Goal: Task Accomplishment & Management: Manage account settings

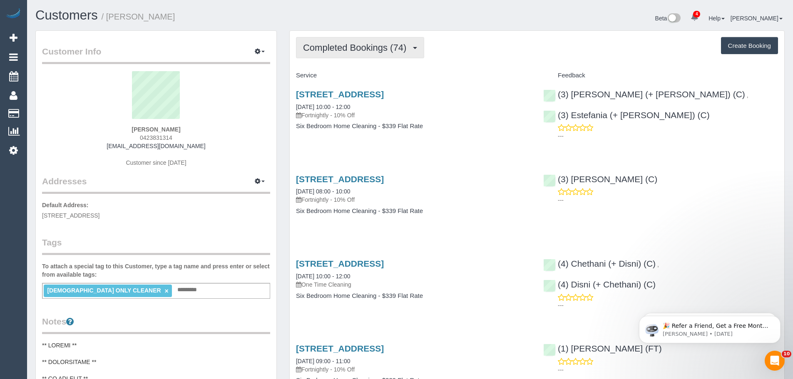
click at [367, 42] on button "Completed Bookings (74)" at bounding box center [360, 47] width 128 height 21
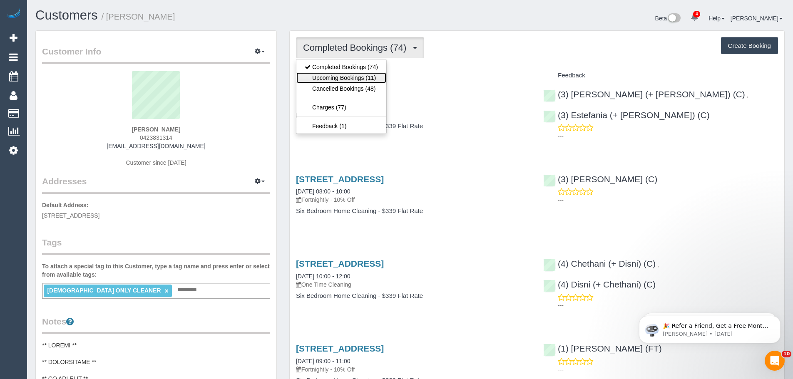
click at [334, 80] on link "Upcoming Bookings (11)" at bounding box center [342, 77] width 90 height 11
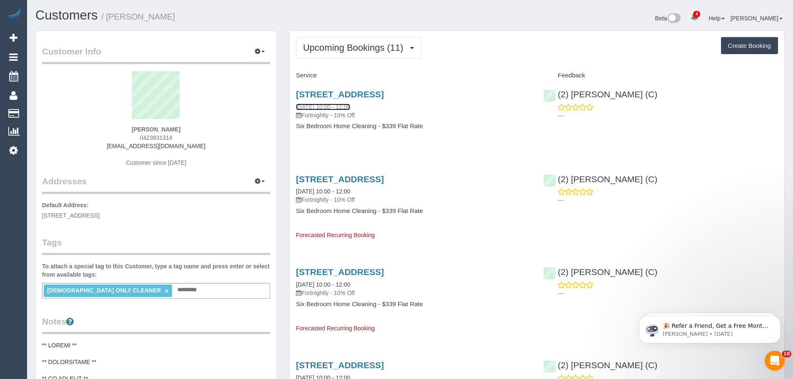
click at [349, 110] on link "15/09/2025 10:00 - 12:00" at bounding box center [323, 107] width 54 height 7
click at [174, 128] on div "Alex Benski 0423831314 abenski86@gmail.com Customer since 2020" at bounding box center [156, 123] width 228 height 104
drag, startPoint x: 176, startPoint y: 128, endPoint x: 108, endPoint y: 127, distance: 67.9
click at [107, 127] on div "Alex Benski 0423831314 abenski86@gmail.com Customer since 2020" at bounding box center [156, 123] width 228 height 104
copy strong "Alex Benski"
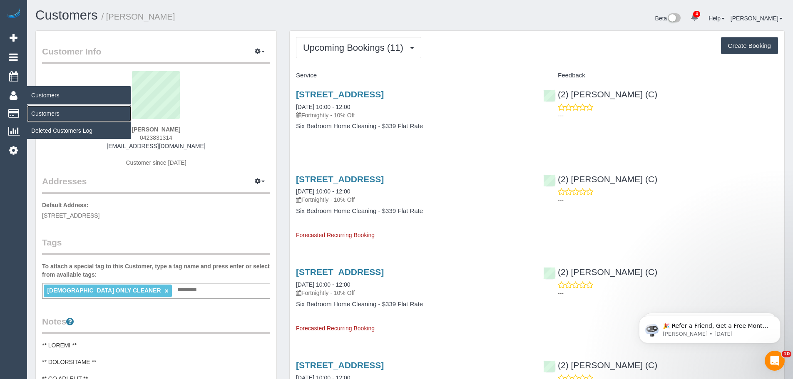
click at [50, 115] on link "Customers" at bounding box center [79, 113] width 104 height 17
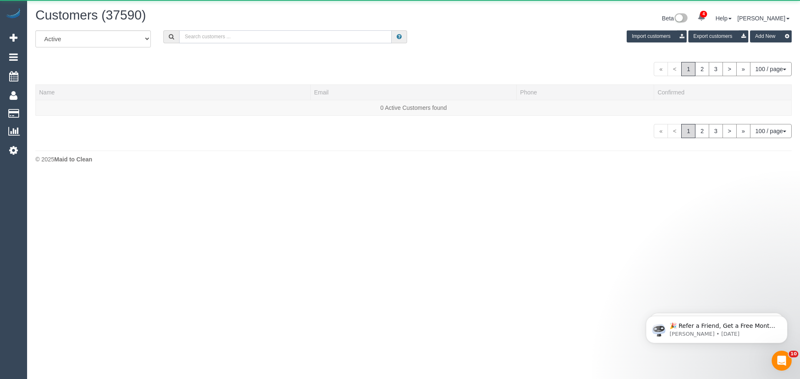
click at [199, 36] on input "text" at bounding box center [285, 36] width 212 height 13
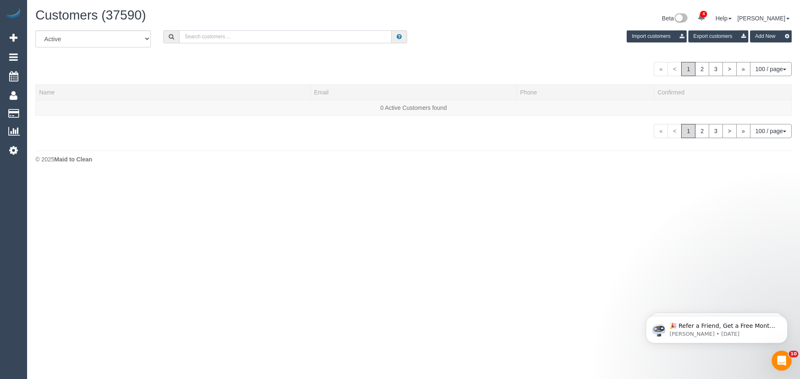
paste input "+61422303341"
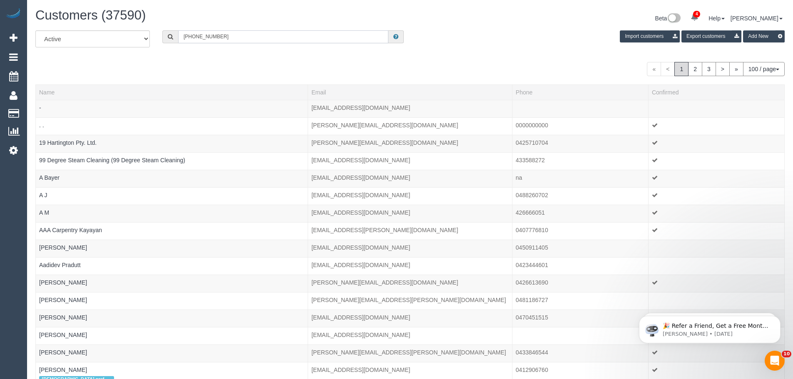
drag, startPoint x: 192, startPoint y: 37, endPoint x: 165, endPoint y: 37, distance: 27.5
click at [165, 37] on div "+61422303341" at bounding box center [283, 36] width 242 height 13
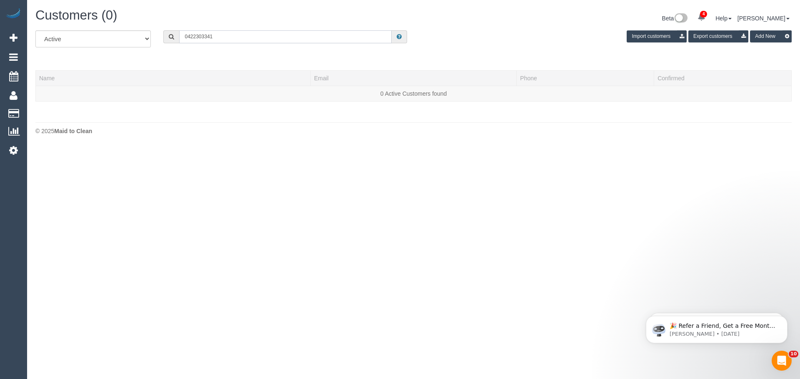
click at [196, 38] on input "0422303341" at bounding box center [285, 36] width 212 height 13
click at [204, 37] on input "0422 303341" at bounding box center [285, 36] width 212 height 13
click at [205, 37] on input "0422 303341" at bounding box center [285, 36] width 212 height 13
click at [232, 38] on input "0422 303 341" at bounding box center [285, 36] width 212 height 13
click at [344, 40] on input "0422 303 341" at bounding box center [285, 36] width 212 height 13
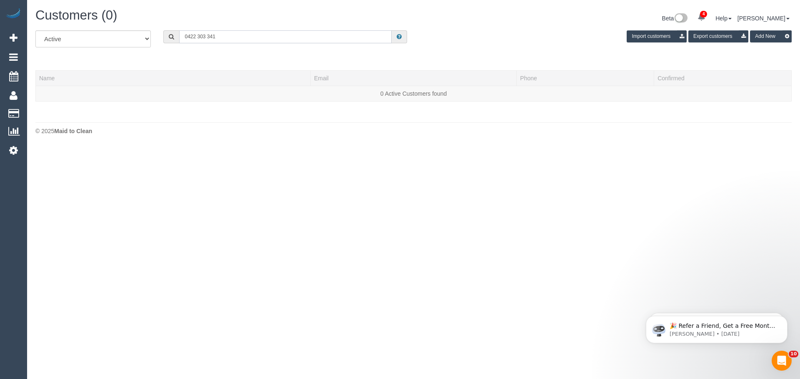
click at [344, 40] on input "0422 303 341" at bounding box center [285, 36] width 212 height 13
paste input "Robert Angrakian"
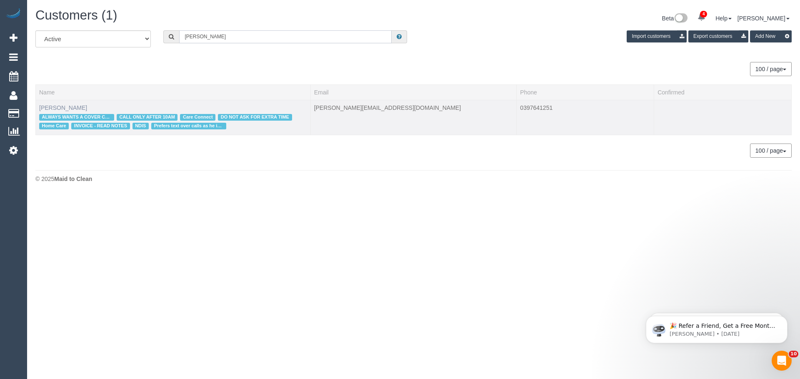
type input "Robert Angrakian"
click at [67, 107] on link "Robert Angrakian" at bounding box center [63, 108] width 48 height 7
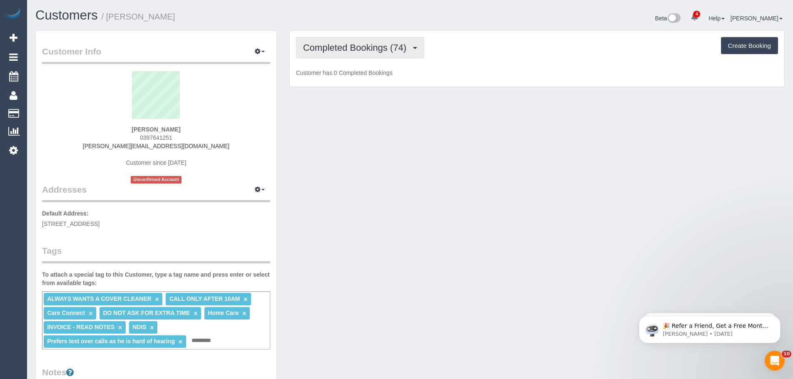
click at [316, 50] on span "Completed Bookings (74)" at bounding box center [356, 47] width 107 height 10
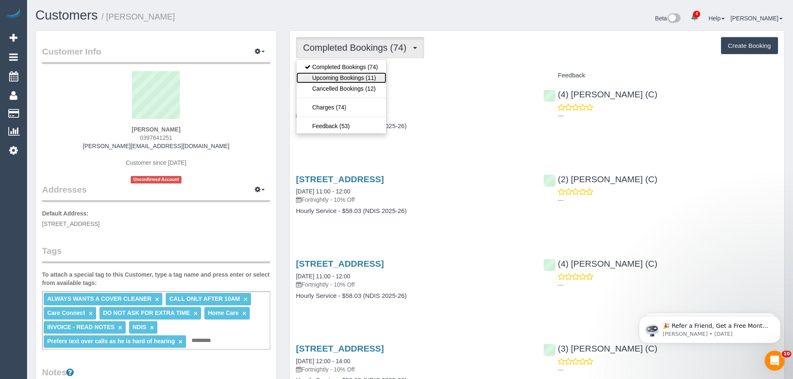
click at [318, 74] on link "Upcoming Bookings (11)" at bounding box center [342, 77] width 90 height 11
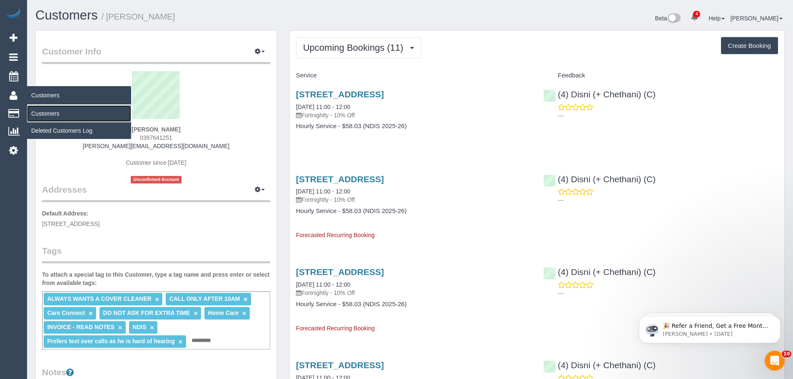
click at [44, 115] on link "Customers" at bounding box center [79, 113] width 104 height 17
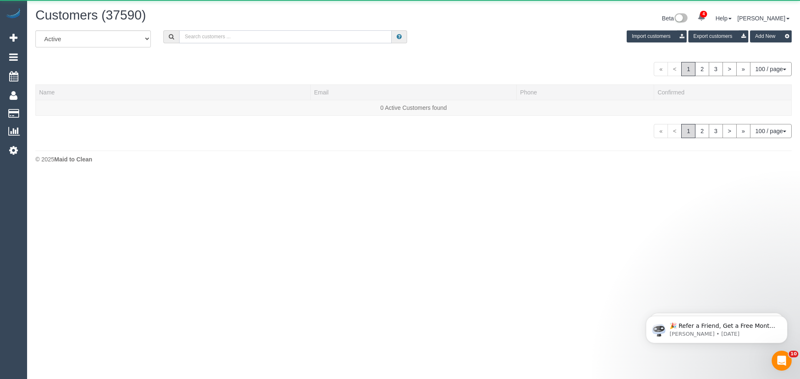
click at [243, 37] on input "text" at bounding box center [285, 36] width 212 height 13
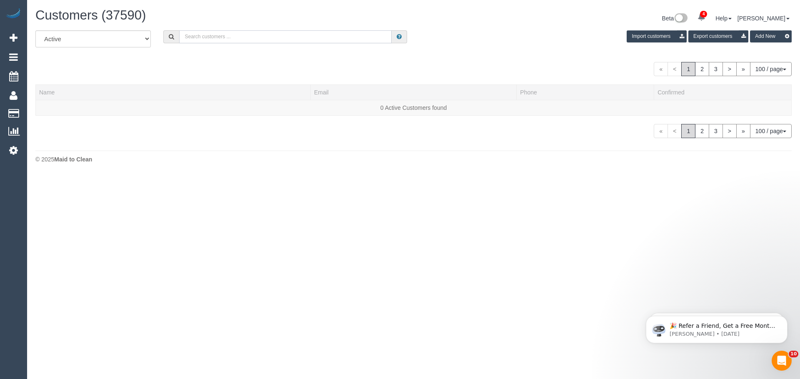
paste input "panozzaleanne9@gmail.com"
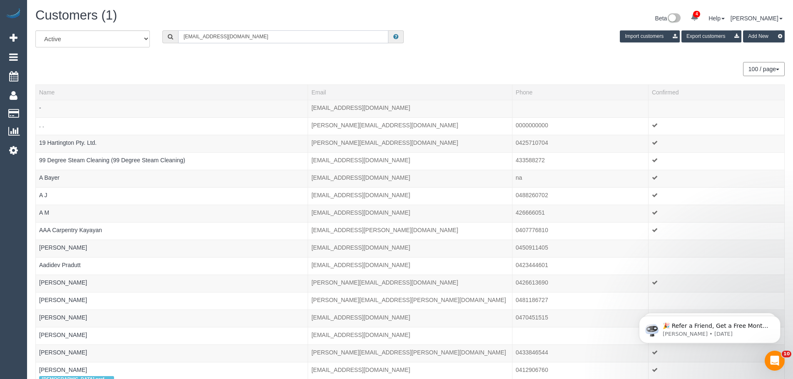
type input "panozzaleanne9@gmail.com"
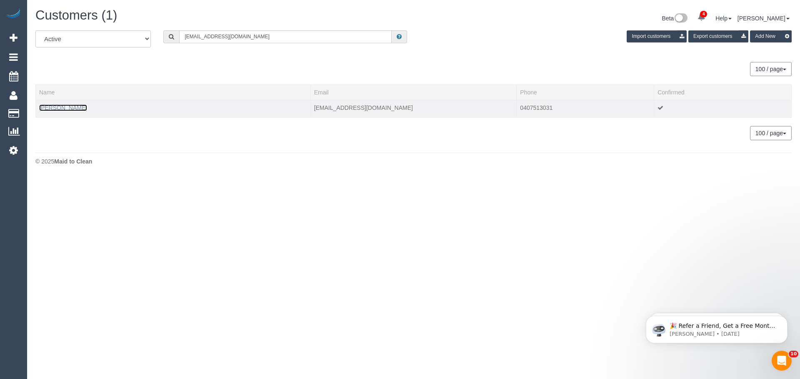
click at [66, 108] on link "Leanne Panozza" at bounding box center [63, 108] width 48 height 7
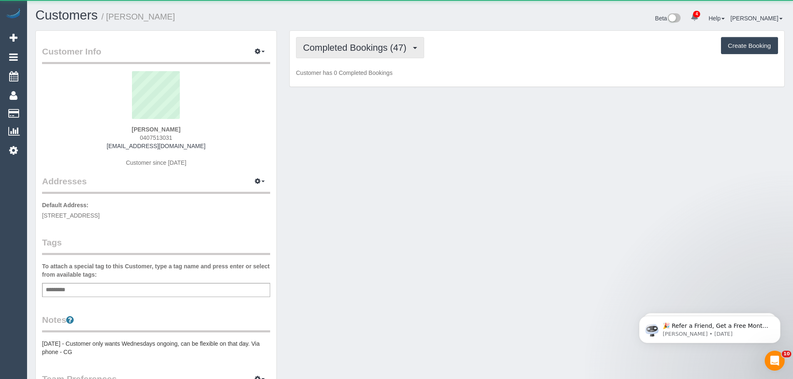
click at [383, 51] on span "Completed Bookings (47)" at bounding box center [356, 47] width 107 height 10
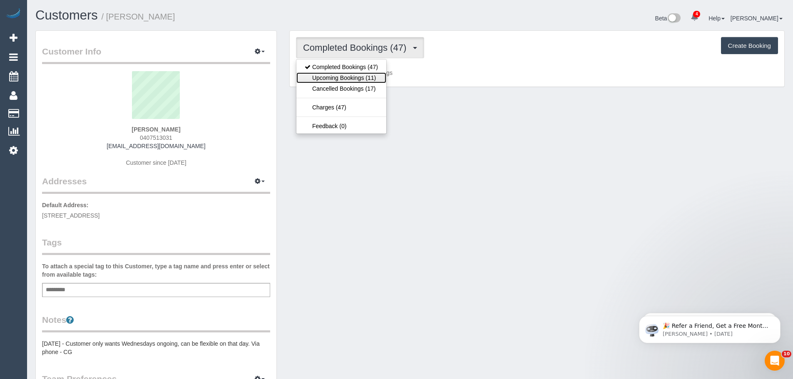
click at [373, 75] on link "Upcoming Bookings (11)" at bounding box center [342, 77] width 90 height 11
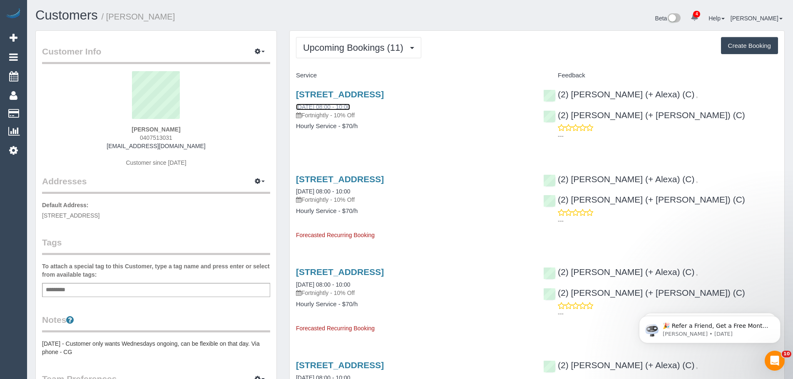
click at [341, 109] on link "17/09/2025 08:00 - 10:00" at bounding box center [323, 107] width 54 height 7
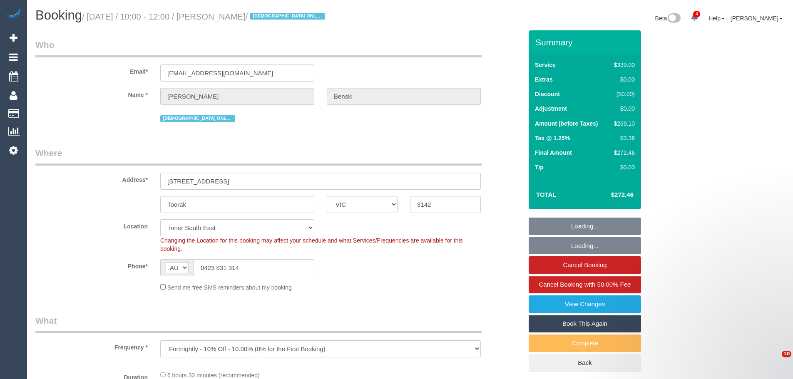
select select "VIC"
select select "object:623"
select select "string:stripe-pm_1Nanxg2GScqysDRVTXuBTE9w"
select select "number:28"
select select "number:14"
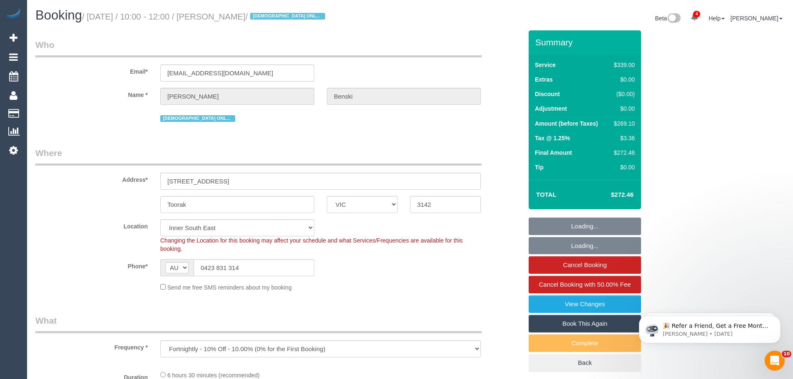
select select "number:19"
select select "number:23"
select select "number:35"
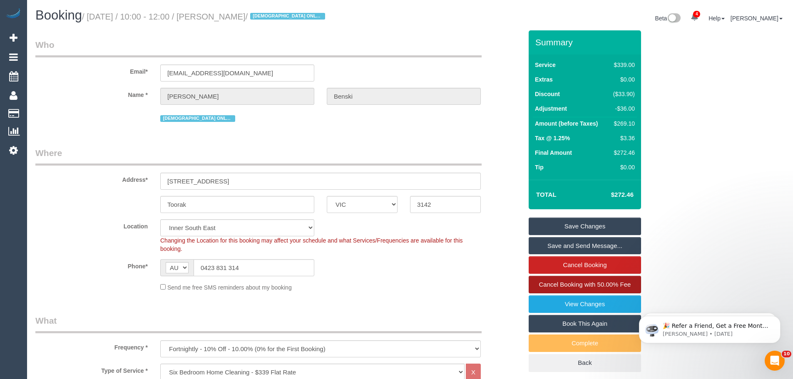
click at [580, 285] on span "Cancel Booking with 50.00% Fee" at bounding box center [585, 284] width 92 height 7
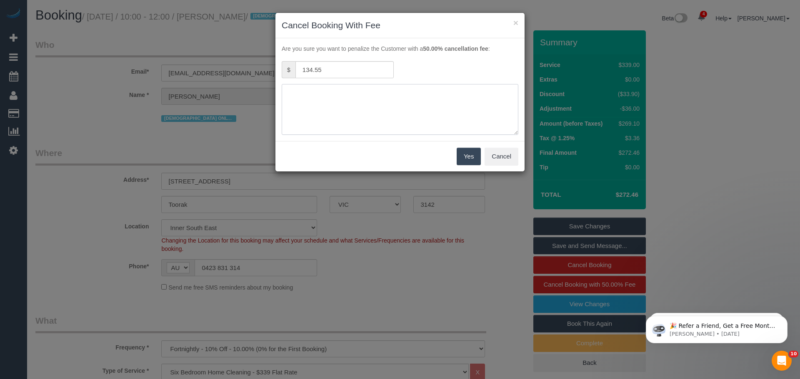
click at [336, 116] on textarea at bounding box center [400, 109] width 237 height 51
type textarea "Customer has gastro - CE"
click at [468, 160] on button "Yes" at bounding box center [468, 156] width 24 height 17
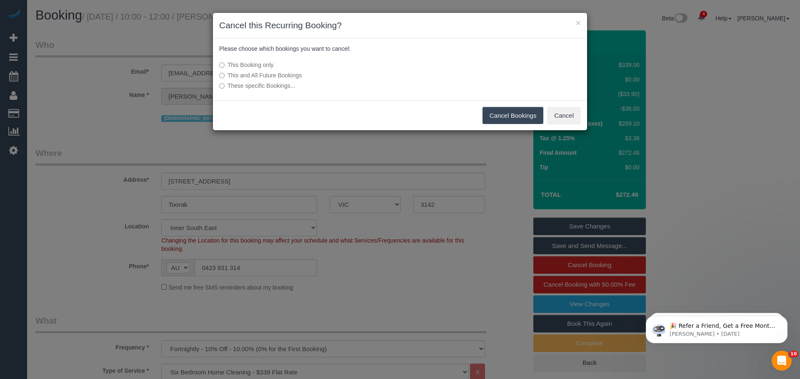
click at [508, 118] on button "Cancel Bookings" at bounding box center [512, 115] width 61 height 17
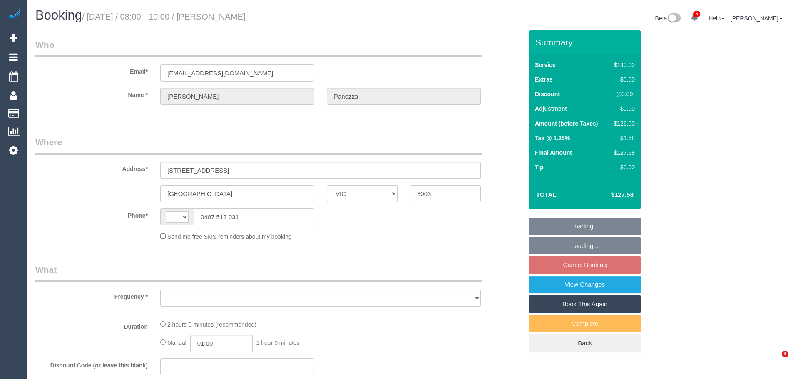
select select "VIC"
select select "string:AU"
select select "object:577"
select select "string:stripe-pm_1Ndkju2GScqysDRV6QHpvw0H"
select select "number:28"
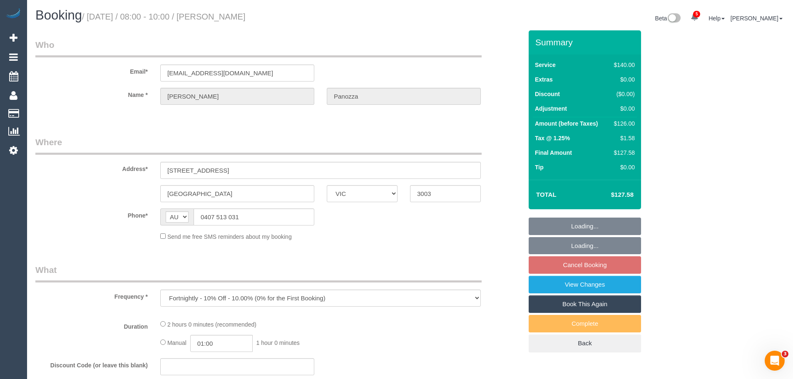
select select "number:14"
select select "number:19"
select select "number:22"
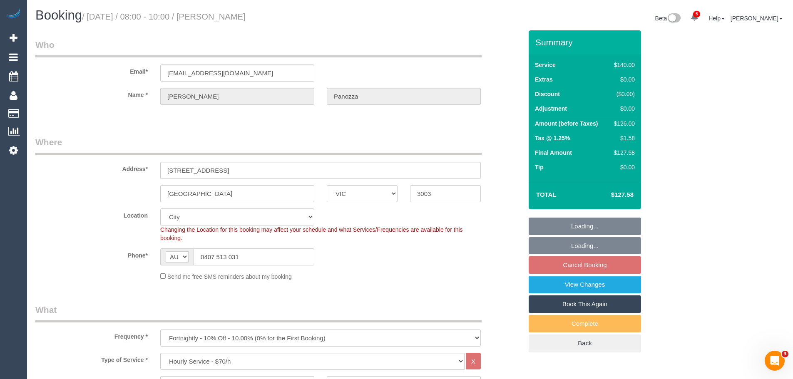
select select "object:1319"
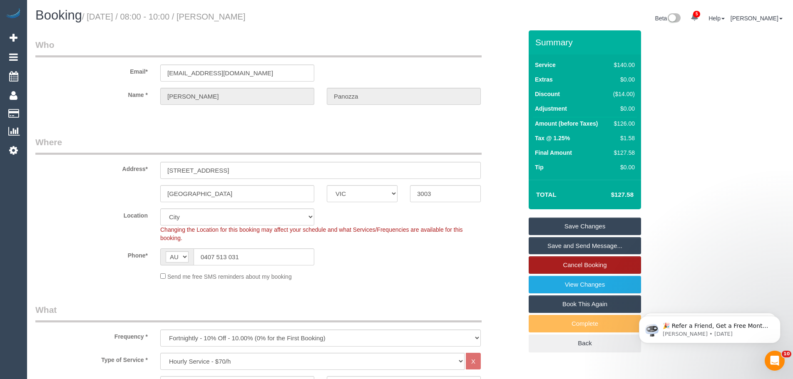
click at [582, 264] on link "Cancel Booking" at bounding box center [585, 265] width 112 height 17
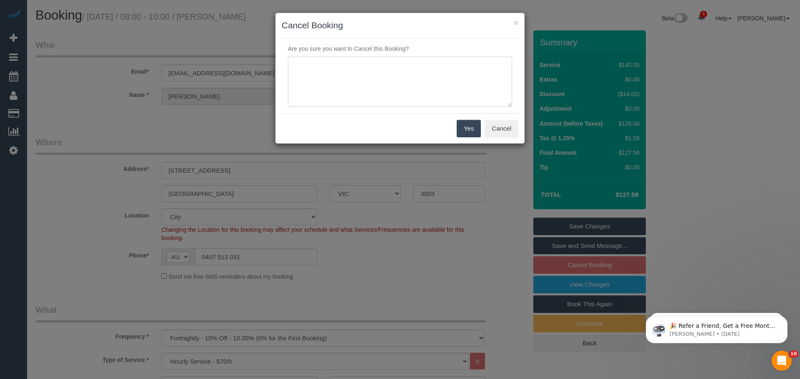
click at [405, 68] on textarea at bounding box center [400, 82] width 224 height 51
type textarea "Customer requested to skip - CE"
click at [468, 126] on button "Yes" at bounding box center [468, 128] width 24 height 17
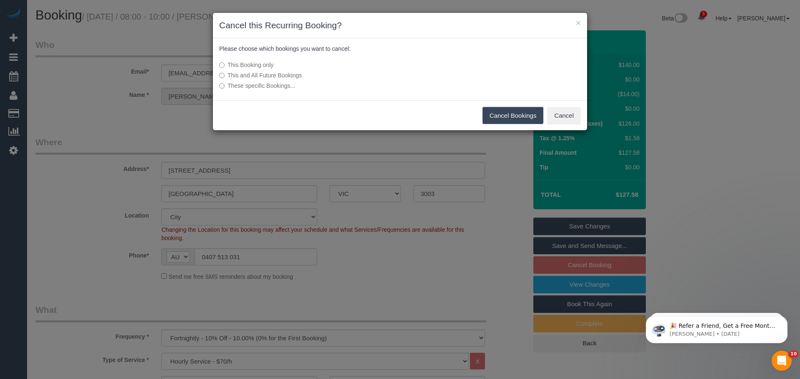
drag, startPoint x: 506, startPoint y: 117, endPoint x: 541, endPoint y: 78, distance: 52.8
click at [506, 117] on button "Cancel Bookings" at bounding box center [512, 115] width 61 height 17
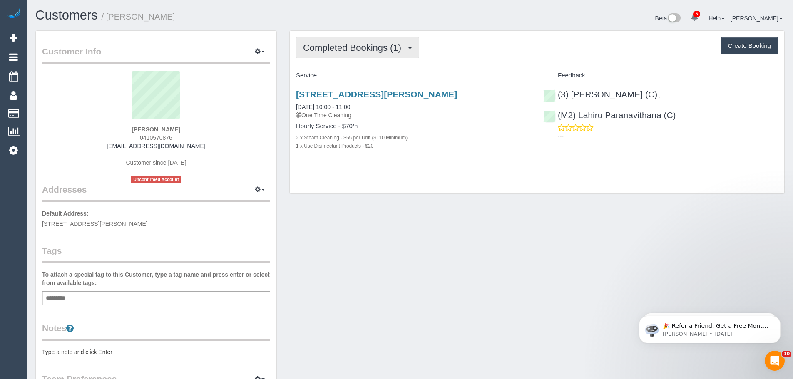
click at [316, 44] on span "Completed Bookings (1)" at bounding box center [354, 47] width 102 height 10
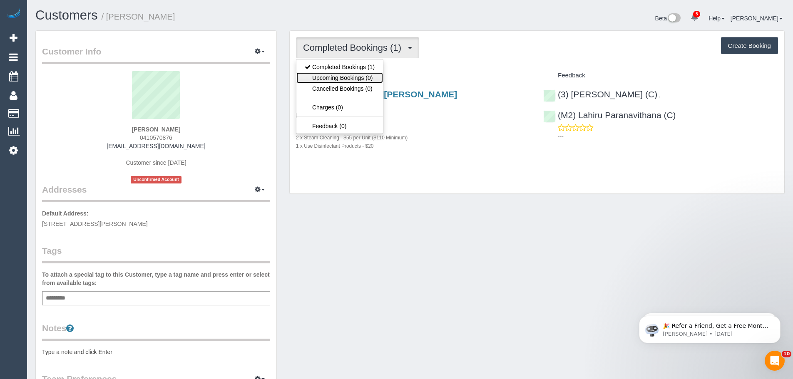
click at [323, 73] on link "Upcoming Bookings (0)" at bounding box center [340, 77] width 87 height 11
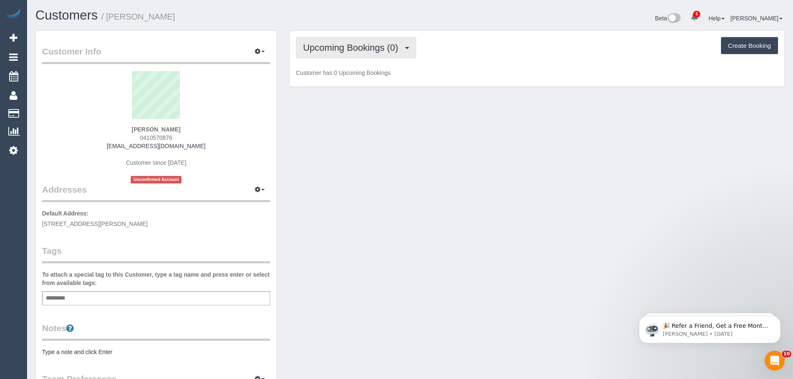
click at [341, 54] on button "Upcoming Bookings (0)" at bounding box center [356, 47] width 120 height 21
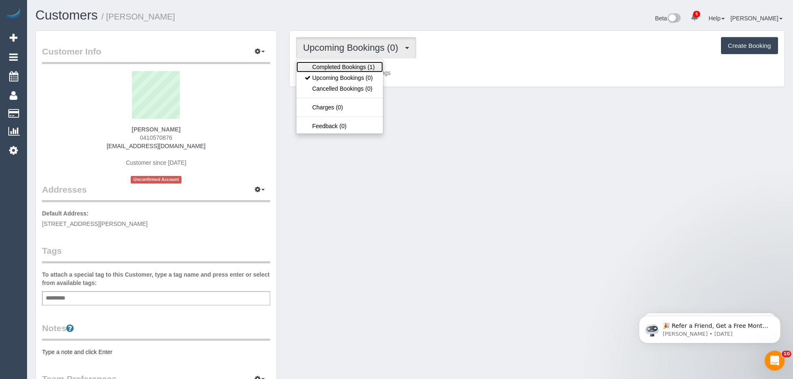
click at [339, 66] on link "Completed Bookings (1)" at bounding box center [340, 67] width 87 height 11
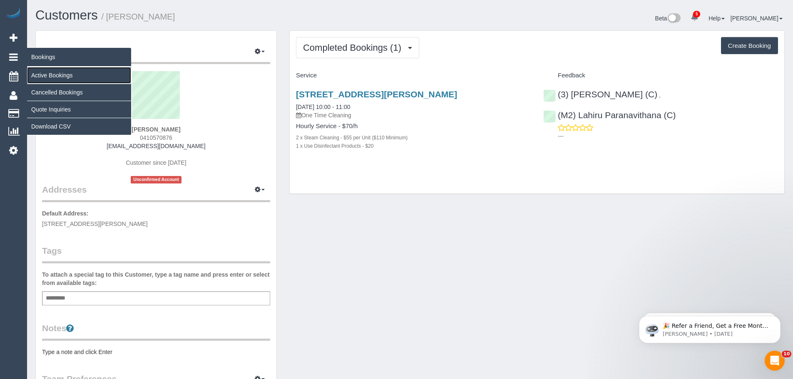
click at [52, 72] on link "Active Bookings" at bounding box center [79, 75] width 104 height 17
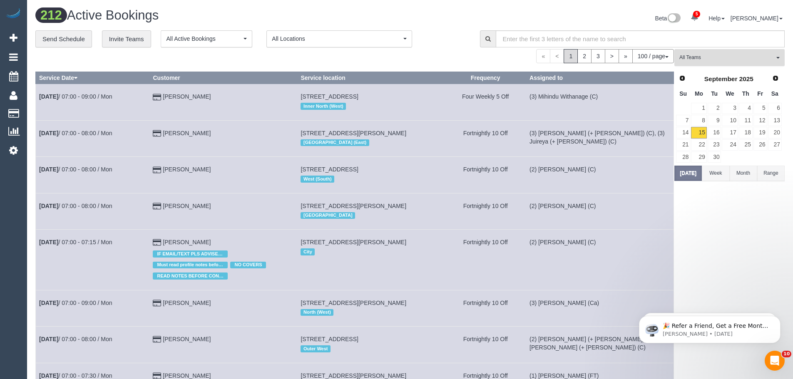
click at [723, 57] on span "All Teams" at bounding box center [727, 57] width 95 height 7
click at [713, 69] on link "Remove Team Filters" at bounding box center [730, 70] width 110 height 11
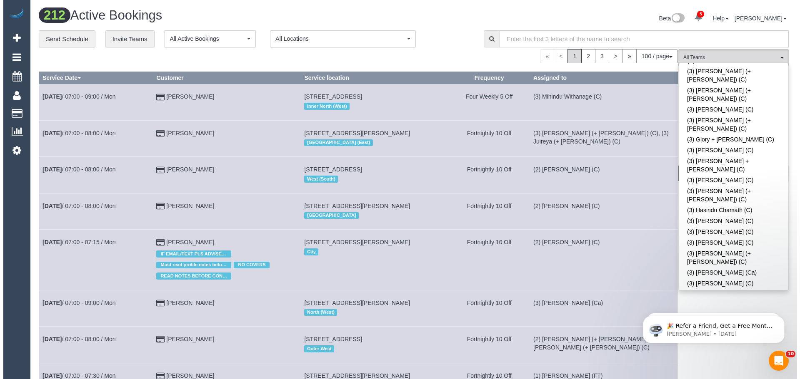
scroll to position [1499, 0]
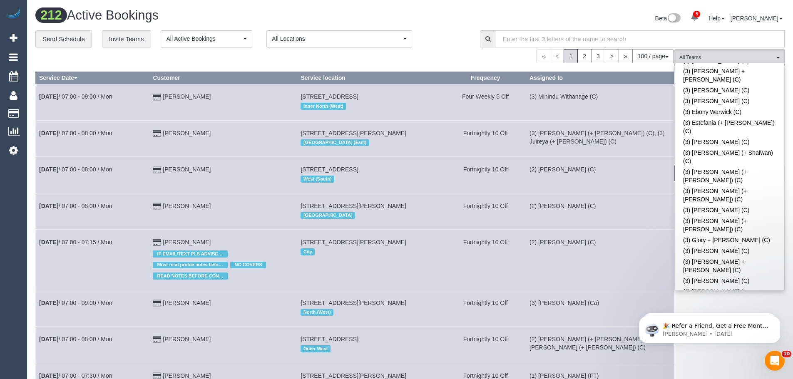
click at [730, 368] on link "(3) [PERSON_NAME] (Ca)" at bounding box center [730, 373] width 110 height 11
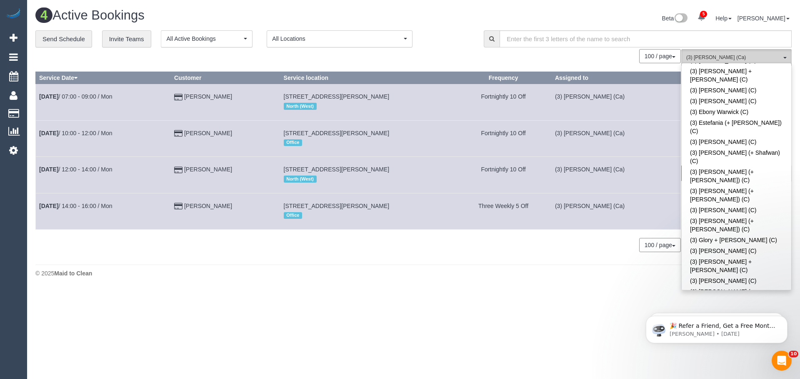
click at [696, 53] on button "(3) Jenith Khadgi (Ca) All Teams" at bounding box center [736, 57] width 110 height 17
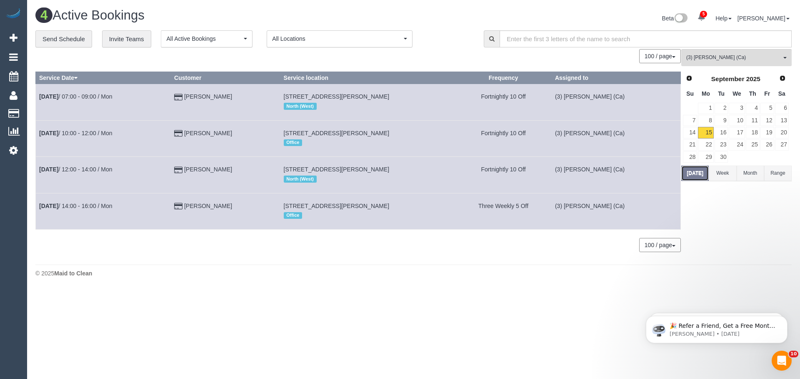
click at [696, 171] on button "Today" at bounding box center [694, 173] width 27 height 15
drag, startPoint x: 252, startPoint y: 100, endPoint x: 39, endPoint y: 100, distance: 212.8
click at [39, 100] on tr "Sep 15th / 07:00 - 09:00 / Mon Sue Grimmer 17 Bristol Road, 3, Pascoe Vale, VIC…" at bounding box center [358, 102] width 645 height 36
copy tr "Sep 15th / 07:00 - 09:00 / Mon Sue Grimmer"
drag, startPoint x: 247, startPoint y: 136, endPoint x: 40, endPoint y: 137, distance: 206.6
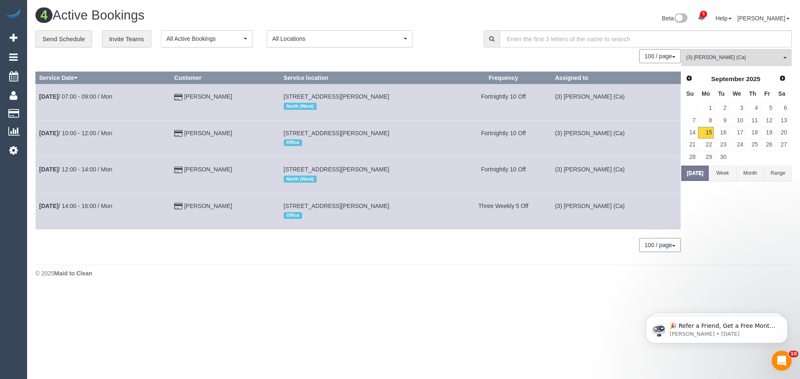
click at [40, 137] on tr "Sep 15th / 10:00 - 12:00 / Mon Ashlee Frye 1/38 Hart St, Airport West, VIC 3042…" at bounding box center [358, 138] width 645 height 36
copy tr "Sep 15th / 10:00 - 12:00 / Mon Ashlee Frye"
drag, startPoint x: 244, startPoint y: 167, endPoint x: 38, endPoint y: 171, distance: 206.2
click at [38, 171] on tr "Sep 15th / 12:00 - 14:00 / Mon Claire Waller 25 Newman St, Brunswick West, VIC …" at bounding box center [358, 175] width 645 height 36
copy tr "Sep 15th / 12:00 - 14:00 / Mon Claire Waller"
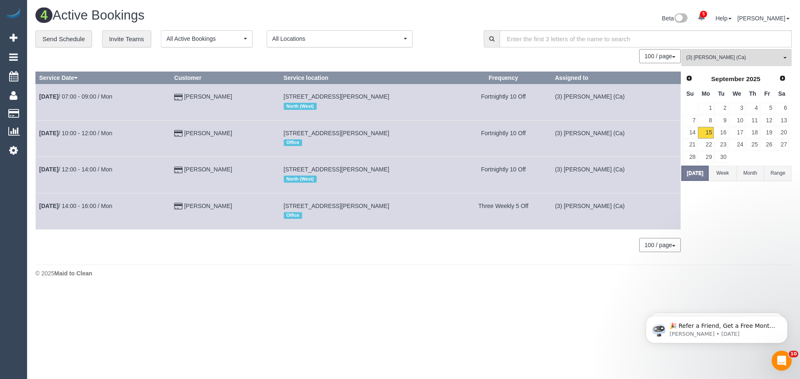
drag, startPoint x: 258, startPoint y: 205, endPoint x: 37, endPoint y: 203, distance: 220.8
click at [37, 203] on tr "Sep 15th / 14:00 - 16:00 / Mon Rebecca Wakeham 47 Hutchinson St, Brunswick East…" at bounding box center [358, 211] width 645 height 36
copy tr "Sep 15th / 14:00 - 16:00 / Mon Rebecca Wakeham"
click at [706, 132] on link "15" at bounding box center [705, 132] width 15 height 11
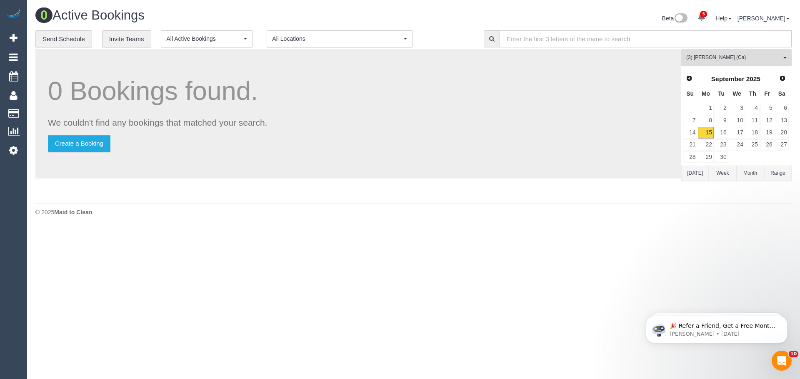
click at [713, 59] on span "(3) [PERSON_NAME] (Ca)" at bounding box center [733, 57] width 95 height 7
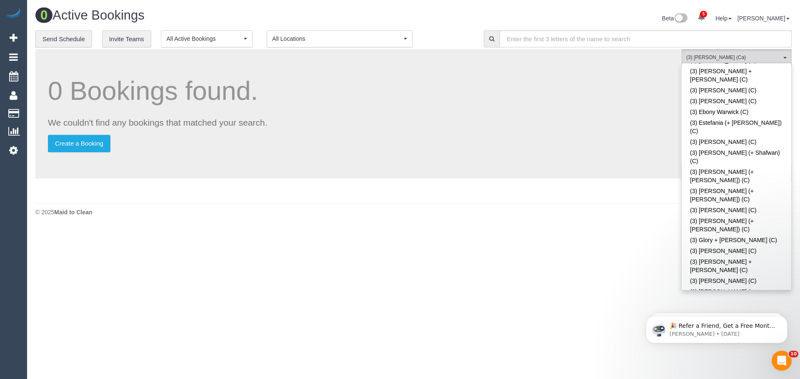
scroll to position [888, 0]
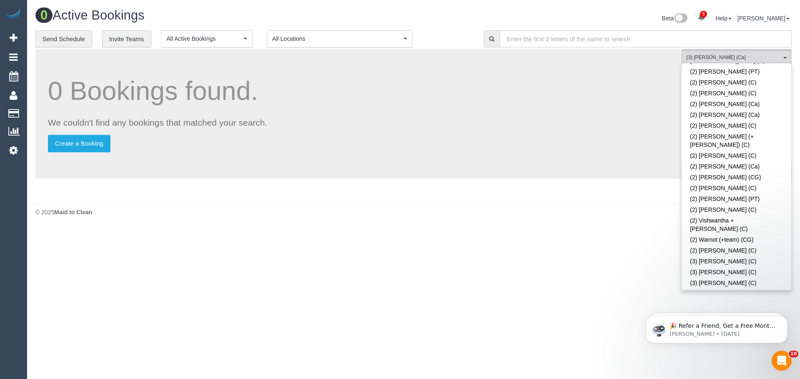
click at [730, 321] on link "(3) Allie Zhu (PT)" at bounding box center [736, 326] width 110 height 11
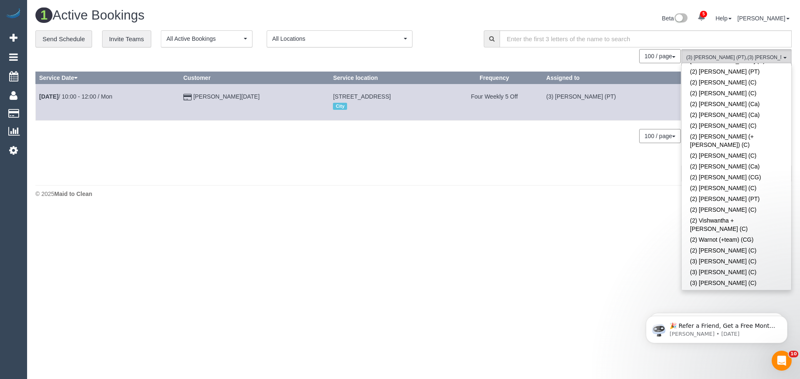
click at [252, 98] on td "Veena Raja" at bounding box center [255, 102] width 150 height 36
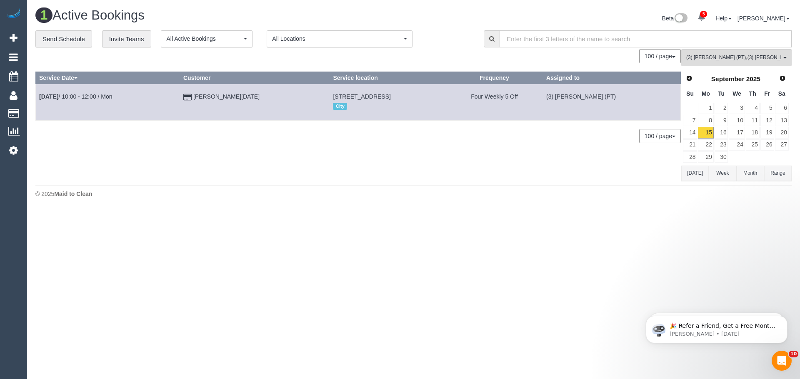
click at [697, 176] on button "Today" at bounding box center [694, 173] width 27 height 15
drag, startPoint x: 255, startPoint y: 100, endPoint x: 39, endPoint y: 98, distance: 215.8
click at [39, 98] on tr "Sep 15th / 10:00 - 12:00 / Mon Veena Raja 681 Chapel Street, 104, South Yarra, …" at bounding box center [358, 102] width 645 height 36
copy tr "Sep 15th / 10:00 - 12:00 / Mon Veena Raja"
click at [754, 57] on span "(3) Allie Zhu (PT) , (3) Jenith Khadgi (Ca)" at bounding box center [733, 57] width 95 height 7
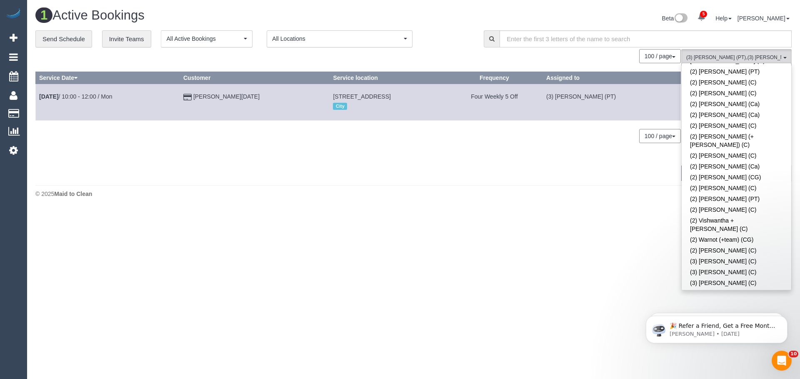
click at [240, 115] on td "Veena Raja" at bounding box center [255, 102] width 150 height 36
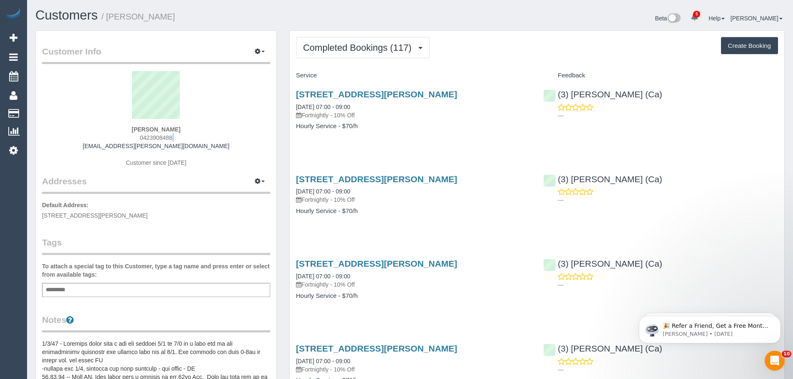
drag, startPoint x: 180, startPoint y: 136, endPoint x: 110, endPoint y: 142, distance: 69.4
click at [110, 142] on div "Sue Grimmer 0423908488 sue.grimmer@gmail.com Customer since 2018" at bounding box center [156, 123] width 228 height 104
click at [132, 132] on div "Sue Grimmer 0423908488 sue.grimmer@gmail.com Customer since 2018" at bounding box center [156, 123] width 228 height 104
drag, startPoint x: 133, startPoint y: 137, endPoint x: 208, endPoint y: 134, distance: 75.0
click at [208, 134] on div "Sue Grimmer 0423908488 sue.grimmer@gmail.com Customer since 2018" at bounding box center [156, 123] width 228 height 104
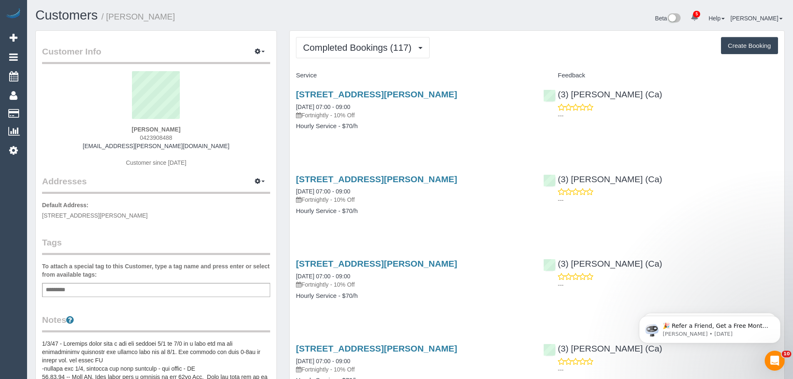
copy span "0423908488"
drag, startPoint x: 111, startPoint y: 172, endPoint x: 119, endPoint y: 168, distance: 8.9
click at [111, 172] on div "Sue Grimmer 0423908488 sue.grimmer@gmail.com Customer since 2018" at bounding box center [156, 123] width 228 height 104
click at [369, 47] on span "Completed Bookings (117)" at bounding box center [359, 47] width 112 height 10
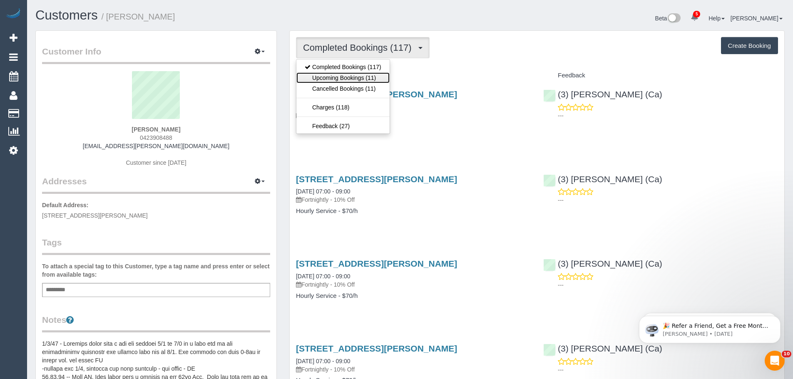
click at [355, 81] on link "Upcoming Bookings (11)" at bounding box center [343, 77] width 93 height 11
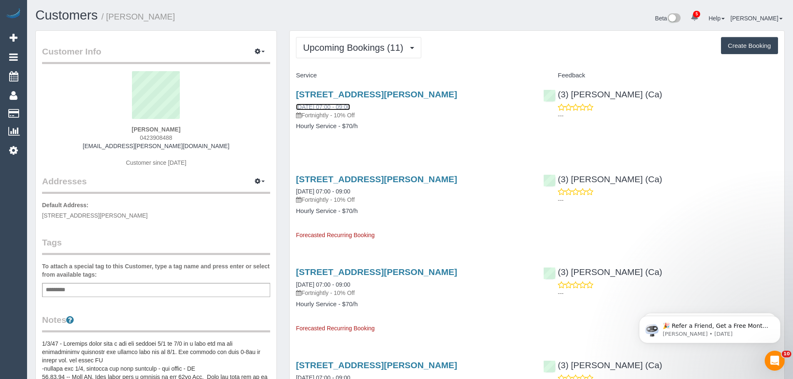
click at [327, 105] on link "15/09/2025 07:00 - 09:00" at bounding box center [323, 107] width 54 height 7
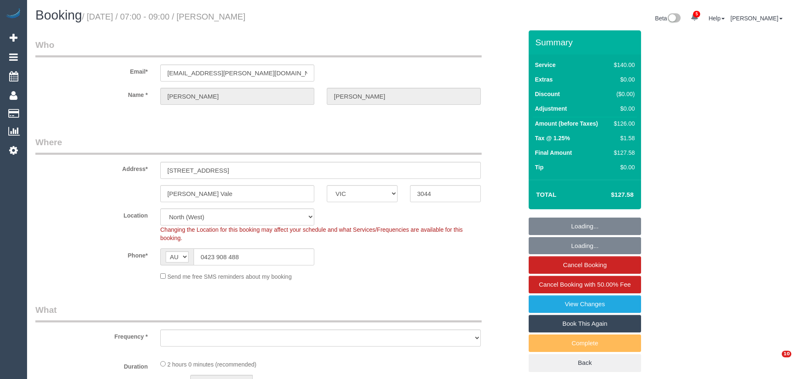
select select "VIC"
select select "number:28"
select select "number:14"
select select "number:19"
select select "number:22"
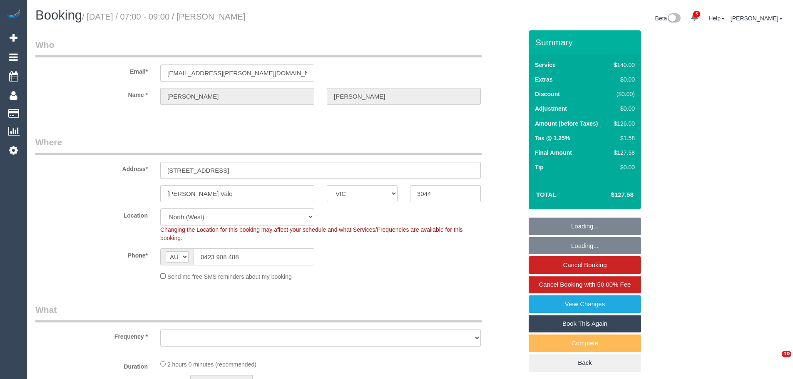
select select "number:11"
select select "object:1651"
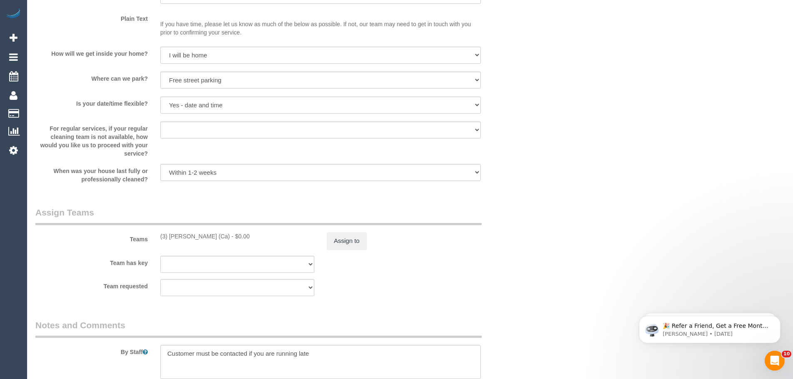
scroll to position [1166, 0]
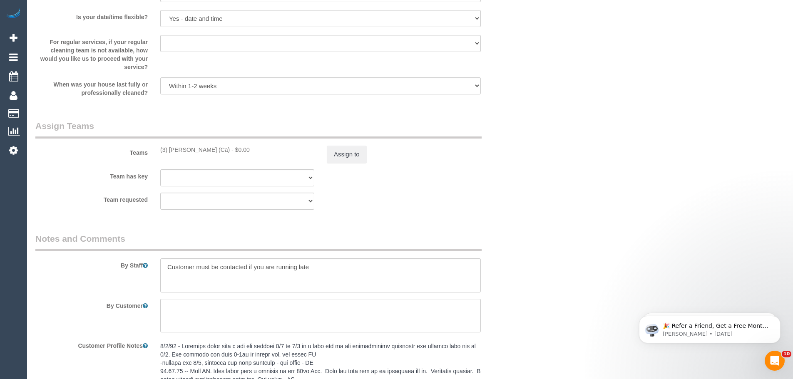
drag, startPoint x: 217, startPoint y: 152, endPoint x: 154, endPoint y: 153, distance: 63.3
click at [154, 153] on div "(3) [PERSON_NAME] (Ca) - $0.00" at bounding box center [237, 150] width 167 height 8
copy div "(3) [PERSON_NAME] (Ca)"
click at [352, 150] on button "Assign to" at bounding box center [347, 154] width 40 height 17
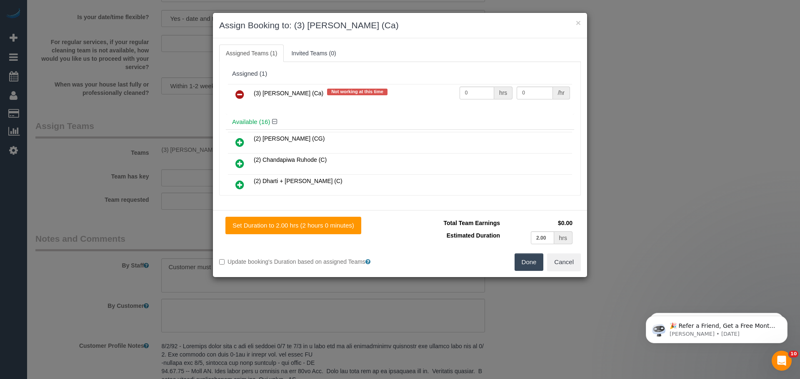
click at [242, 96] on icon at bounding box center [239, 95] width 9 height 10
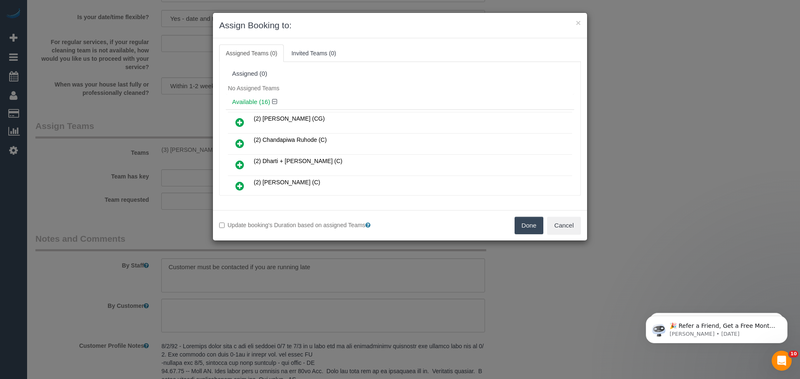
click at [534, 224] on button "Done" at bounding box center [528, 225] width 29 height 17
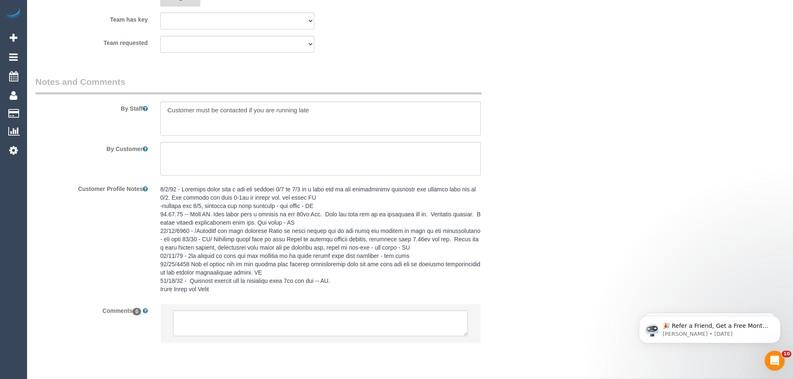
scroll to position [1347, 0]
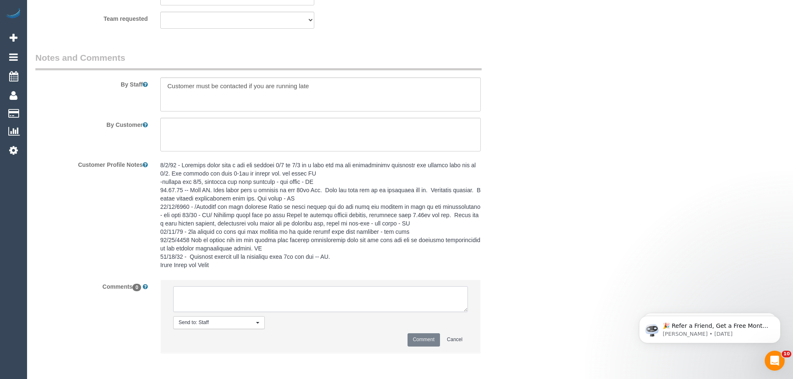
click at [234, 296] on textarea at bounding box center [320, 300] width 295 height 26
type textarea "/"
paste textarea "Cleaner(s) Unassigned: Reason Unassigned: Contact via: Which message sent: Addi…"
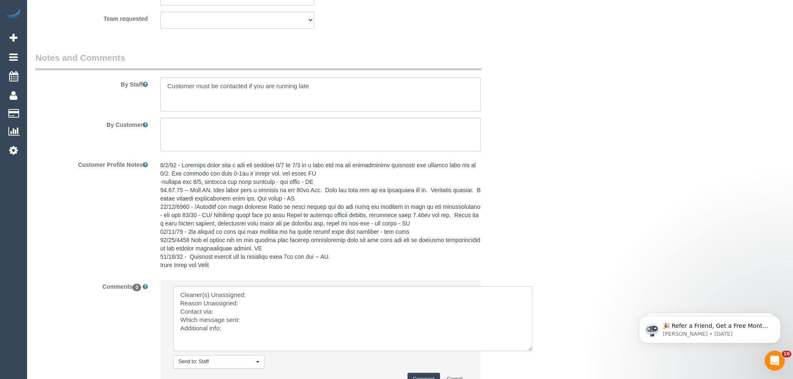
drag, startPoint x: 466, startPoint y: 308, endPoint x: 532, endPoint y: 354, distance: 80.6
click at [533, 352] on textarea at bounding box center [352, 319] width 359 height 65
click at [270, 290] on textarea at bounding box center [361, 324] width 377 height 75
paste textarea "(3) [PERSON_NAME] (Ca)"
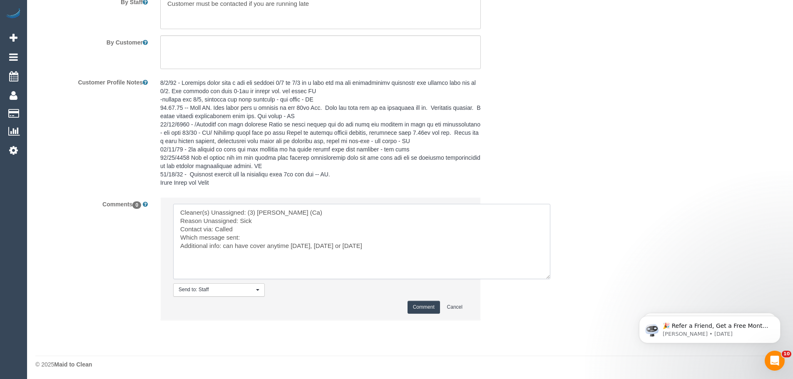
scroll to position [1431, 0]
type textarea "Cleaner(s) Unassigned: (3) Jenith Khadgi (Ca) Reason Unassigned: Sick Contact v…"
click at [421, 307] on button "Comment" at bounding box center [424, 306] width 32 height 13
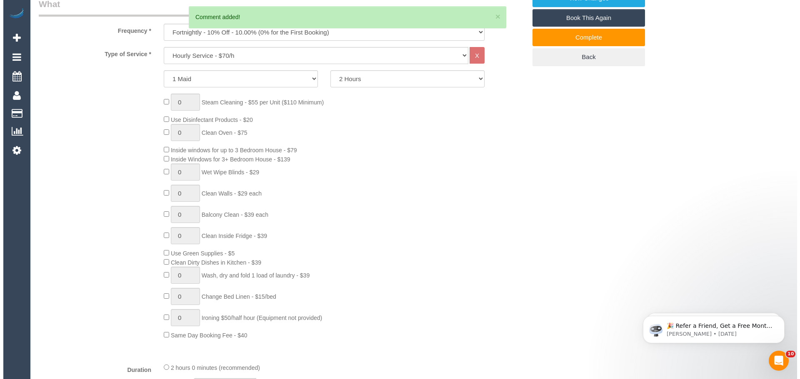
scroll to position [0, 0]
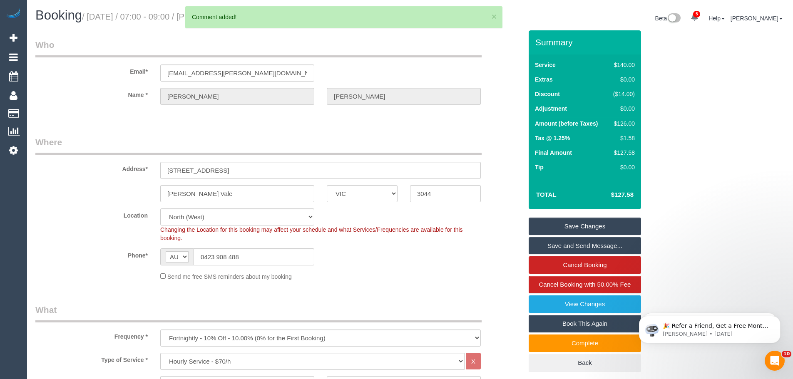
click at [571, 223] on link "Save Changes" at bounding box center [585, 226] width 112 height 17
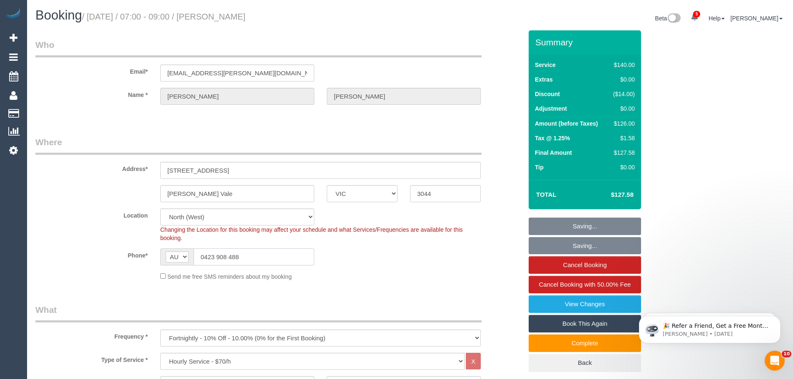
drag, startPoint x: 255, startPoint y: 260, endPoint x: 164, endPoint y: 262, distance: 91.2
click at [164, 262] on div "AF AL DZ AD AO AI AQ AG AR AM AW AU AT AZ BS BH BD BB BY BE BZ BJ BM BT BO BA B…" at bounding box center [237, 257] width 154 height 17
click at [301, 259] on input "0423 908 488" at bounding box center [254, 257] width 121 height 17
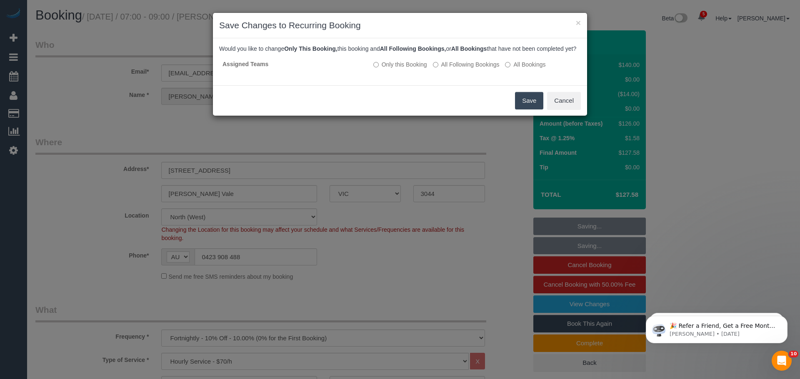
click at [526, 108] on button "Save" at bounding box center [529, 100] width 28 height 17
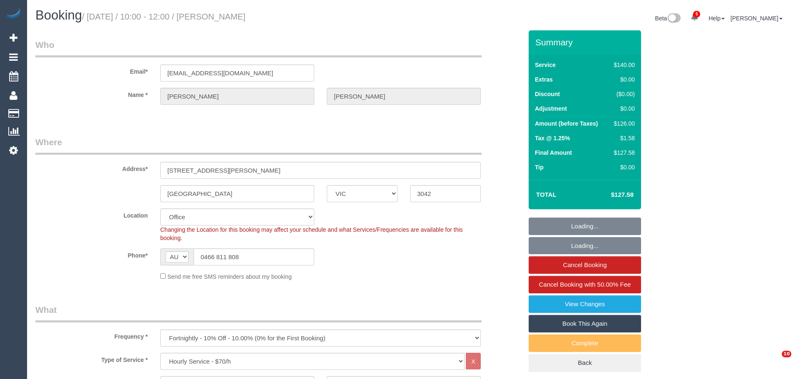
select select "VIC"
select select "number:29"
select select "number:16"
select select "number:18"
select select "number:24"
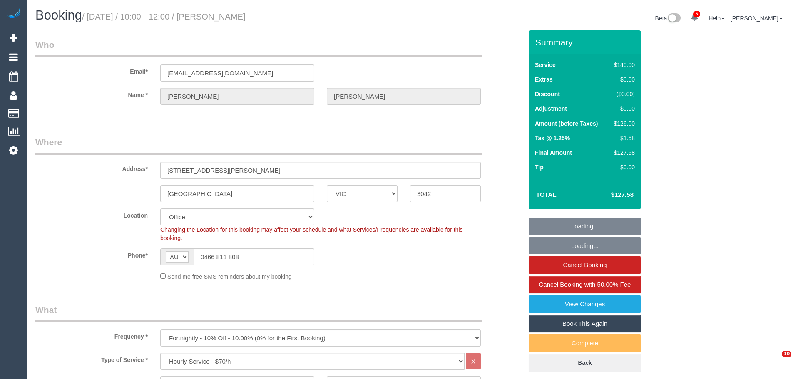
select select "number:34"
select select "number:12"
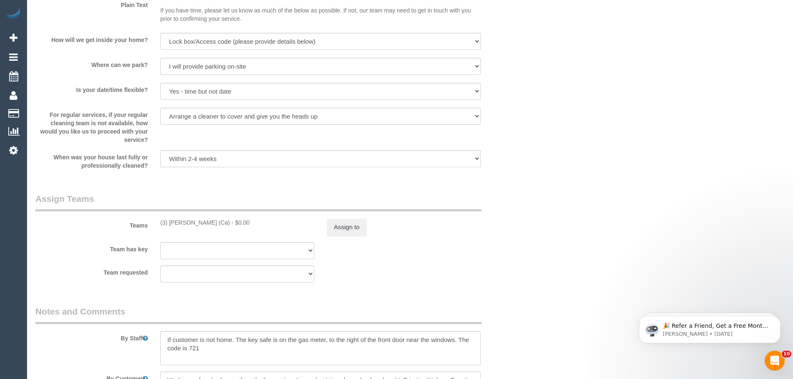
scroll to position [1249, 0]
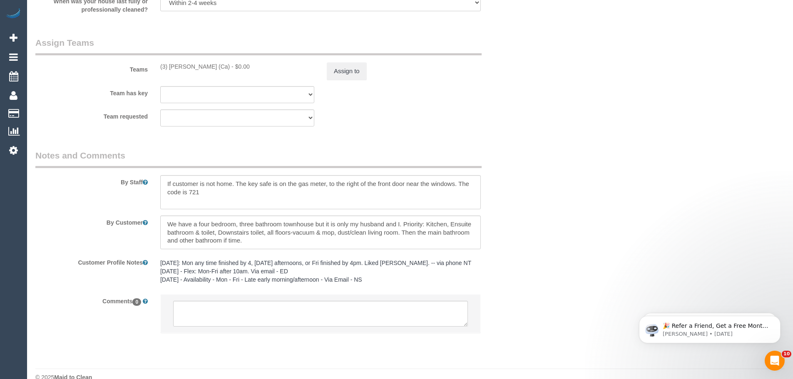
drag, startPoint x: 218, startPoint y: 67, endPoint x: 157, endPoint y: 65, distance: 60.8
click at [157, 65] on div "(3) Jenith Khadgi (Ca) - $0.00" at bounding box center [237, 66] width 167 height 8
copy div "(3) [PERSON_NAME] (Ca)"
click at [334, 70] on button "Assign to" at bounding box center [347, 70] width 40 height 17
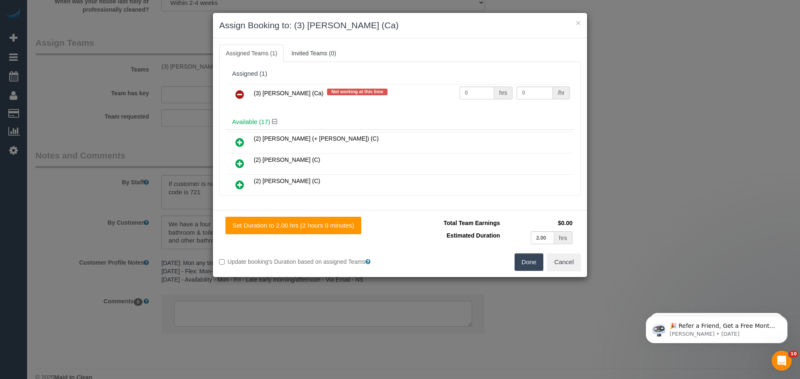
click at [237, 95] on icon at bounding box center [239, 95] width 9 height 10
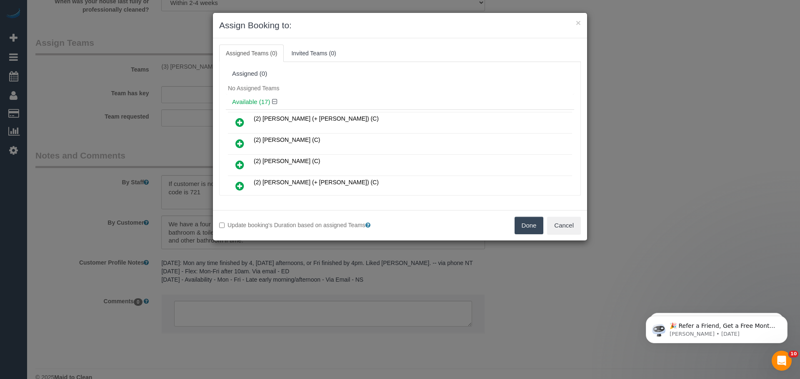
click at [524, 225] on button "Done" at bounding box center [528, 225] width 29 height 17
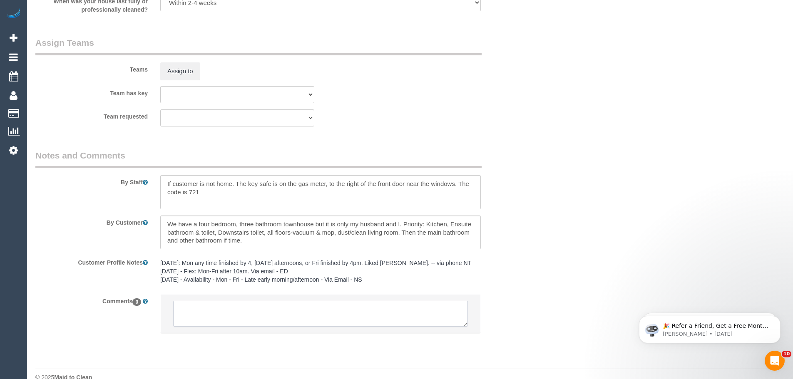
click at [243, 310] on textarea at bounding box center [320, 314] width 295 height 26
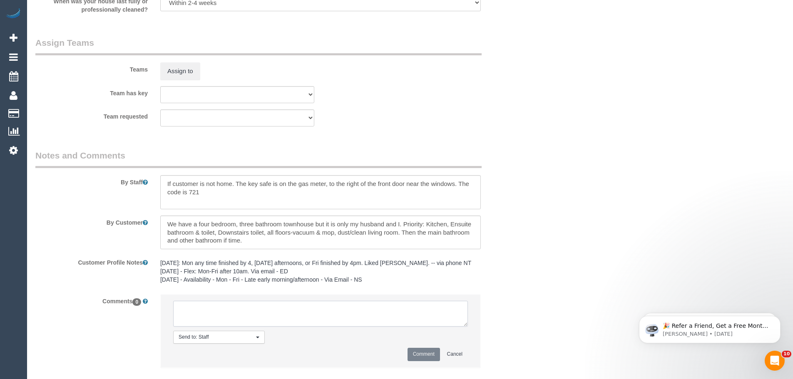
paste textarea "(3) [PERSON_NAME] (Ca)"
drag, startPoint x: 263, startPoint y: 317, endPoint x: 99, endPoint y: 299, distance: 164.6
click at [99, 299] on div "Comments 0 Send to: Staff Nothing selected Send to: Staff Send to: Customer Sen…" at bounding box center [279, 335] width 500 height 82
type textarea "/"
paste textarea "Cleaner(s) Unassigned: Reason Unassigned: Contact via: Which message sent: Addi…"
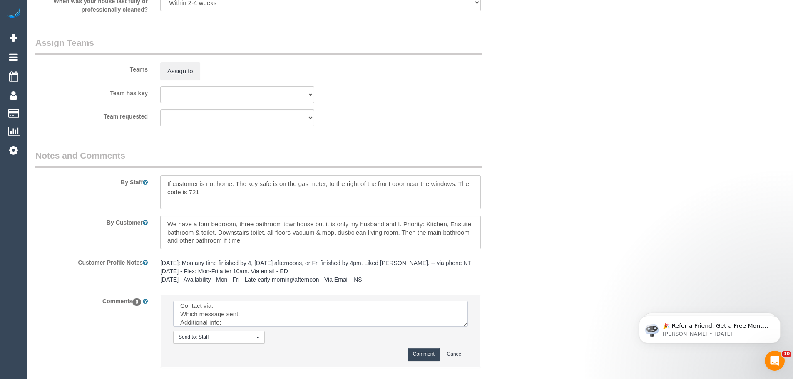
scroll to position [0, 0]
drag, startPoint x: 464, startPoint y: 323, endPoint x: 544, endPoint y: 378, distance: 96.5
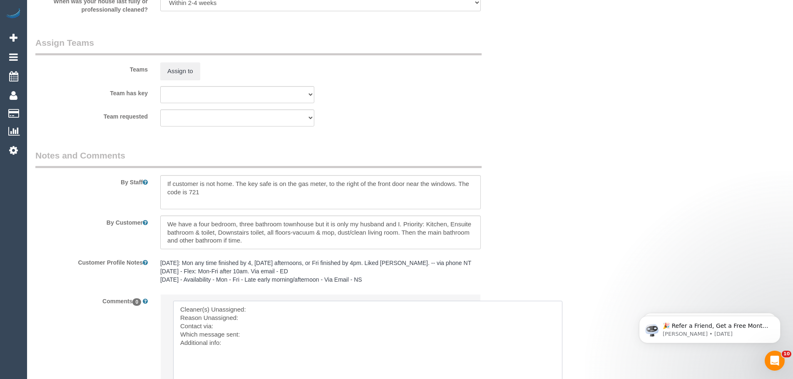
click at [268, 307] on textarea at bounding box center [367, 347] width 389 height 93
paste textarea "(3) [PERSON_NAME] (Ca)"
click at [254, 317] on textarea at bounding box center [367, 347] width 389 height 93
click at [236, 325] on textarea at bounding box center [367, 347] width 389 height 93
click at [260, 337] on textarea at bounding box center [367, 347] width 389 height 93
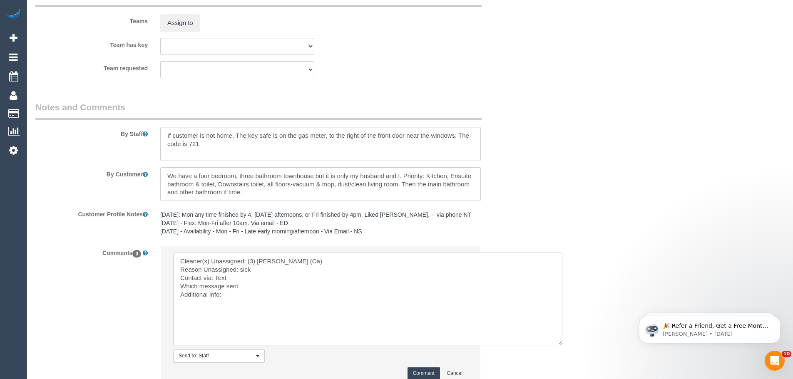
scroll to position [1366, 0]
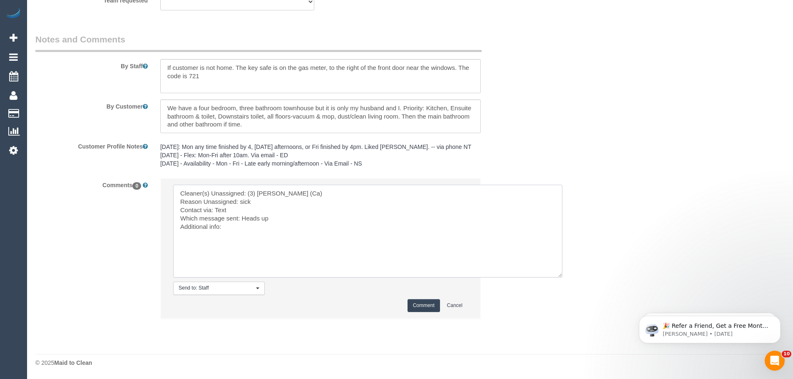
click at [246, 230] on textarea at bounding box center [367, 231] width 389 height 93
drag, startPoint x: 246, startPoint y: 230, endPoint x: 129, endPoint y: 175, distance: 129.9
click at [129, 175] on sui-booking-comments "By Staff By Customer Customer Profile Notes 23/05/25: Mon any time finished by …" at bounding box center [278, 180] width 487 height 294
type textarea "Cleaner(s) Unassigned: (3) Jenith Khadgi (Ca) Reason Unassigned: sick Contact v…"
click at [426, 302] on button "Comment" at bounding box center [424, 305] width 32 height 13
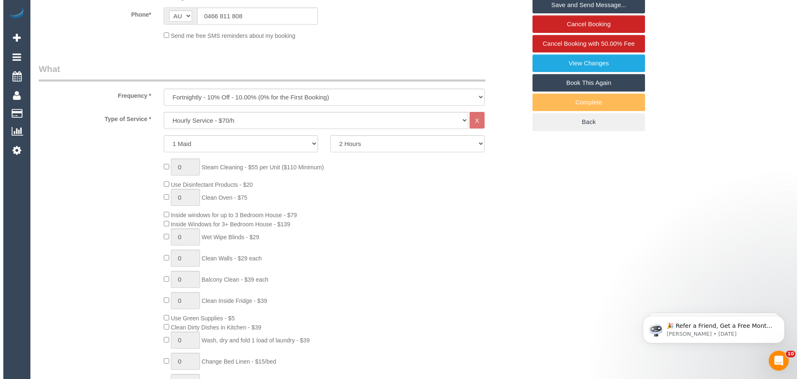
scroll to position [0, 0]
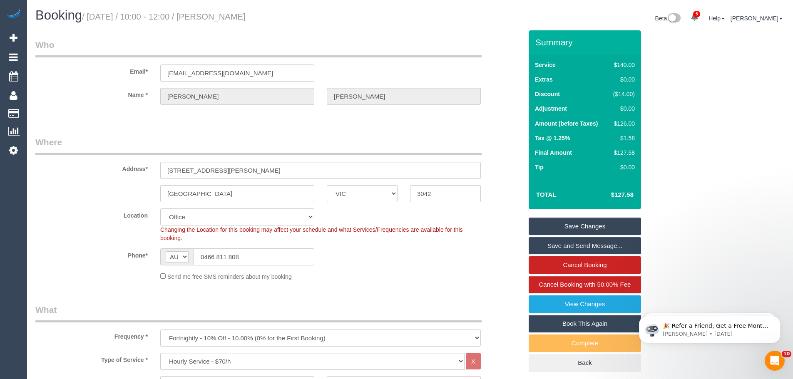
drag, startPoint x: 269, startPoint y: 256, endPoint x: 37, endPoint y: 254, distance: 232.8
click at [76, 255] on div "Phone* AF AL DZ AD AO AI AQ AG AR AM AW AU AT AZ BS BH BD BB BY BE BZ BJ BM BT …" at bounding box center [279, 257] width 500 height 17
drag, startPoint x: 554, startPoint y: 221, endPoint x: 621, endPoint y: 221, distance: 67.9
click at [554, 221] on link "Save Changes" at bounding box center [585, 226] width 112 height 17
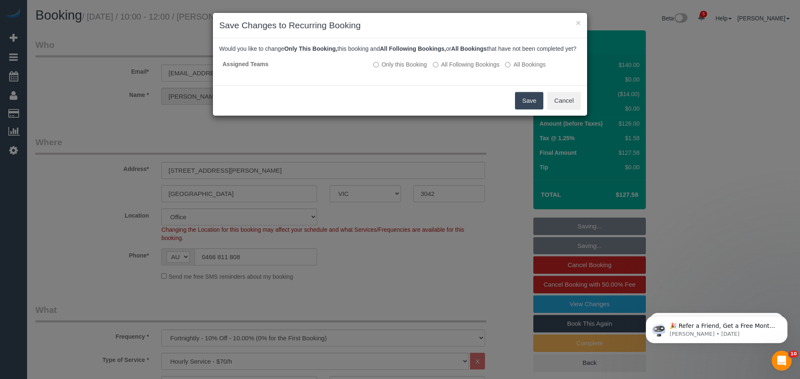
click at [523, 110] on button "Save" at bounding box center [529, 100] width 28 height 17
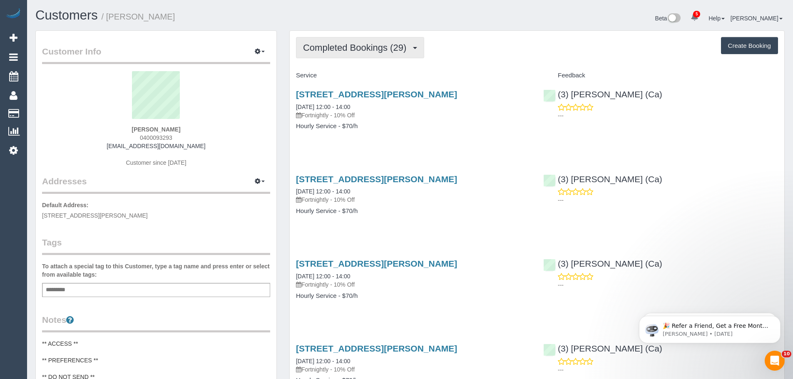
click at [402, 52] on span "Completed Bookings (29)" at bounding box center [356, 47] width 107 height 10
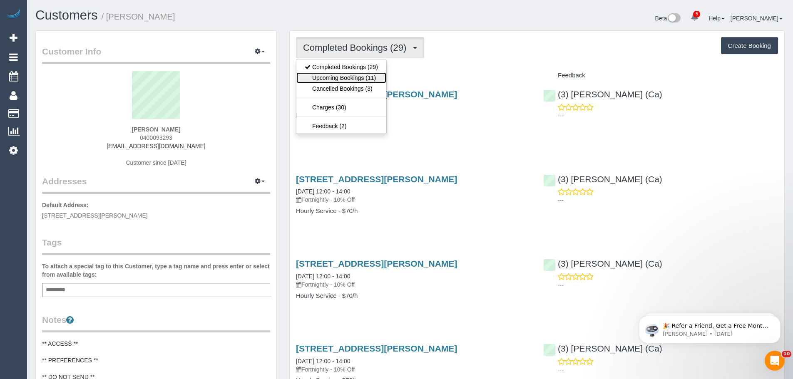
click at [373, 75] on link "Upcoming Bookings (11)" at bounding box center [342, 77] width 90 height 11
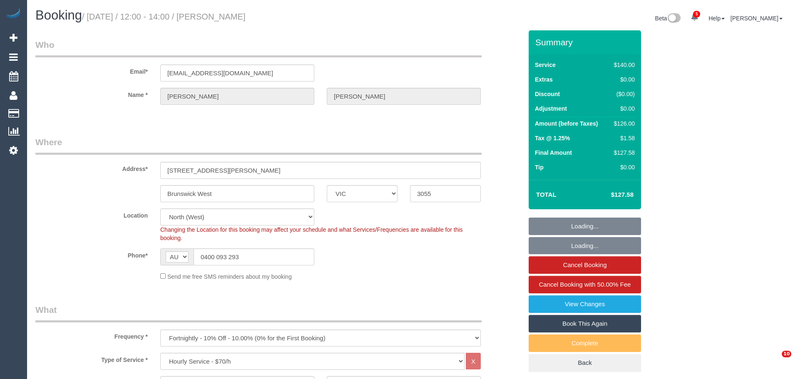
select select "VIC"
select select "number:27"
select select "number:14"
select select "number:19"
select select "number:22"
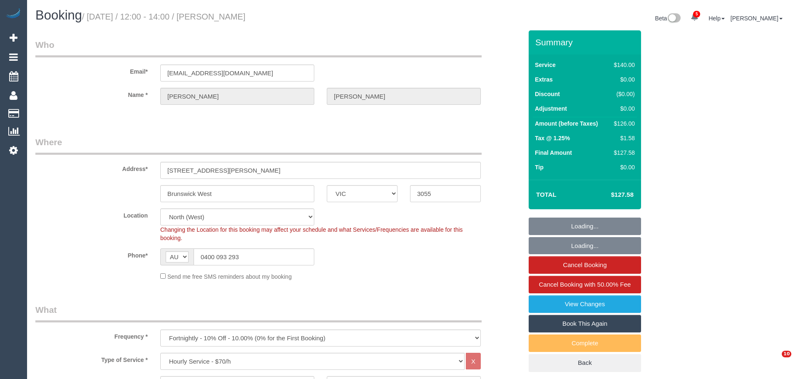
select select "number:35"
select select "number:13"
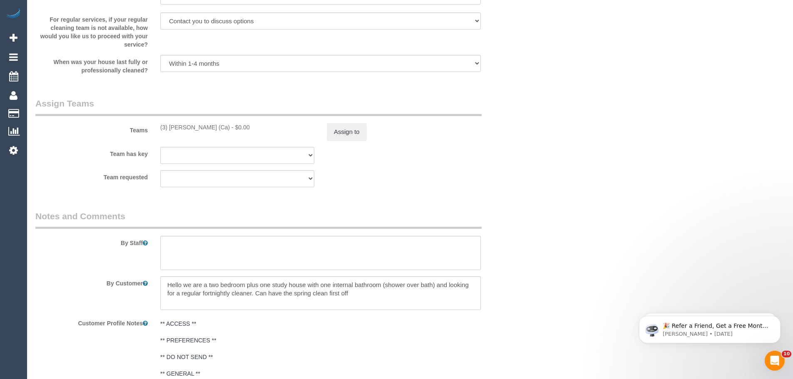
scroll to position [1291, 0]
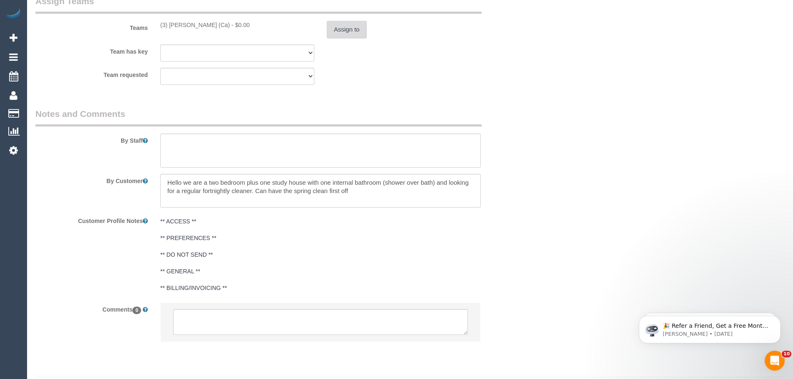
click at [349, 29] on button "Assign to" at bounding box center [347, 29] width 40 height 17
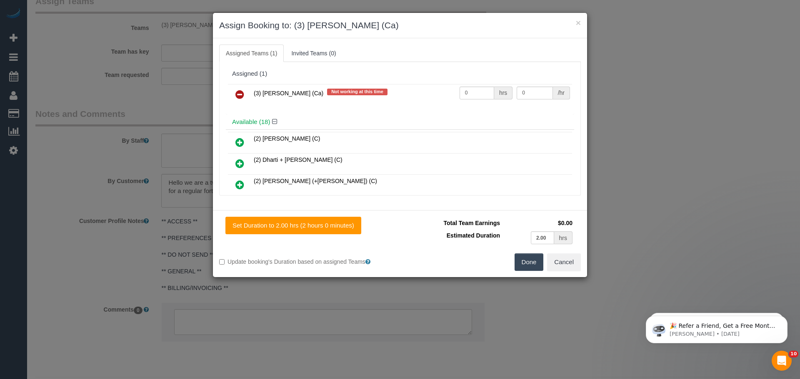
click at [237, 94] on icon at bounding box center [239, 95] width 9 height 10
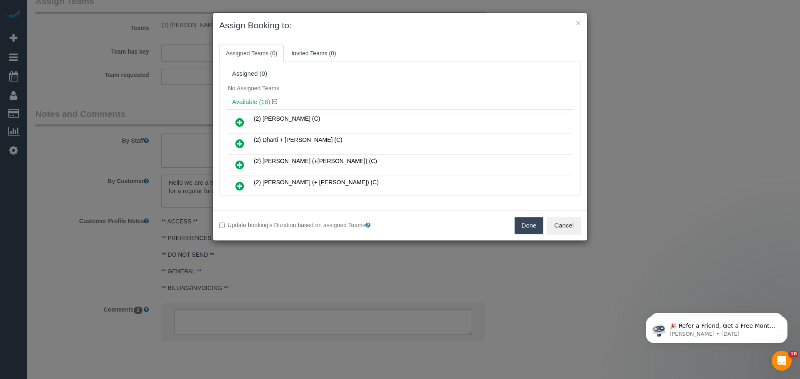
click at [526, 230] on button "Done" at bounding box center [528, 225] width 29 height 17
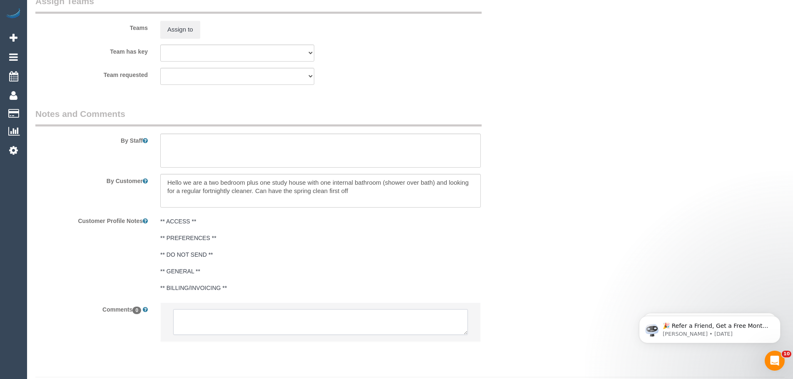
click at [238, 324] on textarea at bounding box center [320, 322] width 295 height 26
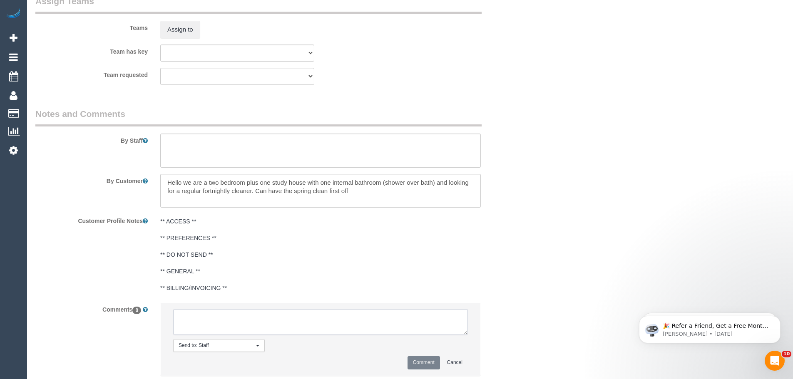
paste textarea "Cleaner(s) Unassigned: (3) Jenith Khadgi (Ca) Reason Unassigned: sick Contact v…"
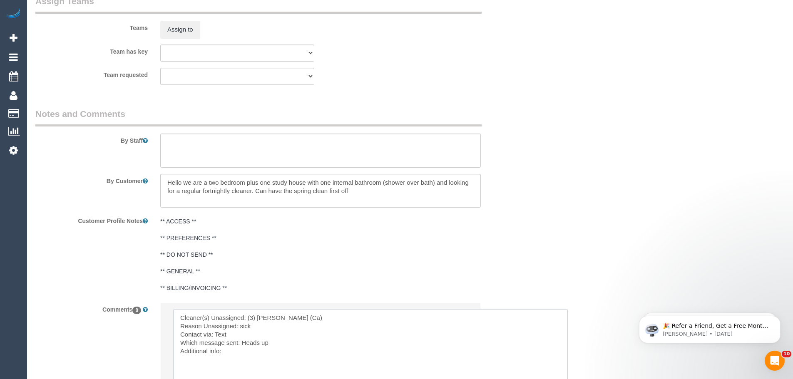
scroll to position [0, 0]
drag, startPoint x: 466, startPoint y: 335, endPoint x: 569, endPoint y: 399, distance: 121.2
drag, startPoint x: 242, startPoint y: 341, endPoint x: 294, endPoint y: 344, distance: 51.7
click at [292, 344] on textarea at bounding box center [374, 356] width 402 height 95
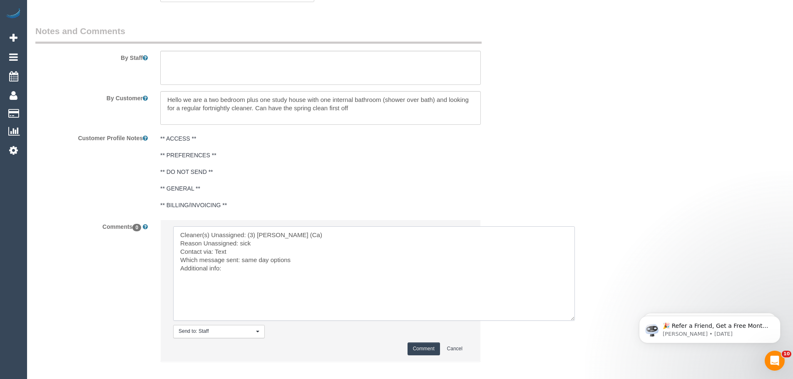
scroll to position [1374, 0]
type textarea "Cleaner(s) Unassigned: (3) Jenith Khadgi (Ca) Reason Unassigned: sick Contact v…"
click at [428, 345] on button "Comment" at bounding box center [424, 348] width 32 height 13
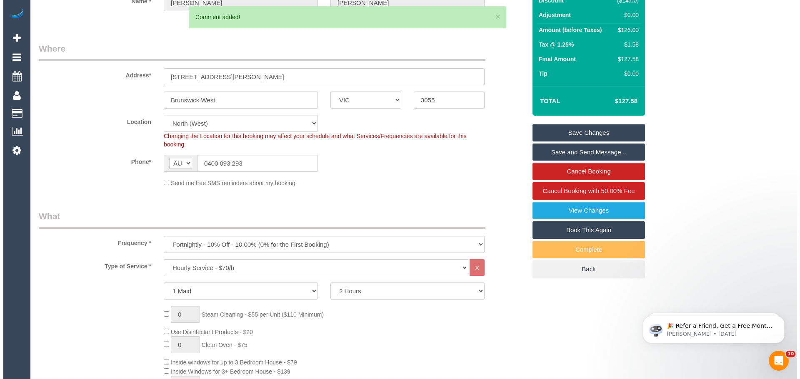
scroll to position [0, 0]
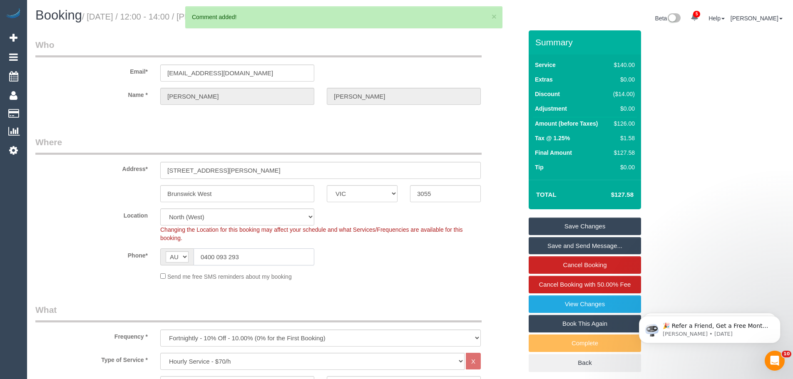
drag, startPoint x: 254, startPoint y: 252, endPoint x: 90, endPoint y: 243, distance: 164.8
click at [94, 244] on sui-booking-location "Location Office City East (North) East (South) Inner East Inner North (East) In…" at bounding box center [278, 245] width 487 height 72
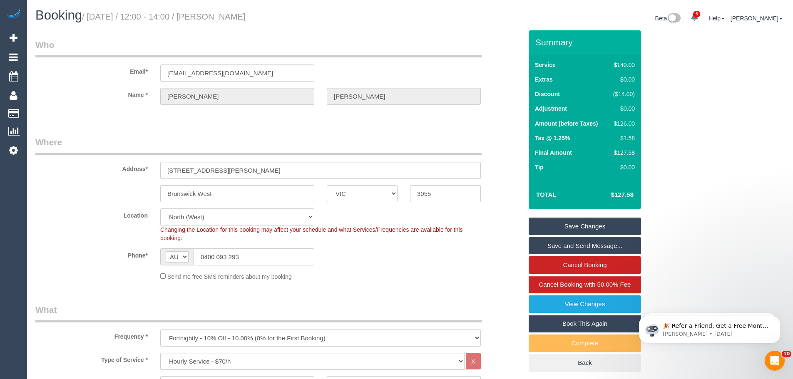
click at [592, 224] on link "Save Changes" at bounding box center [585, 226] width 112 height 17
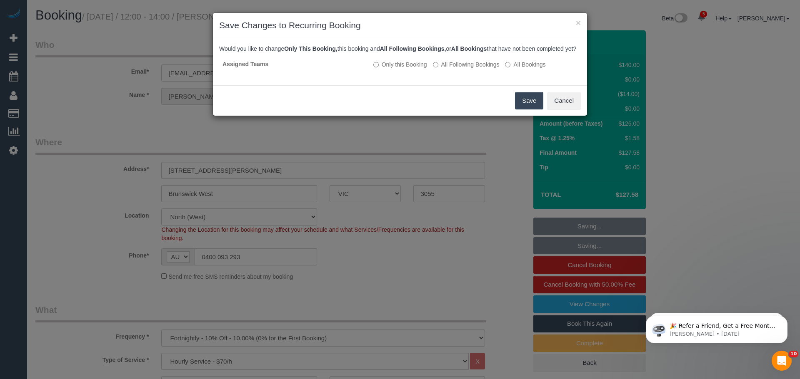
click at [527, 110] on button "Save" at bounding box center [529, 100] width 28 height 17
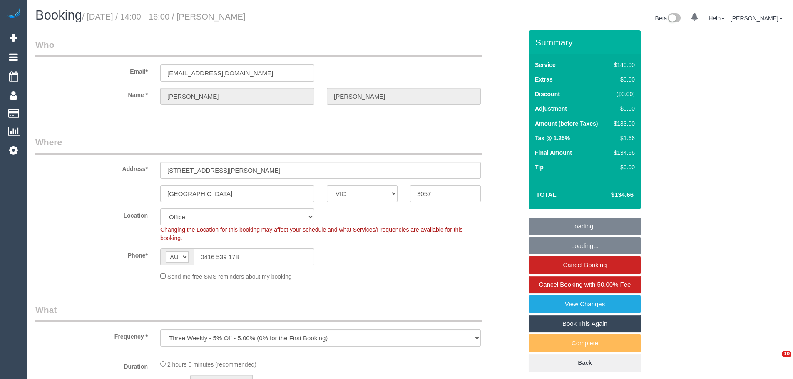
select select "VIC"
select select "object:823"
select select "string:stripe-pm_1QjTTD2GScqysDRV9DPZ16h7"
select select "number:27"
select select "number:14"
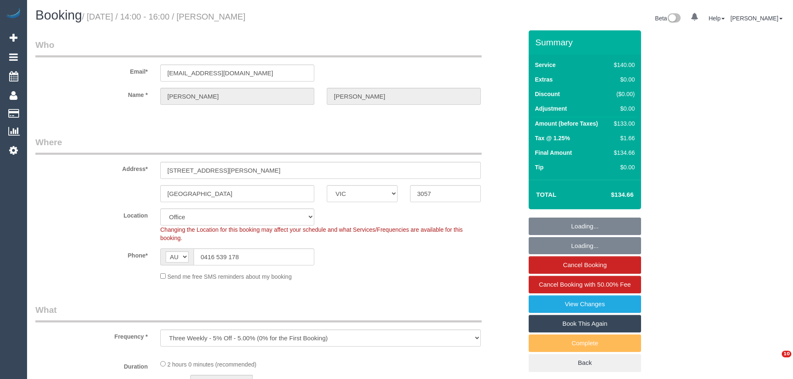
select select "number:18"
select select "number:25"
select select "number:33"
select select "number:12"
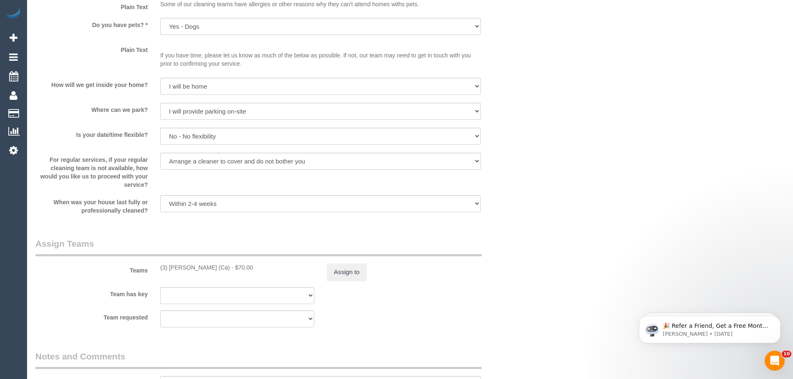
scroll to position [1083, 0]
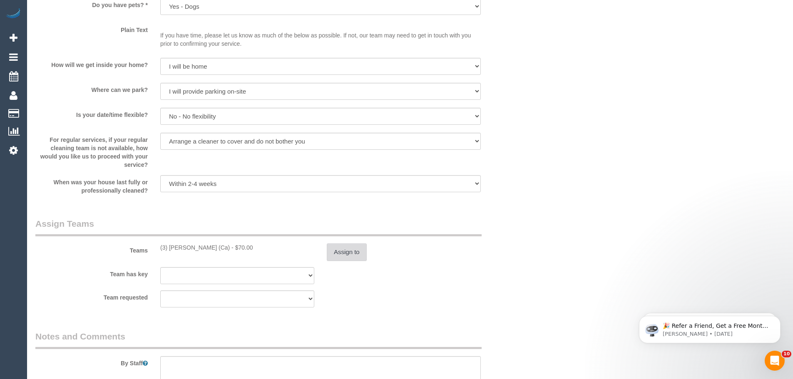
click at [332, 250] on button "Assign to" at bounding box center [347, 252] width 40 height 17
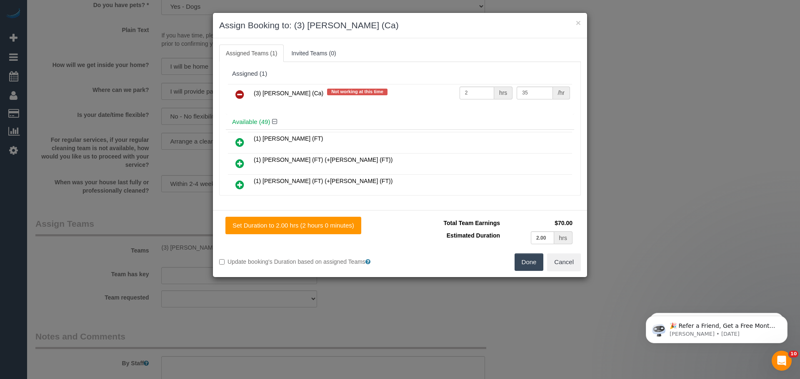
click at [239, 92] on icon at bounding box center [239, 95] width 9 height 10
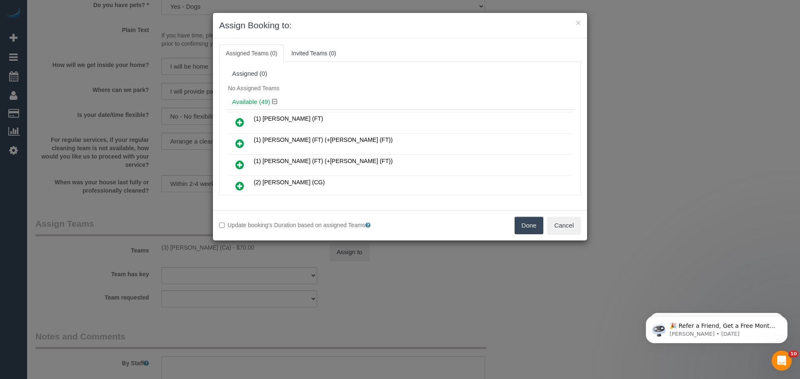
click at [529, 228] on button "Done" at bounding box center [528, 225] width 29 height 17
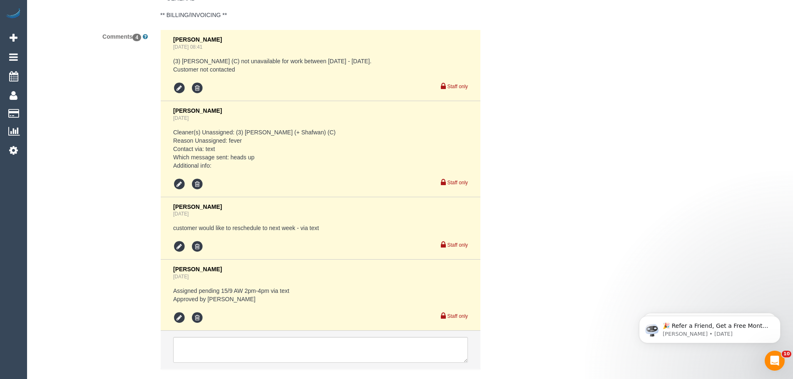
scroll to position [1638, 0]
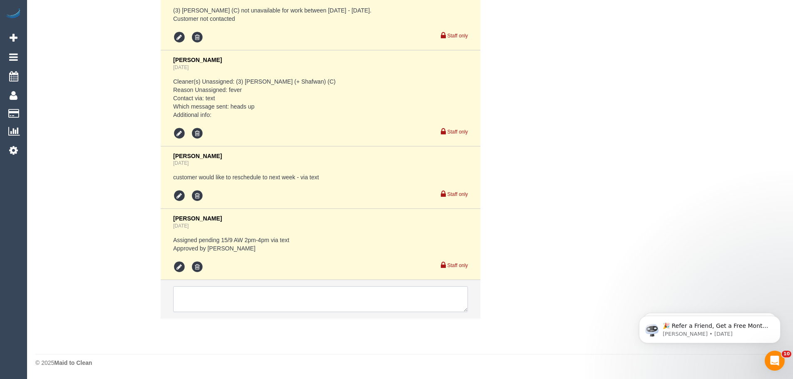
click at [234, 299] on textarea at bounding box center [320, 300] width 295 height 26
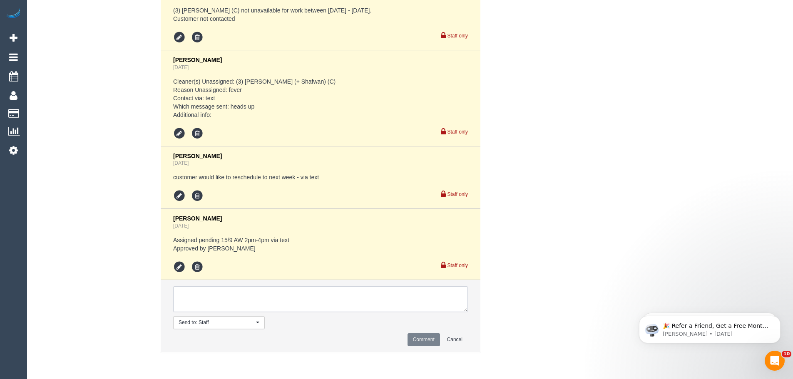
paste textarea "Cleaner(s) Unassigned: (3) [PERSON_NAME] (Ca) Reason Unassigned: sick Contact v…"
type textarea "Cleaner(s) Unassigned: (3) [PERSON_NAME] (Ca) Reason Unassigned: sick Contact v…"
click at [420, 339] on button "Comment" at bounding box center [424, 340] width 32 height 13
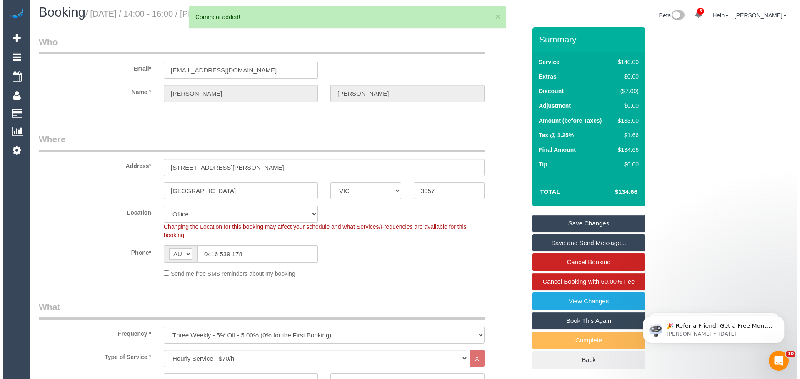
scroll to position [0, 0]
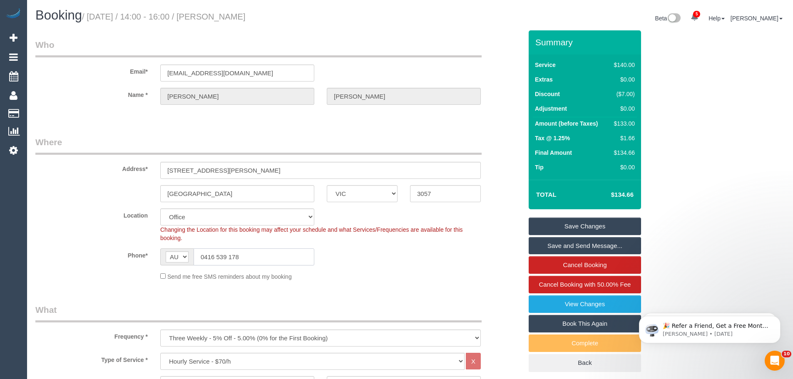
drag, startPoint x: 249, startPoint y: 260, endPoint x: 0, endPoint y: 242, distance: 249.7
drag, startPoint x: 608, startPoint y: 227, endPoint x: 625, endPoint y: 215, distance: 19.8
click at [608, 227] on link "Save Changes" at bounding box center [585, 226] width 112 height 17
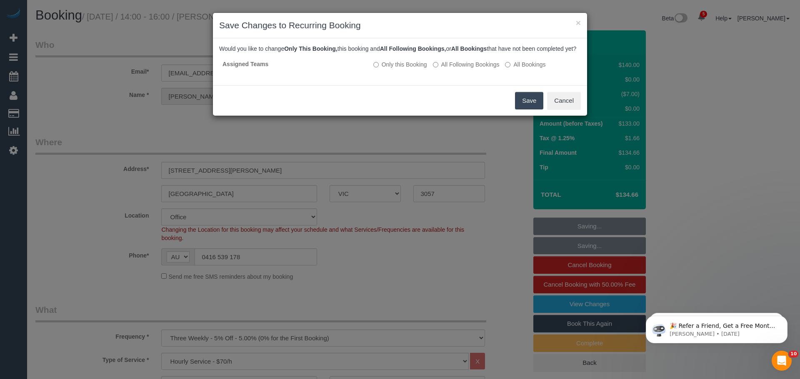
drag, startPoint x: 524, startPoint y: 115, endPoint x: 621, endPoint y: 119, distance: 96.7
click at [524, 110] on button "Save" at bounding box center [529, 100] width 28 height 17
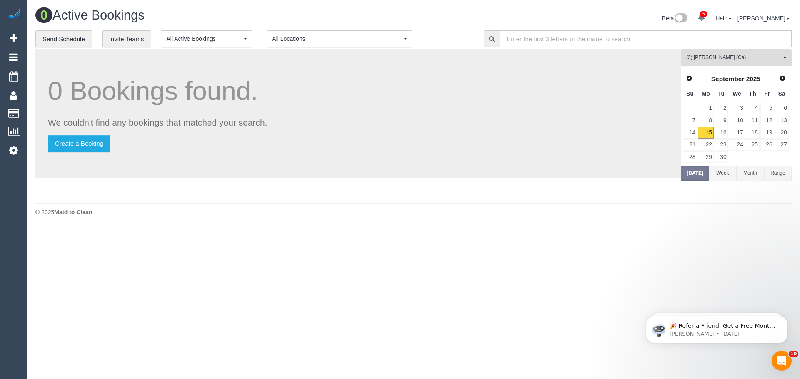
click at [726, 57] on span "(3) Jenith Khadgi (Ca)" at bounding box center [733, 57] width 95 height 7
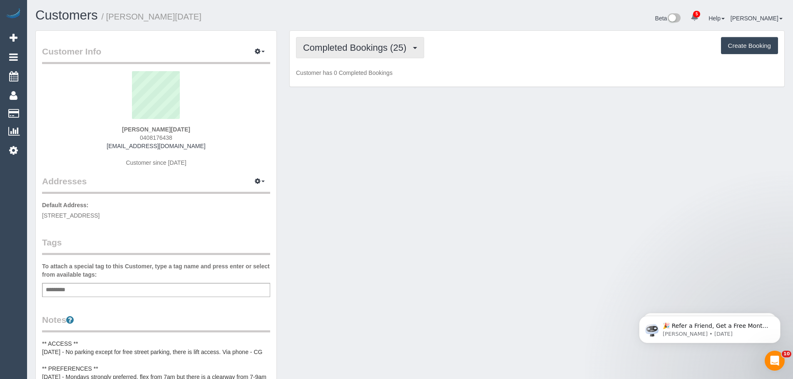
click at [357, 50] on span "Completed Bookings (25)" at bounding box center [356, 47] width 107 height 10
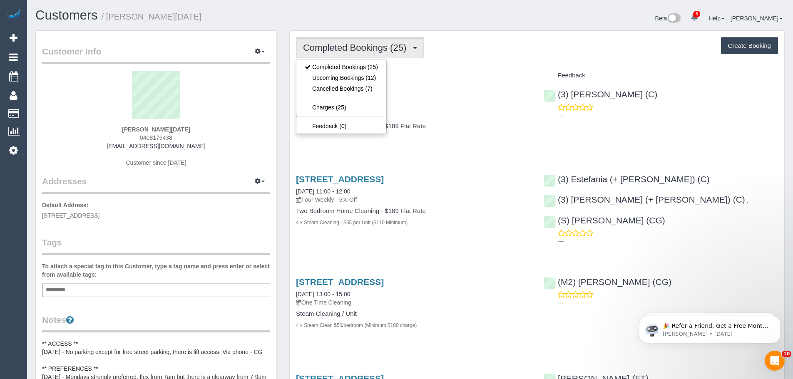
click at [470, 51] on div "Completed Bookings (25) Completed Bookings (25) Upcoming Bookings (12) Cancelle…" at bounding box center [537, 47] width 482 height 21
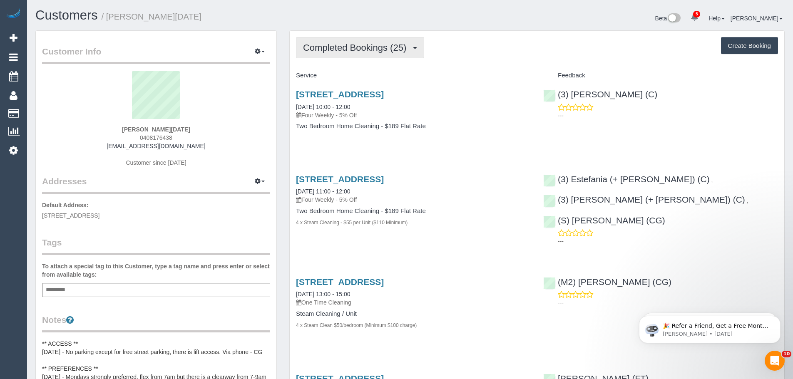
click at [402, 47] on span "Completed Bookings (25)" at bounding box center [356, 47] width 107 height 10
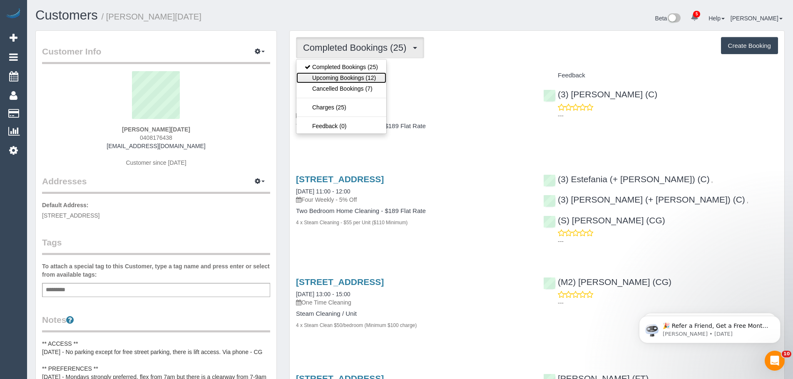
click at [325, 77] on link "Upcoming Bookings (12)" at bounding box center [342, 77] width 90 height 11
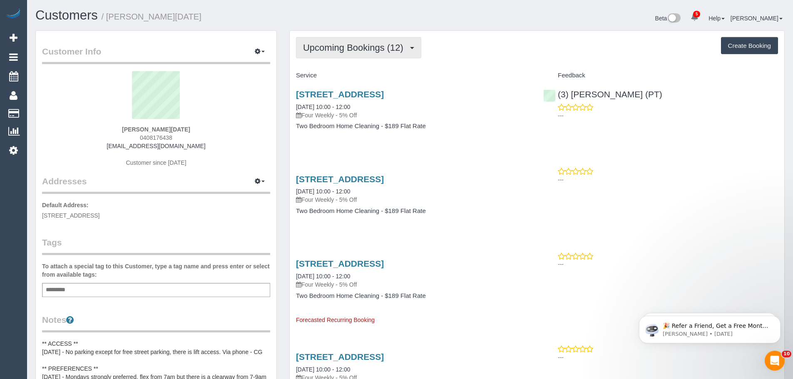
click at [377, 39] on button "Upcoming Bookings (12)" at bounding box center [358, 47] width 125 height 21
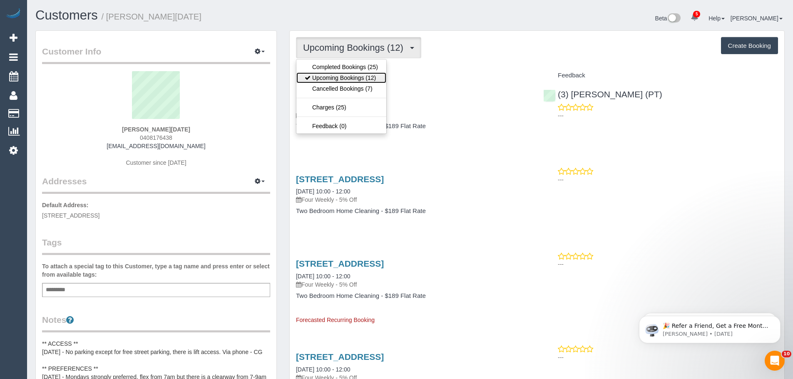
click at [340, 76] on link "Upcoming Bookings (12)" at bounding box center [342, 77] width 90 height 11
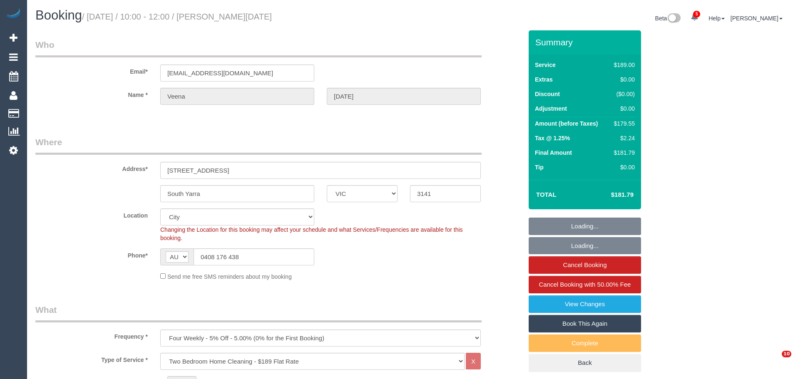
select select "VIC"
select select "string:stripe-pm_1Pyl1t2GScqysDRVOfVRwhV9"
select select "number:28"
select select "number:14"
select select "number:19"
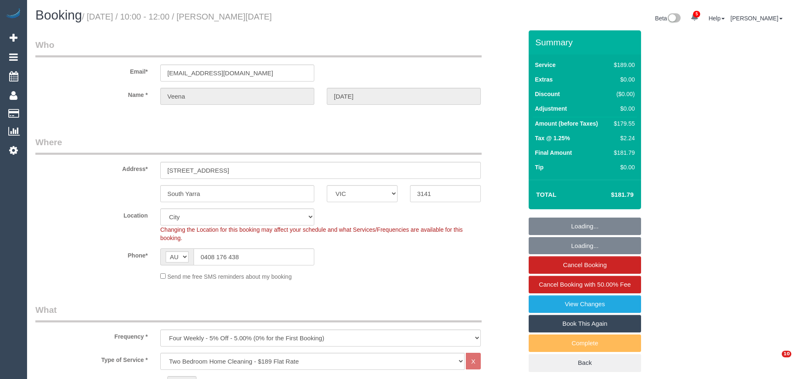
select select "number:24"
select select "number:34"
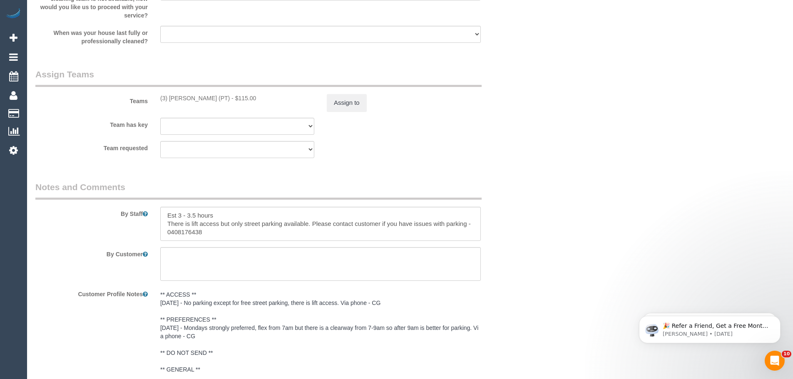
scroll to position [1249, 0]
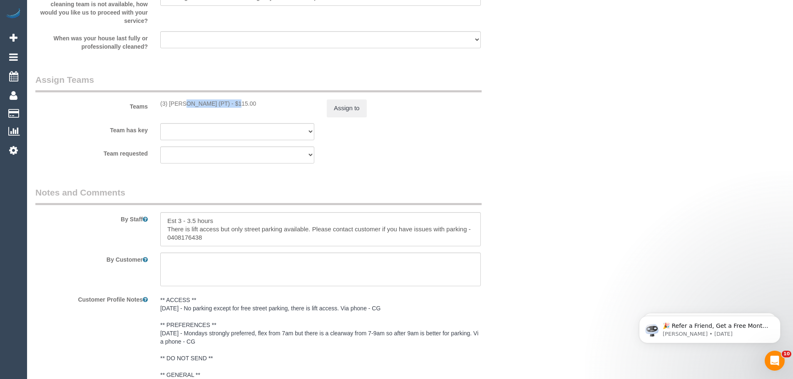
drag, startPoint x: 205, startPoint y: 103, endPoint x: 158, endPoint y: 104, distance: 47.1
click at [158, 104] on div "(3) Allie Zhu (PT) - $115.00" at bounding box center [237, 104] width 167 height 8
copy div "(3) [PERSON_NAME] (PT)"
click at [341, 112] on button "Assign to" at bounding box center [347, 108] width 40 height 17
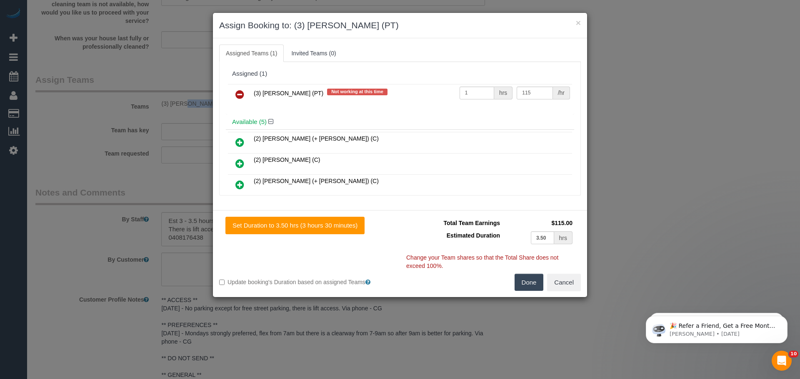
drag, startPoint x: 238, startPoint y: 93, endPoint x: 249, endPoint y: 97, distance: 12.0
click at [238, 93] on icon at bounding box center [239, 95] width 9 height 10
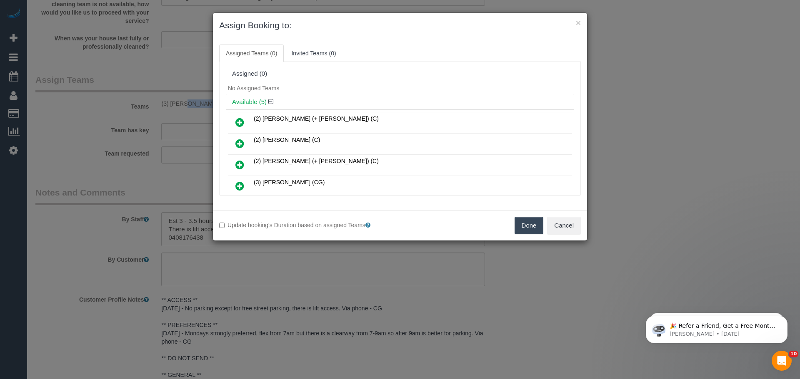
click at [528, 224] on button "Done" at bounding box center [528, 225] width 29 height 17
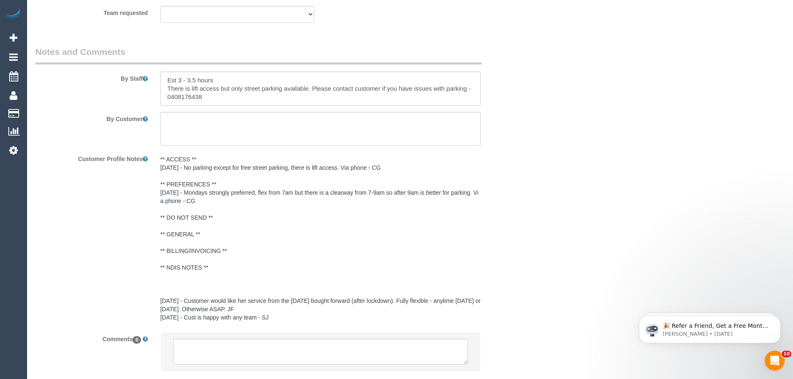
scroll to position [1443, 0]
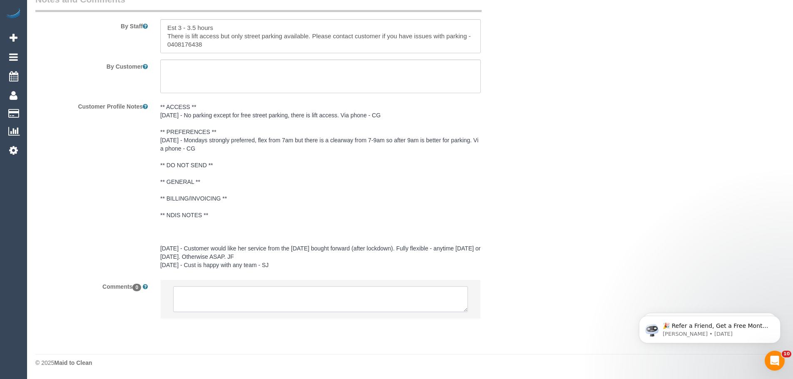
click at [247, 299] on textarea at bounding box center [320, 300] width 295 height 26
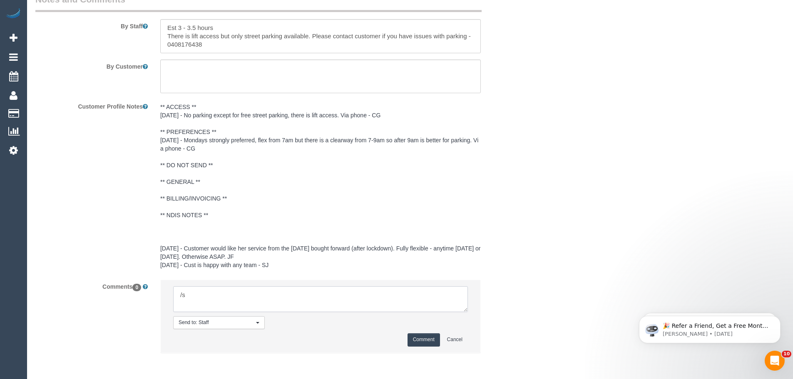
type textarea "/"
paste textarea "Cleaner(s) Unassigned: Reason Unassigned: Contact via: Which message sent: Addi…"
drag, startPoint x: 464, startPoint y: 310, endPoint x: 530, endPoint y: 374, distance: 91.3
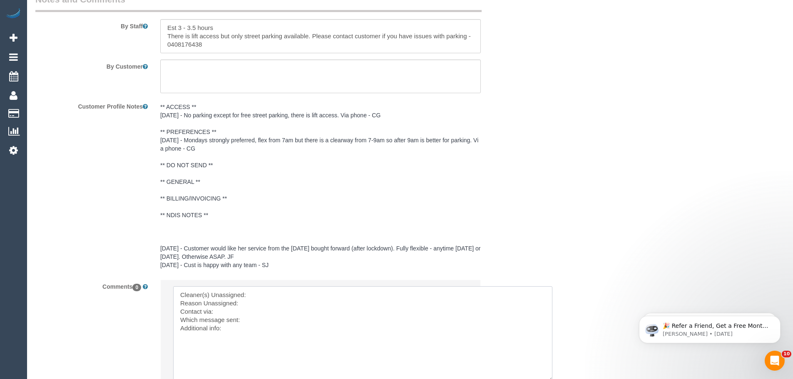
click at [272, 292] on textarea at bounding box center [362, 334] width 379 height 95
paste textarea "(3) Allie Zhu (PT)"
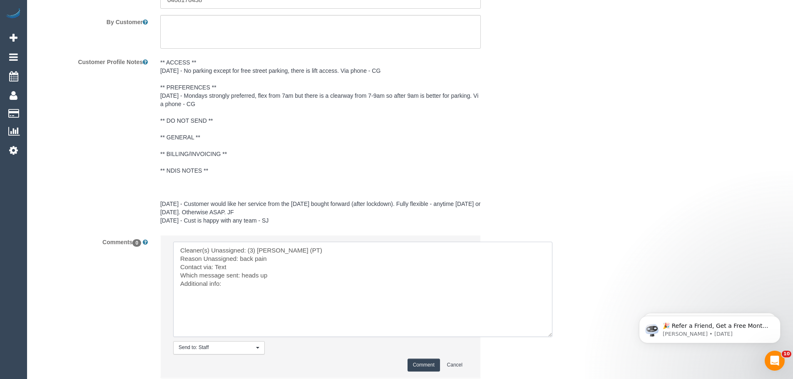
scroll to position [1547, 0]
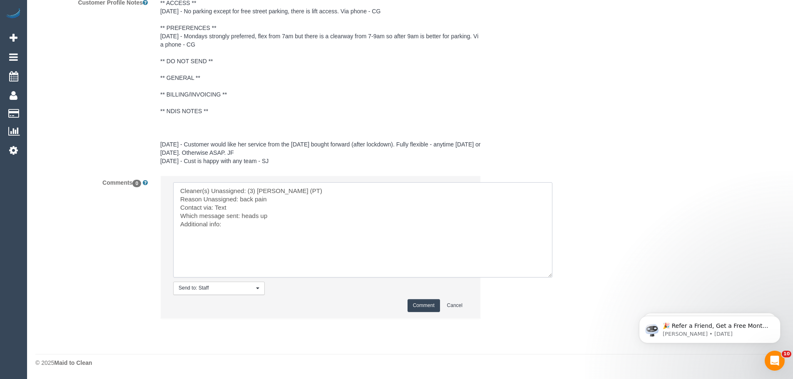
type textarea "Cleaner(s) Unassigned: (3) Allie Zhu (PT) Reason Unassigned: back pain Contact …"
click at [422, 304] on button "Comment" at bounding box center [424, 305] width 32 height 13
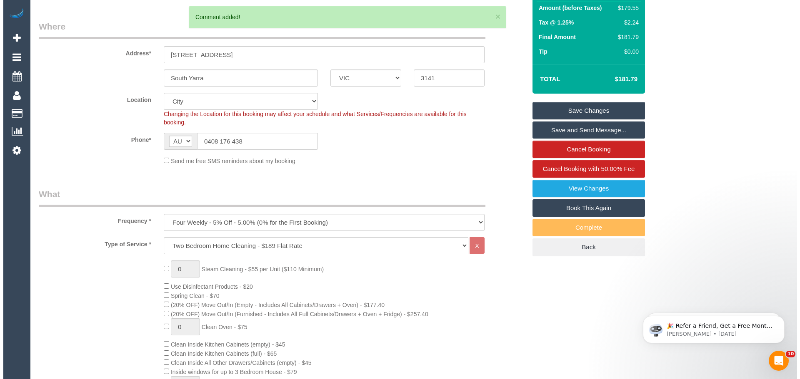
scroll to position [0, 0]
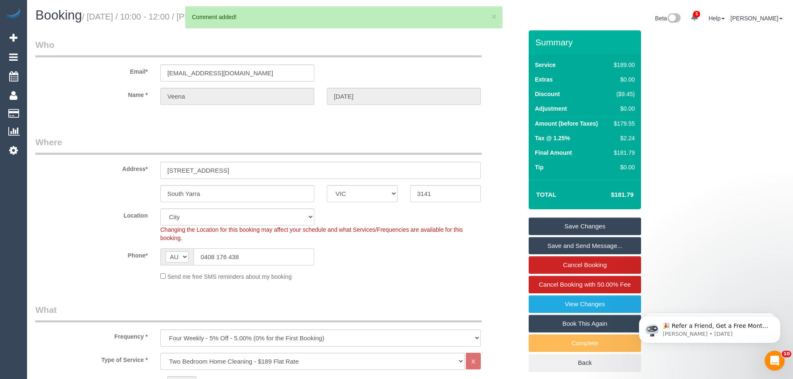
drag, startPoint x: 117, startPoint y: 256, endPoint x: 16, endPoint y: 245, distance: 101.7
click at [32, 249] on div "Phone* AF AL DZ AD AO AI AQ AG AR AM AW AU AT AZ BS BH BD BB BY BE BZ BJ BM BT …" at bounding box center [279, 257] width 500 height 17
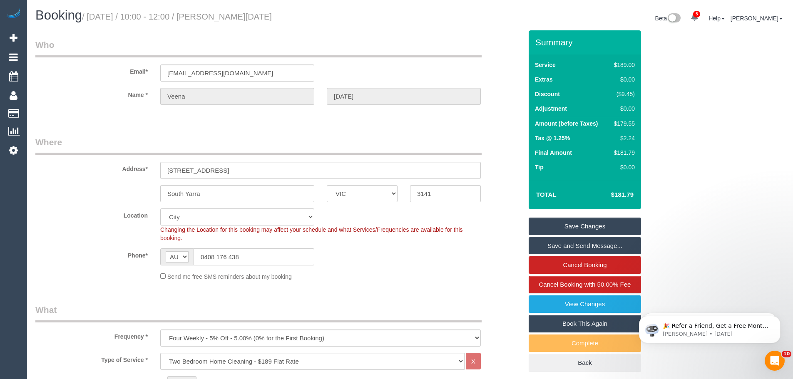
click at [584, 226] on link "Save Changes" at bounding box center [585, 226] width 112 height 17
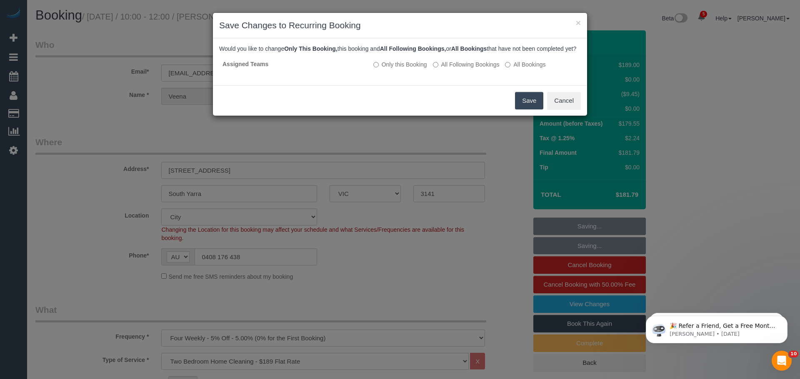
click at [522, 110] on button "Save" at bounding box center [529, 100] width 28 height 17
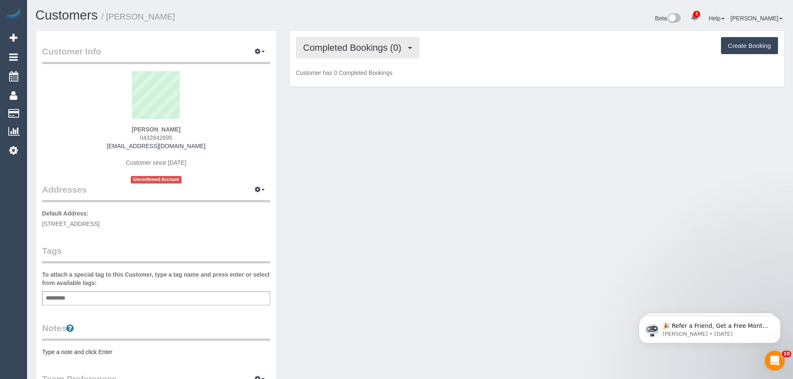
click at [364, 47] on span "Completed Bookings (0)" at bounding box center [354, 47] width 102 height 10
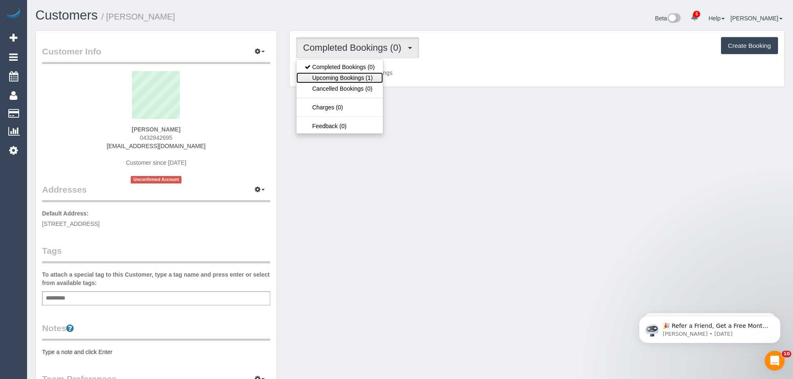
click at [349, 74] on link "Upcoming Bookings (1)" at bounding box center [340, 77] width 87 height 11
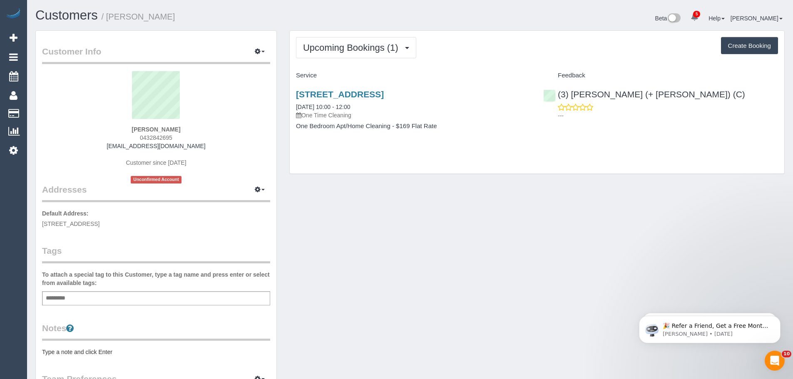
drag, startPoint x: 294, startPoint y: 105, endPoint x: 473, endPoint y: 132, distance: 181.1
click at [473, 132] on div "[STREET_ADDRESS] [DATE] 10:00 - 12:00 One Time Cleaning One Bedroom Apt/Home Cl…" at bounding box center [413, 114] width 247 height 64
copy div "[DATE] 10:00 - 12:00 One Time Cleaning One Bedroom Apt/Home Cleaning - $169 Fla…"
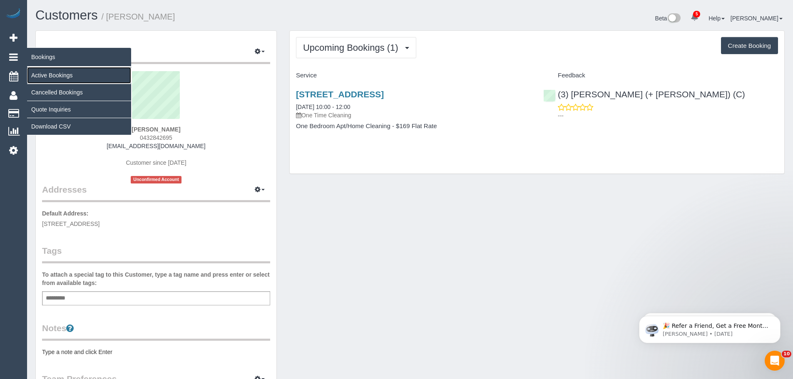
click at [42, 75] on link "Active Bookings" at bounding box center [79, 75] width 104 height 17
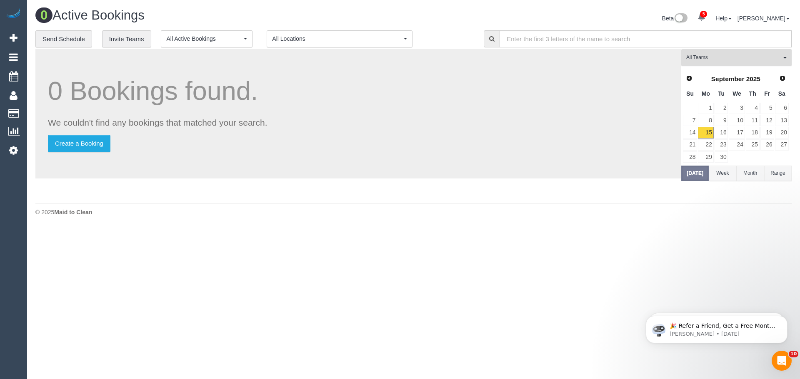
click at [716, 58] on span "All Teams" at bounding box center [733, 57] width 95 height 7
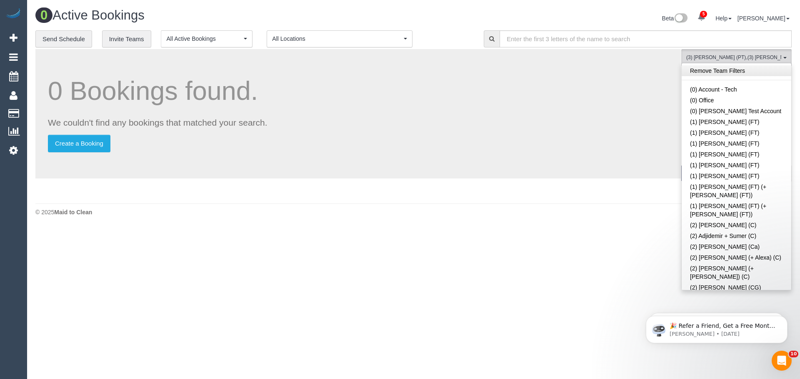
click at [723, 71] on link "Remove Team Filters" at bounding box center [736, 70] width 110 height 11
click at [716, 56] on span "All Teams" at bounding box center [733, 57] width 95 height 7
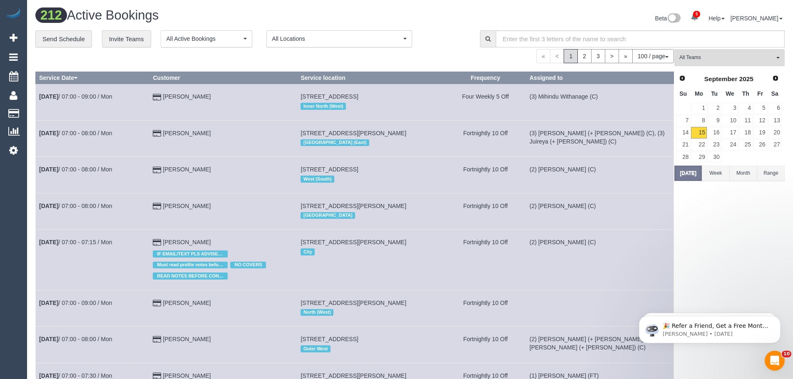
click at [713, 60] on span "All Teams" at bounding box center [727, 57] width 95 height 7
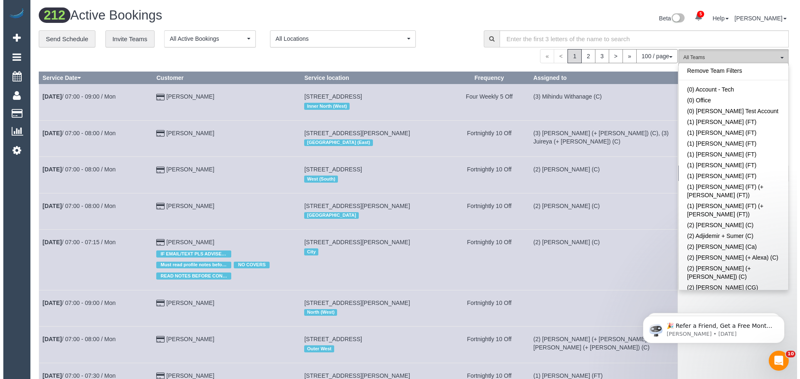
scroll to position [1483, 0]
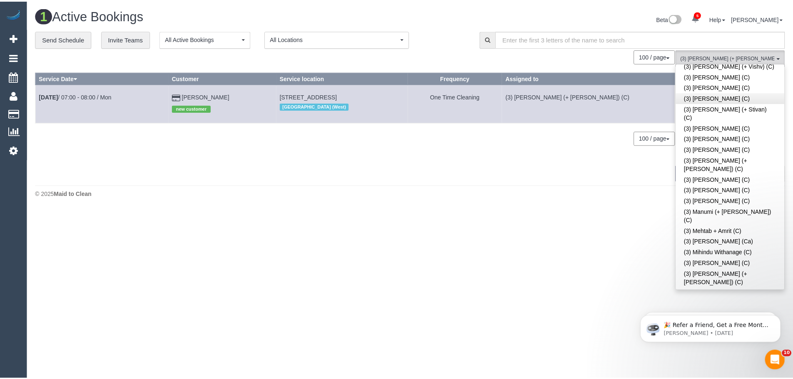
scroll to position [1941, 0]
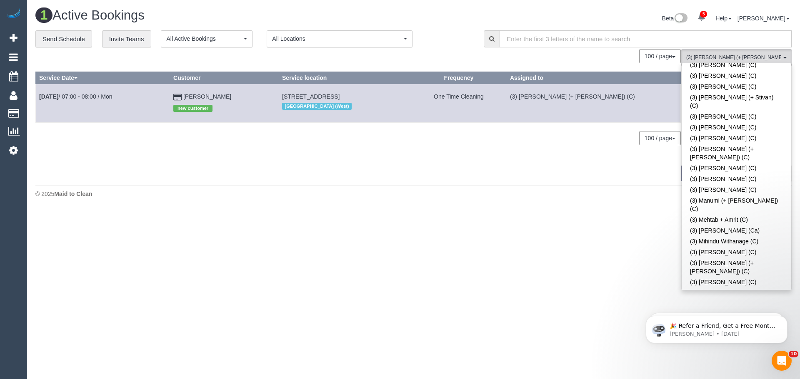
click at [753, 54] on button "(3) [PERSON_NAME] (+ [PERSON_NAME]) (C) , (3) Sangeeth (+ [PERSON_NAME]) (C) Al…" at bounding box center [736, 57] width 110 height 17
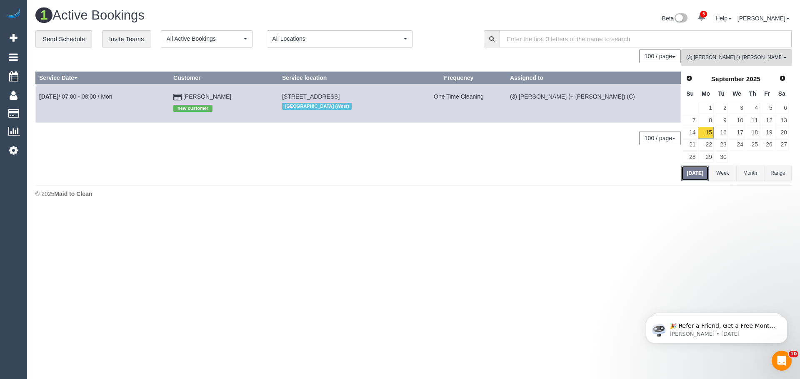
click at [699, 173] on button "[DATE]" at bounding box center [694, 173] width 27 height 15
click at [89, 99] on link "[DATE] 07:00 - 08:00 / Mon" at bounding box center [75, 96] width 73 height 7
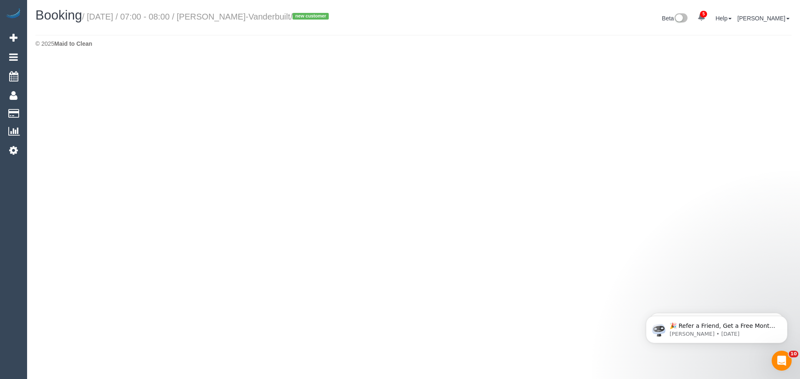
select select "VIC"
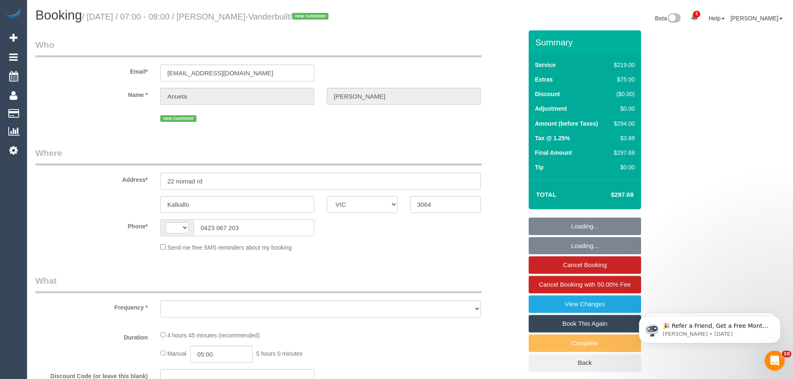
select select "string:AU"
select select "object:2968"
select select "string:stripe-pm_1S6Nme2GScqysDRVtpmojaOO"
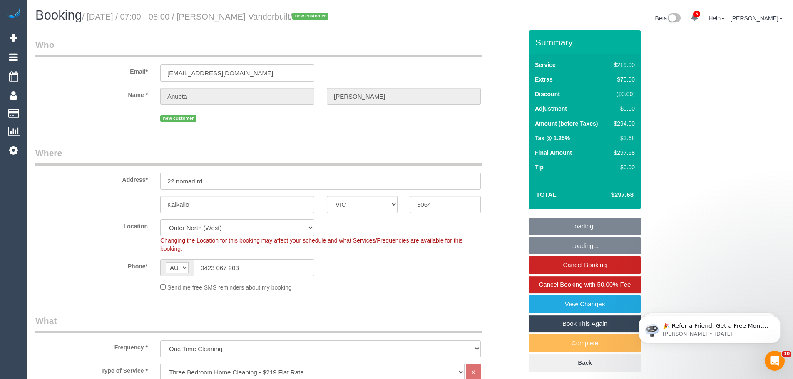
select select "number:28"
select select "number:15"
select select "number:18"
select select "number:22"
select select "number:13"
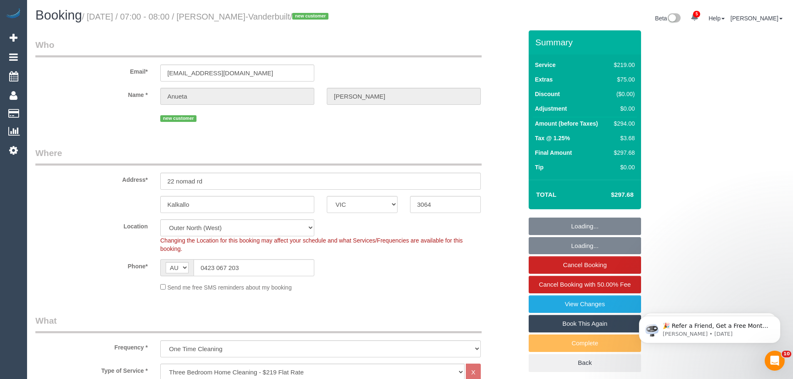
select select "object:3649"
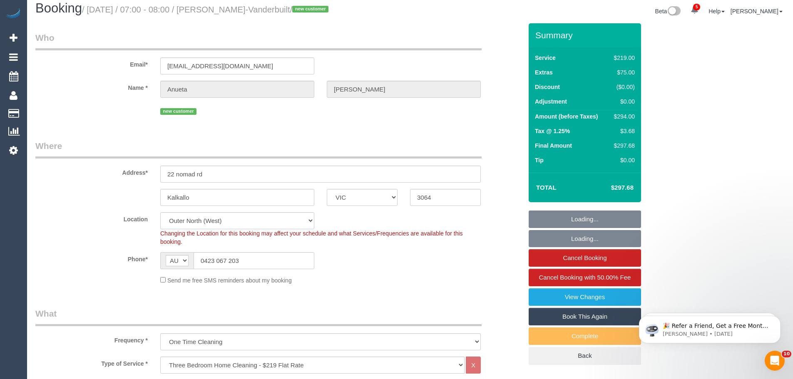
scroll to position [208, 0]
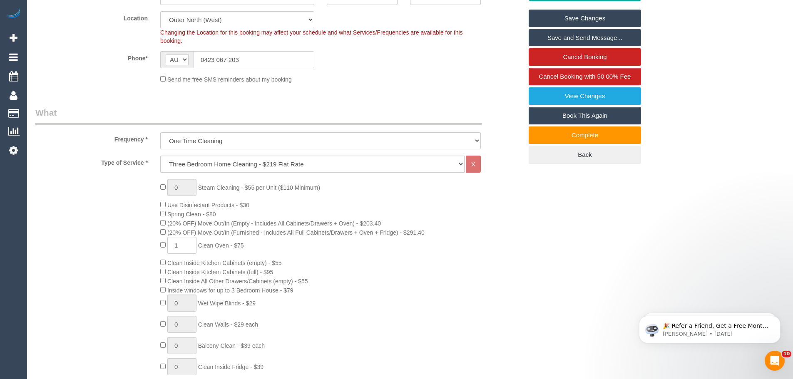
drag, startPoint x: 266, startPoint y: 63, endPoint x: 134, endPoint y: 60, distance: 132.1
click at [135, 60] on div "Phone* AF AL DZ AD AO AI AQ AG AR AM AW AU AT AZ BS BH BD BB BY BE BZ BJ BM BT …" at bounding box center [279, 59] width 500 height 17
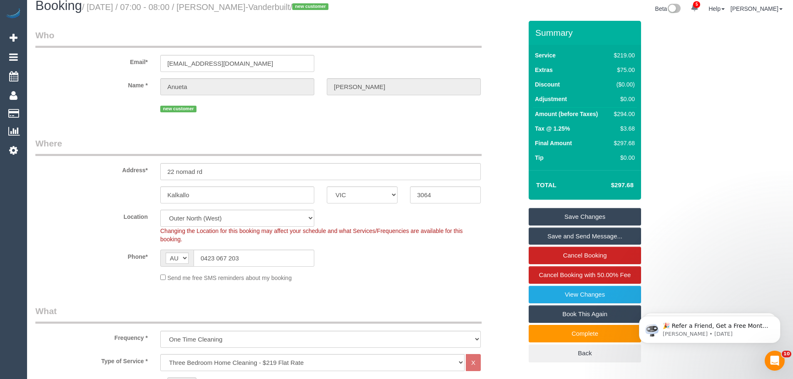
scroll to position [0, 0]
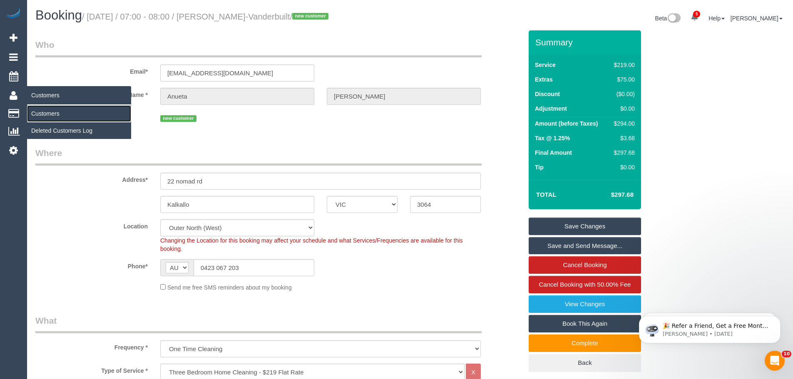
click at [42, 114] on link "Customers" at bounding box center [79, 113] width 104 height 17
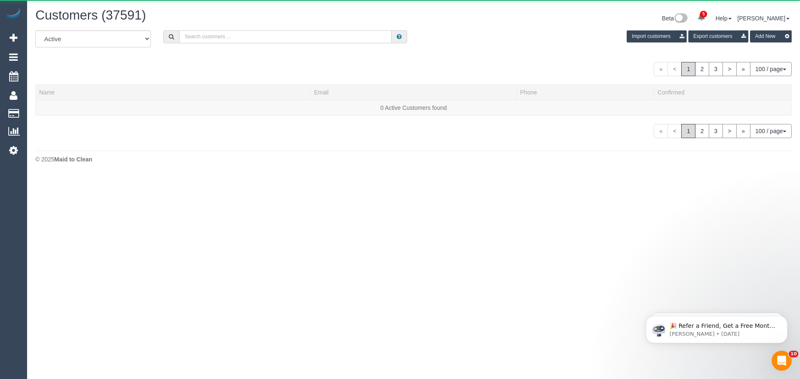
click at [245, 35] on input "text" at bounding box center [285, 36] width 212 height 13
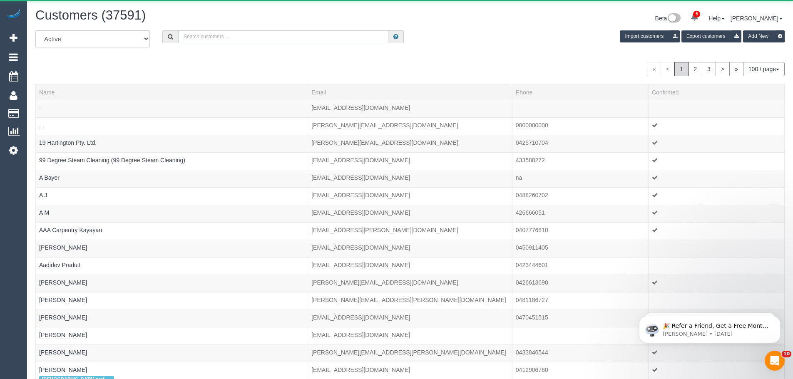
paste input "[PHONE_NUMBER]"
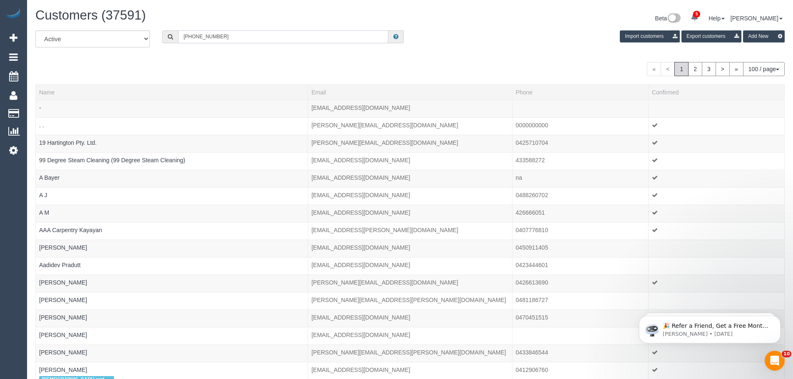
drag, startPoint x: 192, startPoint y: 40, endPoint x: 154, endPoint y: 35, distance: 37.8
click at [154, 35] on div "All Active Archived [PHONE_NUMBER] Import customers Export customers Add New" at bounding box center [410, 41] width 762 height 23
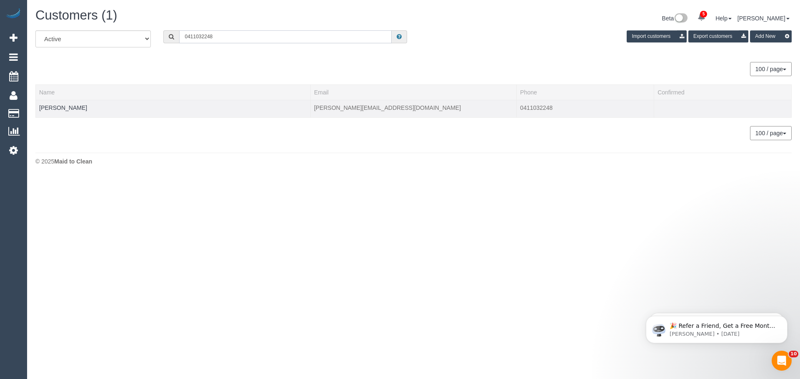
type input "0411032248"
drag, startPoint x: 82, startPoint y: 111, endPoint x: 35, endPoint y: 110, distance: 46.7
click at [35, 110] on div "All Active Archived 0411032248 Import customers Export customers Add New 100 / …" at bounding box center [413, 89] width 768 height 118
click at [93, 108] on td "[PERSON_NAME]" at bounding box center [173, 108] width 275 height 17
drag, startPoint x: 80, startPoint y: 110, endPoint x: 37, endPoint y: 109, distance: 43.3
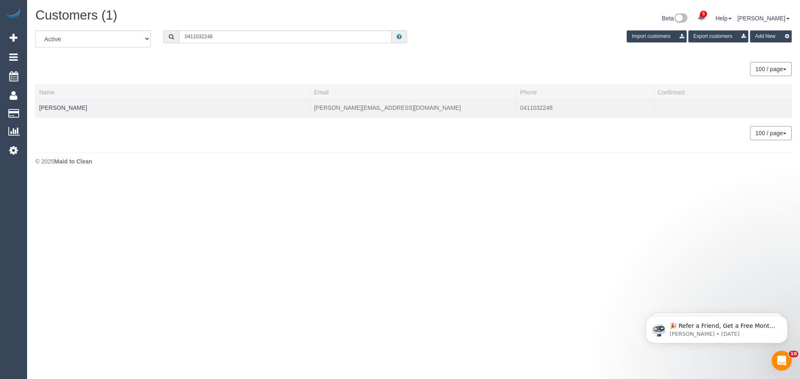
click at [37, 109] on td "[PERSON_NAME]" at bounding box center [173, 108] width 275 height 17
copy link "[PERSON_NAME]"
click at [45, 110] on link "[PERSON_NAME]" at bounding box center [63, 108] width 48 height 7
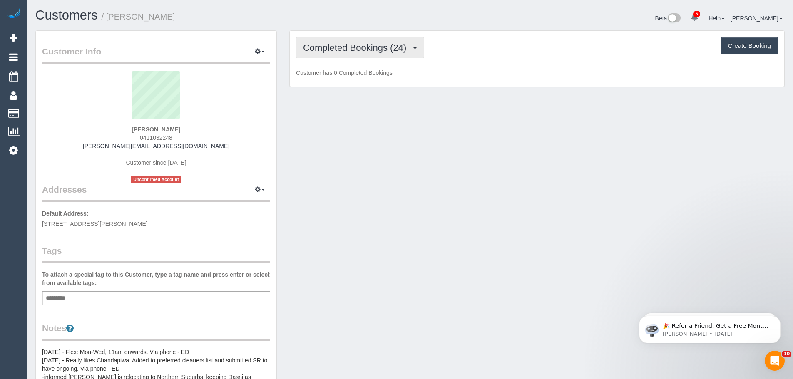
click at [327, 51] on span "Completed Bookings (24)" at bounding box center [356, 47] width 107 height 10
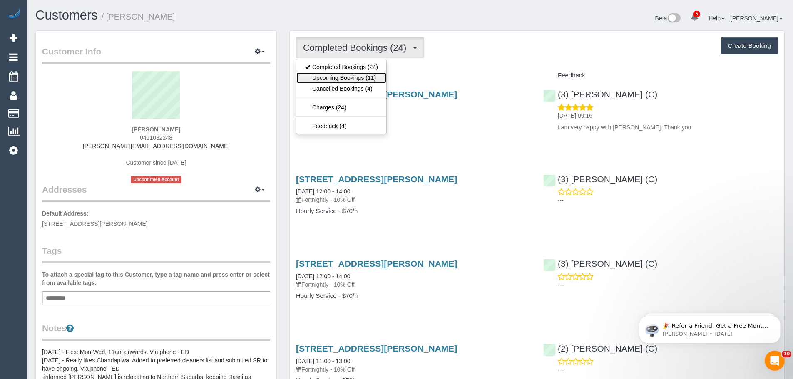
click at [323, 80] on link "Upcoming Bookings (11)" at bounding box center [342, 77] width 90 height 11
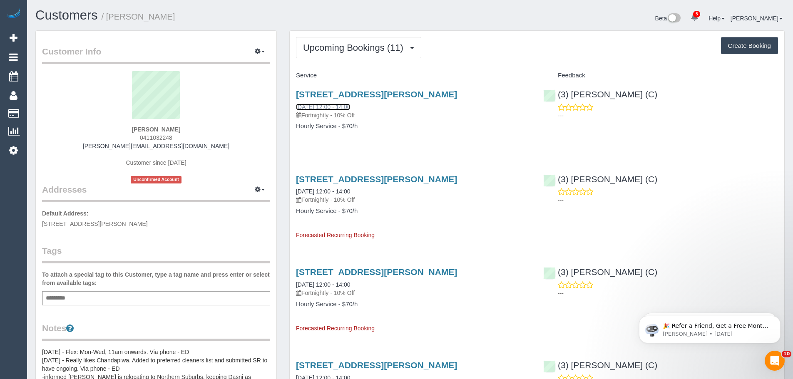
click at [304, 107] on link "[DATE] 12:00 - 14:00" at bounding box center [323, 107] width 54 height 7
click at [291, 109] on div "[STREET_ADDRESS][PERSON_NAME] [DATE] 12:00 - 14:00 Fortnightly - 10% Off Hourly…" at bounding box center [413, 114] width 247 height 64
drag, startPoint x: 294, startPoint y: 105, endPoint x: 375, endPoint y: 132, distance: 85.6
click at [375, 132] on div "[STREET_ADDRESS][PERSON_NAME] [DATE] 12:00 - 14:00 Fortnightly - 10% Off Hourly…" at bounding box center [413, 114] width 247 height 64
copy div "[DATE] 12:00 - 14:00 Fortnightly - 10% Off Hourly Service - $70/h"
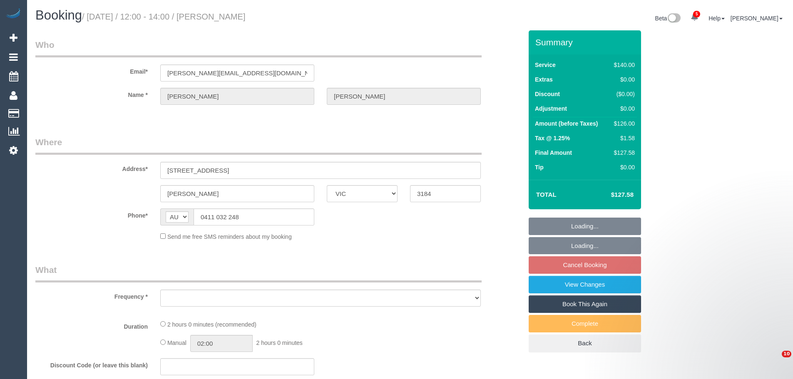
select select "VIC"
select select "number:28"
select select "number:14"
select select "number:19"
select select "number:22"
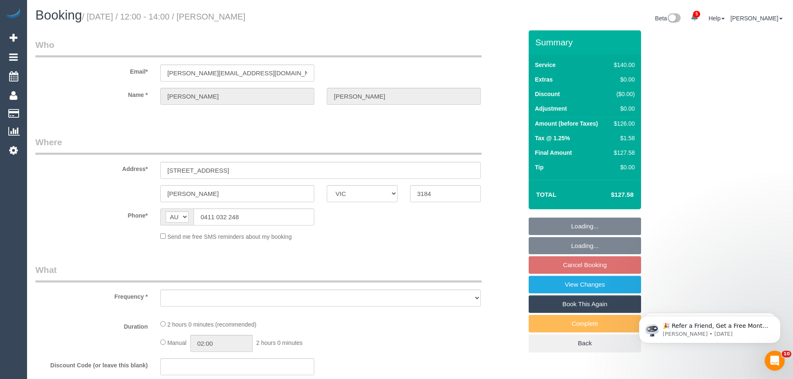
select select "number:35"
select select "number:11"
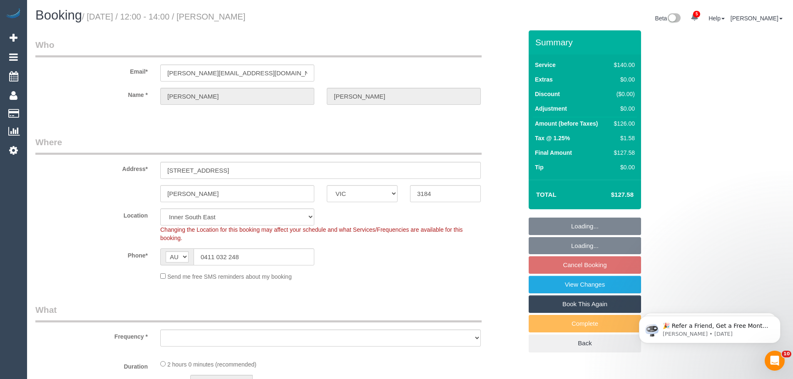
select select "object:1314"
select select "string:stripe-pm_1PkfAL2GScqysDRVzj7AGl1Q"
select select "object:1319"
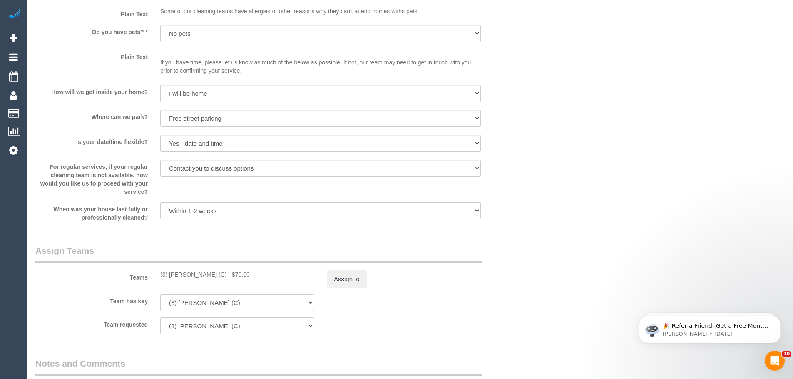
scroll to position [833, 0]
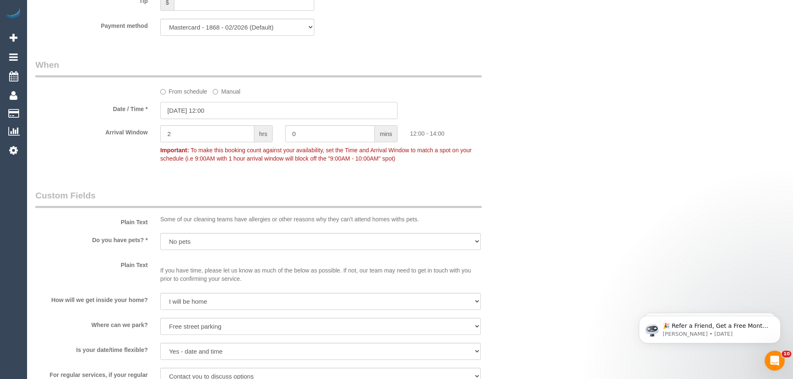
click at [207, 111] on input "[DATE] 12:00" at bounding box center [278, 110] width 237 height 17
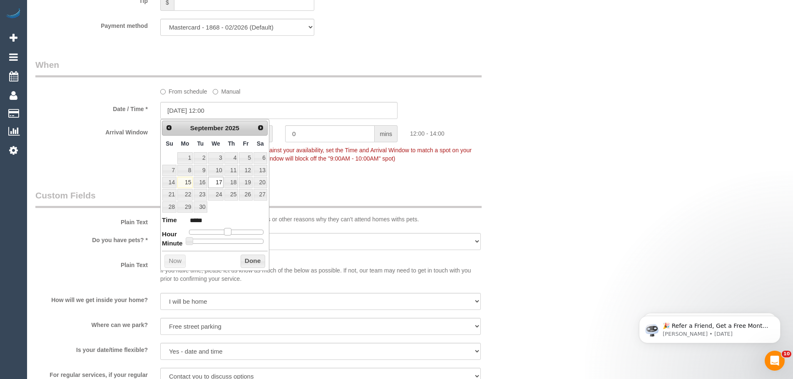
type input "[DATE] 13:00"
type input "*****"
click at [230, 232] on span at bounding box center [230, 231] width 7 height 7
click at [249, 266] on button "Done" at bounding box center [253, 261] width 25 height 13
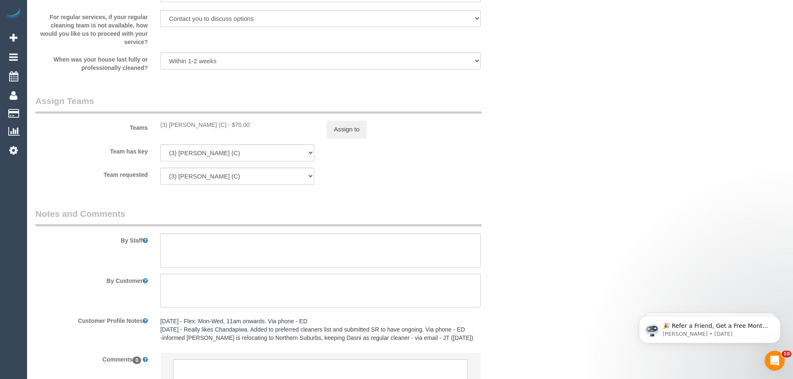
scroll to position [1208, 0]
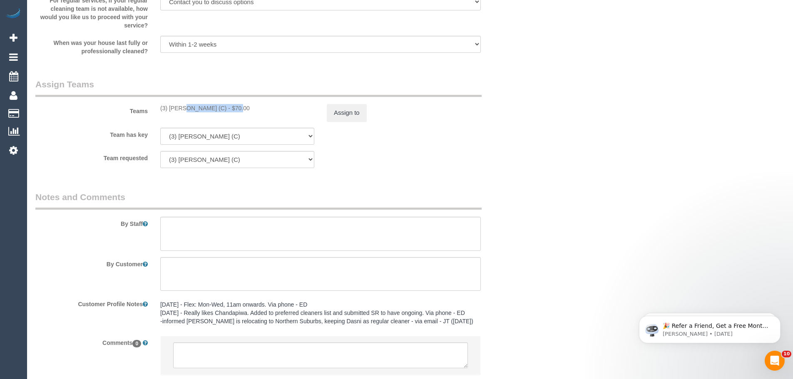
drag, startPoint x: 213, startPoint y: 107, endPoint x: 156, endPoint y: 106, distance: 57.5
click at [156, 106] on div "(3) [PERSON_NAME] (C) - $70.00" at bounding box center [237, 108] width 167 height 8
copy div "(3) [PERSON_NAME] (C)"
click at [347, 115] on button "Assign to" at bounding box center [347, 112] width 40 height 17
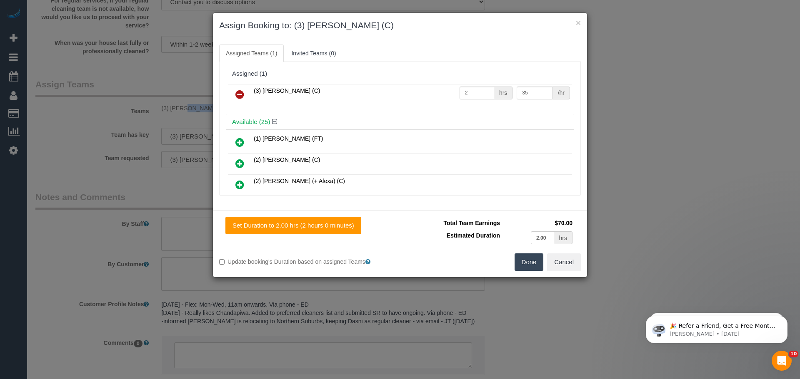
click at [239, 97] on icon at bounding box center [239, 95] width 9 height 10
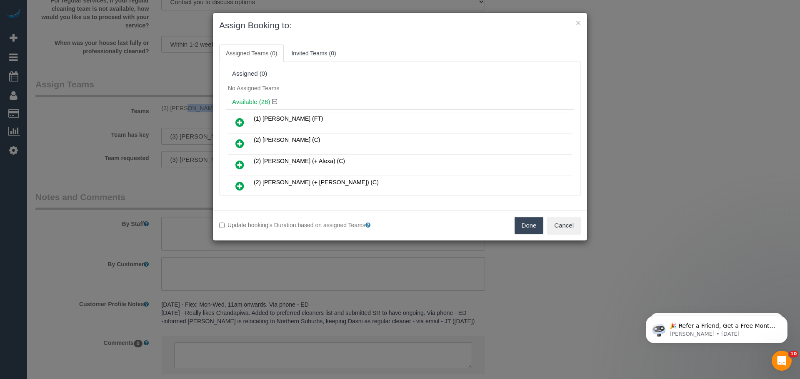
click at [533, 231] on button "Done" at bounding box center [528, 225] width 29 height 17
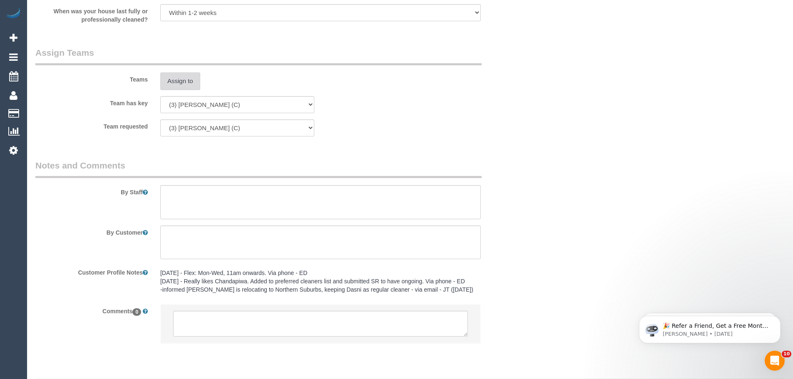
scroll to position [1264, 0]
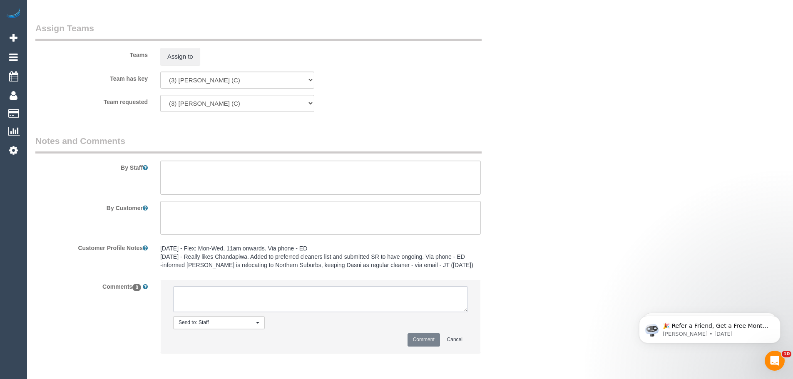
click at [273, 296] on textarea at bounding box center [320, 300] width 295 height 26
type textarea "/"
paste textarea "Cleaner(s) Unassigned: Reason Unassigned: One Off/Ongoing: Flexibility: Close a…"
drag, startPoint x: 463, startPoint y: 308, endPoint x: 562, endPoint y: 399, distance: 134.1
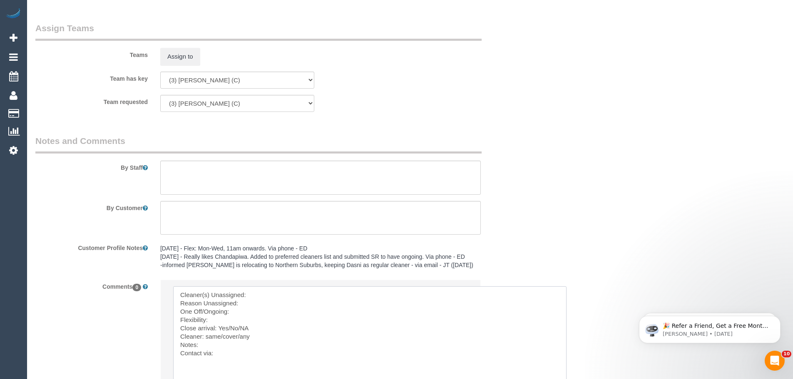
click at [253, 293] on textarea at bounding box center [370, 345] width 394 height 117
paste textarea "(3) [PERSON_NAME] (C)"
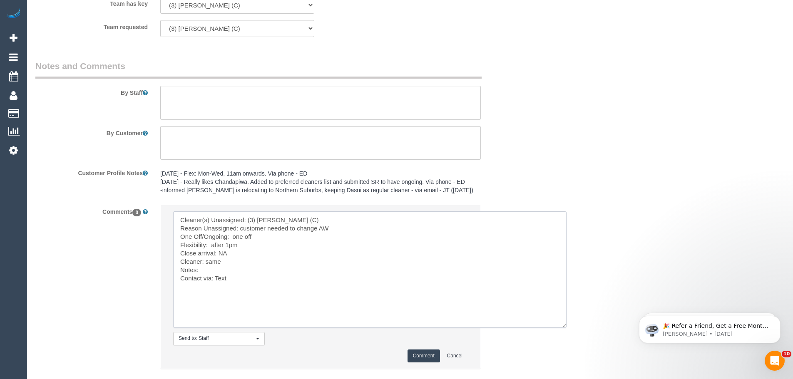
scroll to position [1347, 0]
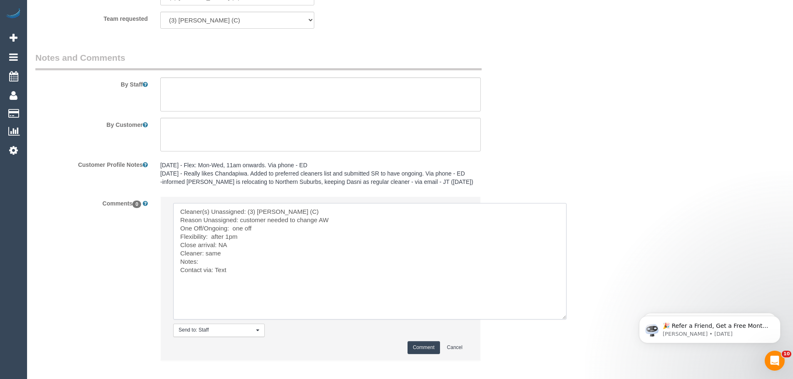
type textarea "Cleaner(s) Unassigned: (3) Lara Mendes (C) Reason Unassigned: customer needed t…"
click at [416, 348] on button "Comment" at bounding box center [424, 348] width 32 height 13
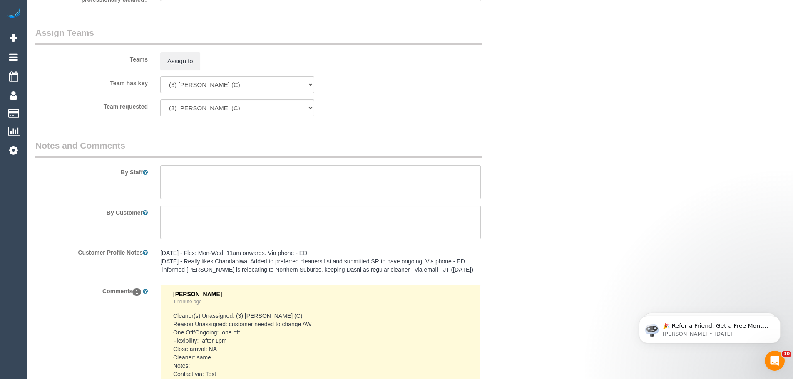
scroll to position [1472, 0]
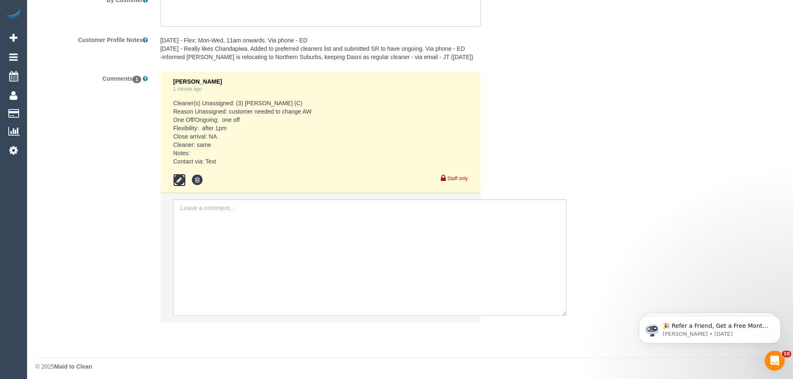
click at [181, 179] on icon at bounding box center [179, 180] width 12 height 12
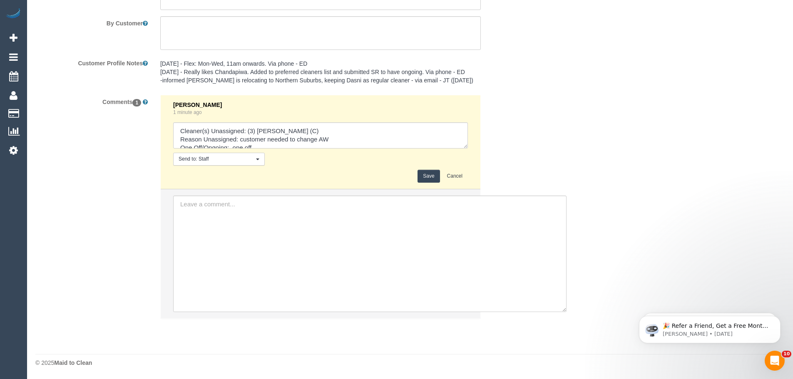
drag, startPoint x: 466, startPoint y: 145, endPoint x: 502, endPoint y: 181, distance: 50.7
click at [502, 181] on div "Comments 1 Chellsea Espinosa 1 minute ago Send to: Staff Nothing selected Send …" at bounding box center [279, 211] width 500 height 232
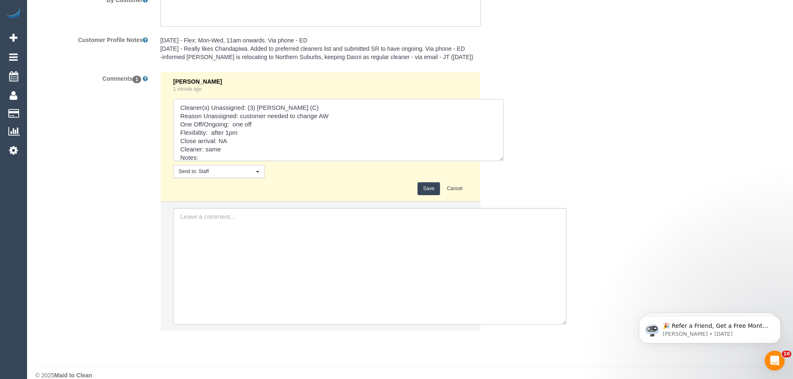
click at [229, 149] on textarea at bounding box center [338, 130] width 331 height 62
drag, startPoint x: 222, startPoint y: 150, endPoint x: 264, endPoint y: 154, distance: 41.8
click at [264, 154] on textarea at bounding box center [338, 130] width 331 height 62
type textarea "Cleaner(s) Unassigned: (3) Lara Mendes (C) Reason Unassigned: customer needed t…"
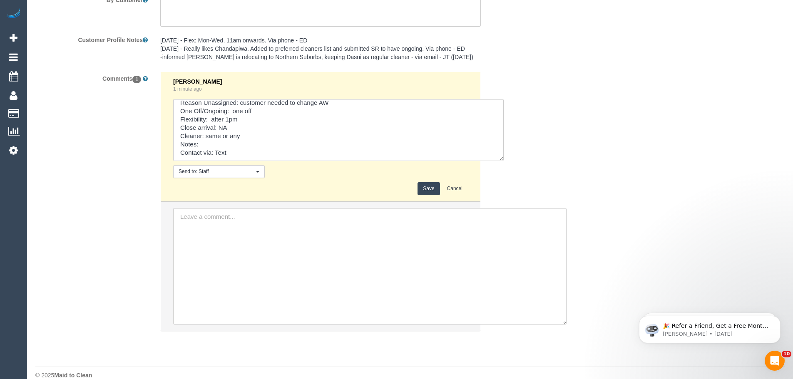
click at [426, 190] on button "Save" at bounding box center [429, 188] width 22 height 13
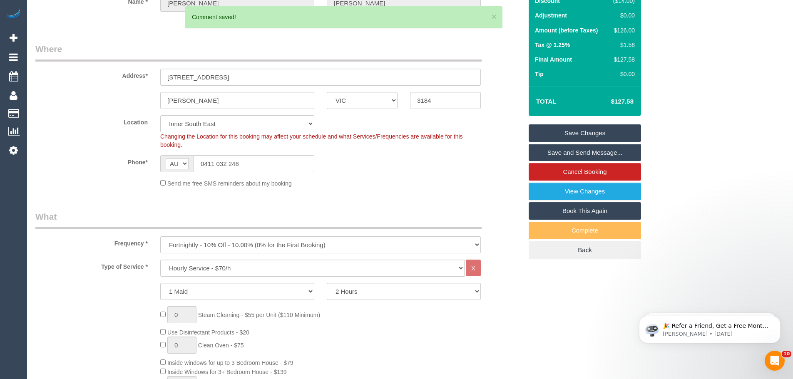
scroll to position [0, 0]
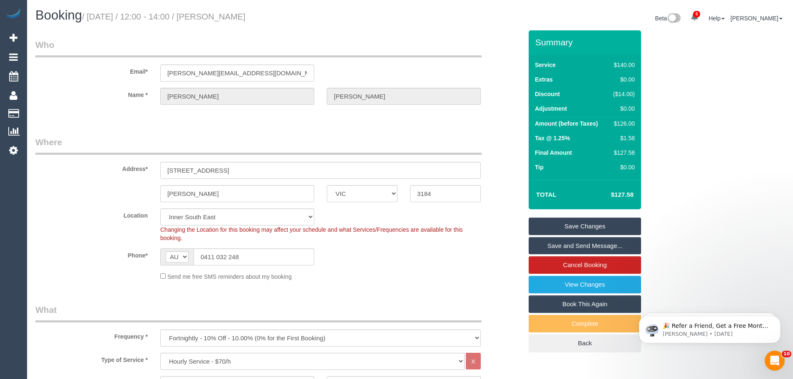
click at [570, 225] on link "Save Changes" at bounding box center [585, 226] width 112 height 17
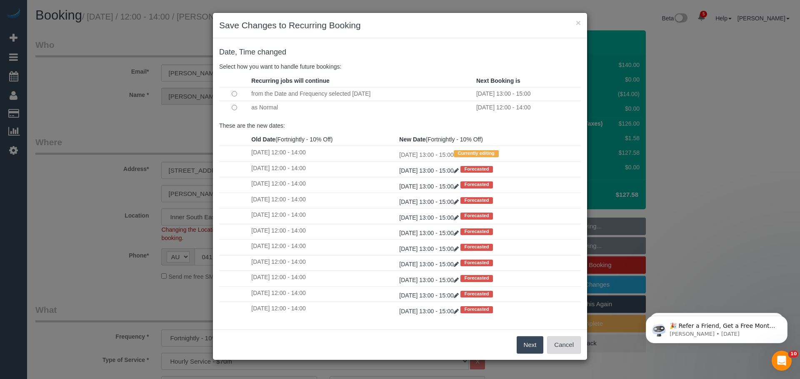
click at [568, 349] on button "Cancel" at bounding box center [564, 345] width 34 height 17
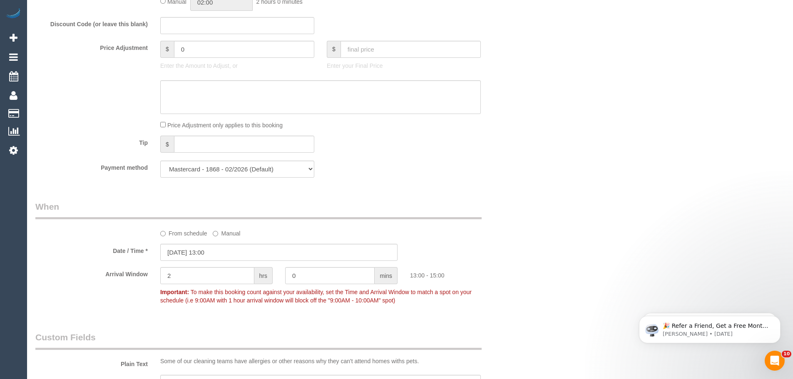
scroll to position [833, 0]
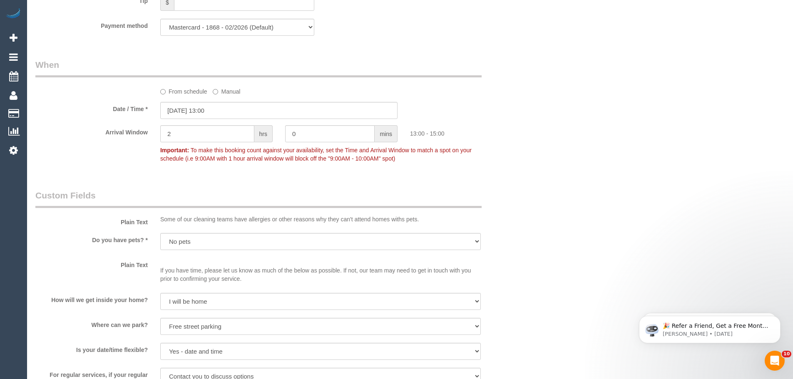
drag, startPoint x: 180, startPoint y: 93, endPoint x: 182, endPoint y: 98, distance: 5.8
click at [180, 93] on label "From schedule" at bounding box center [183, 90] width 47 height 11
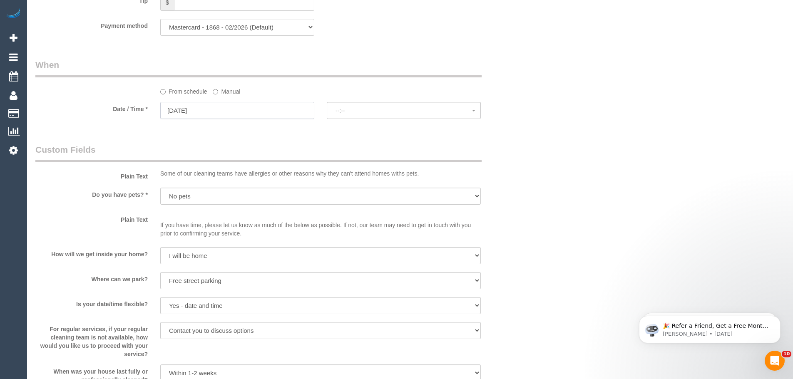
click at [187, 111] on input "17/09/2025" at bounding box center [237, 110] width 154 height 17
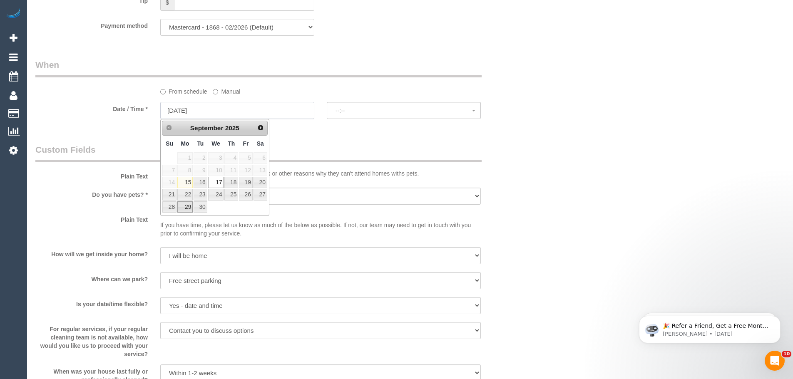
select select "spot16"
click at [209, 199] on link "24" at bounding box center [216, 194] width 16 height 11
type input "24/09/2025"
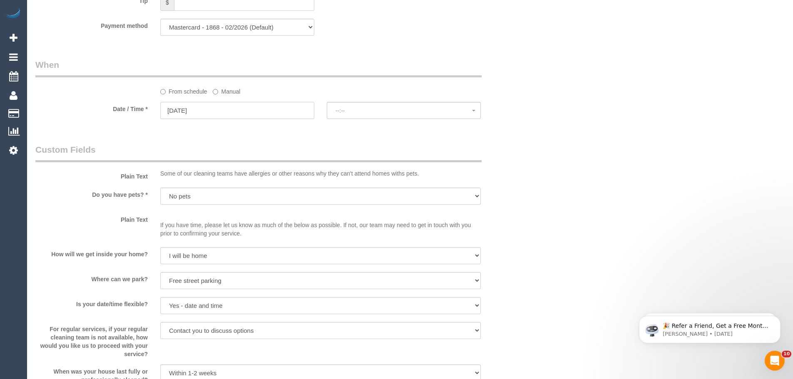
click at [191, 113] on input "24/09/2025" at bounding box center [237, 110] width 154 height 17
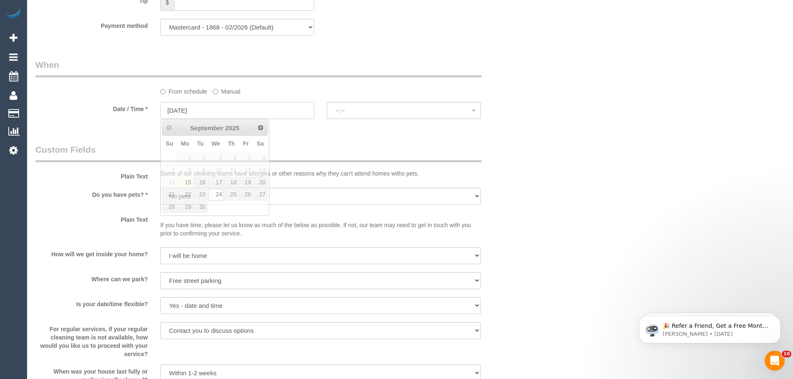
select select "spot31"
click at [325, 157] on legend "Custom Fields" at bounding box center [258, 153] width 446 height 19
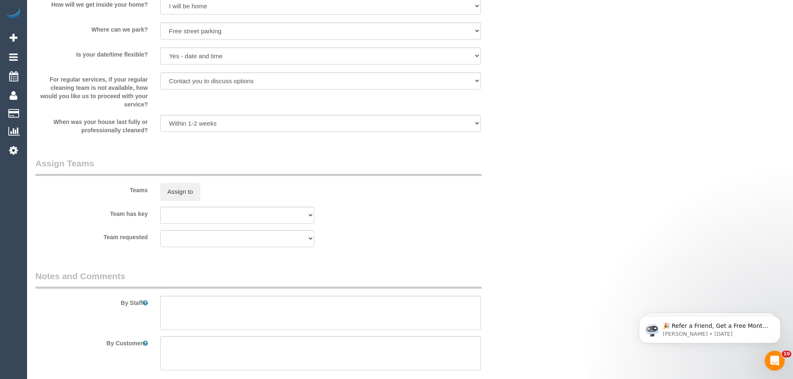
scroll to position [1416, 0]
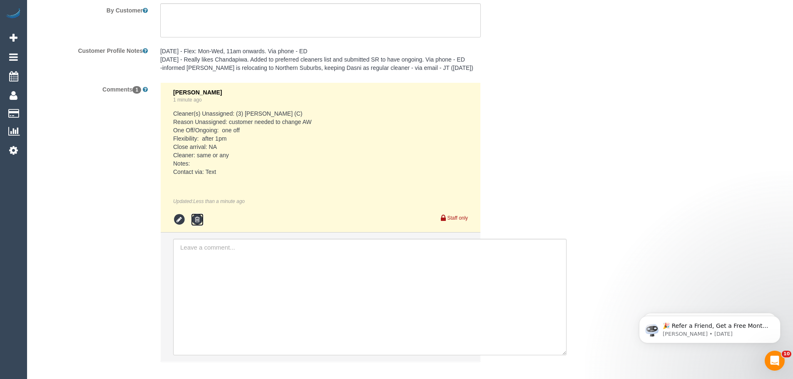
click at [200, 218] on icon at bounding box center [197, 220] width 12 height 12
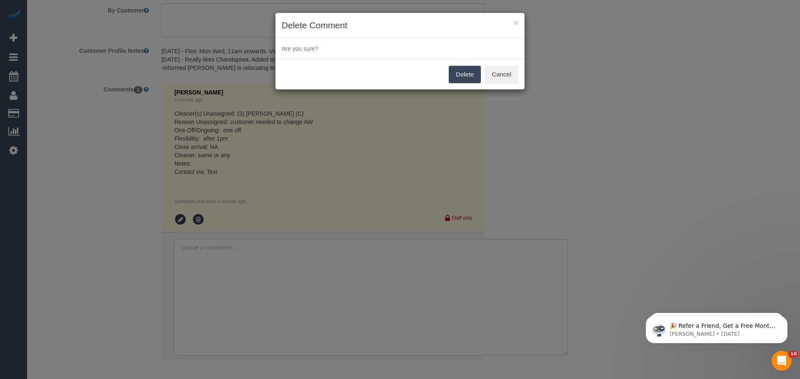
click at [451, 77] on button "Delete" at bounding box center [465, 74] width 32 height 17
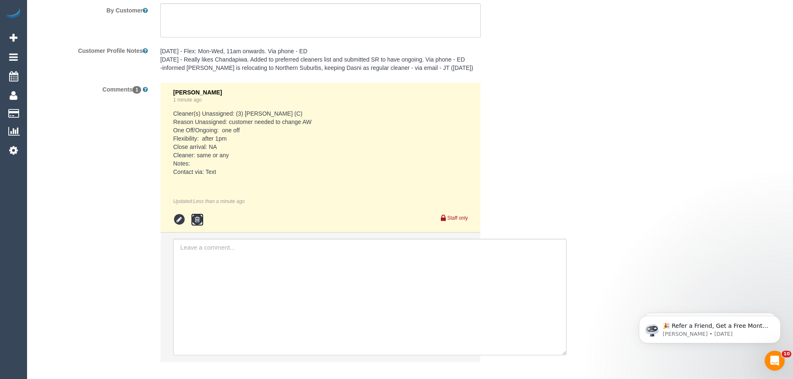
click at [197, 219] on icon at bounding box center [197, 220] width 12 height 12
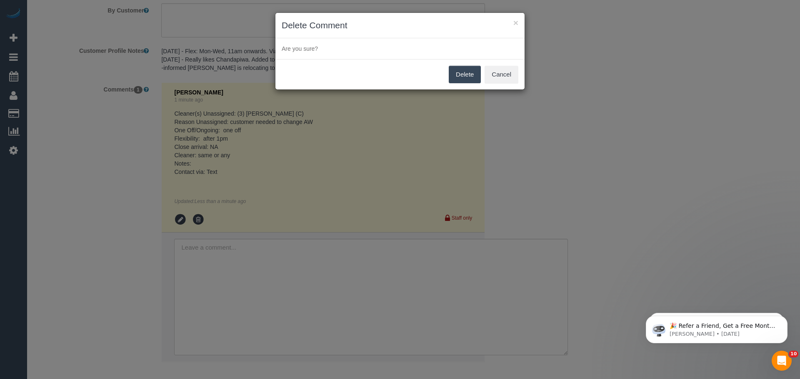
click at [462, 77] on button "Delete" at bounding box center [465, 74] width 32 height 17
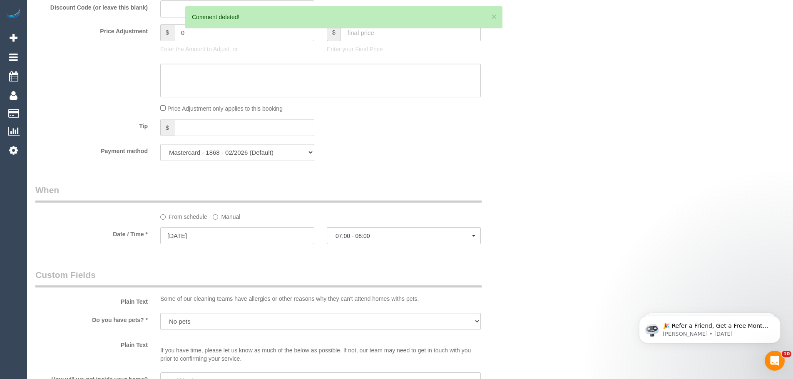
scroll to position [666, 0]
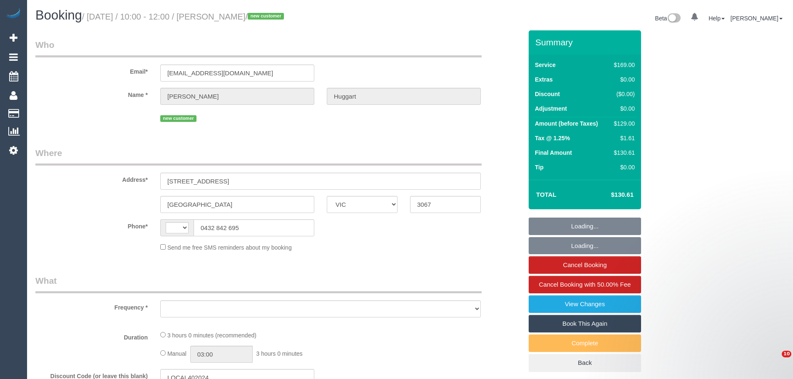
select select "VIC"
select select "string:stripe-pm_1S4ti02GScqysDRVTaJMcXUn"
select select "string:AU"
select select "object:607"
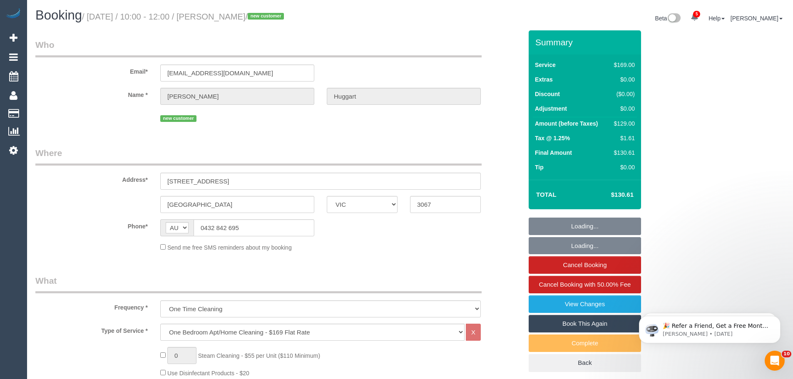
select select "number:28"
select select "number:14"
select select "number:21"
select select "number:24"
select select "number:26"
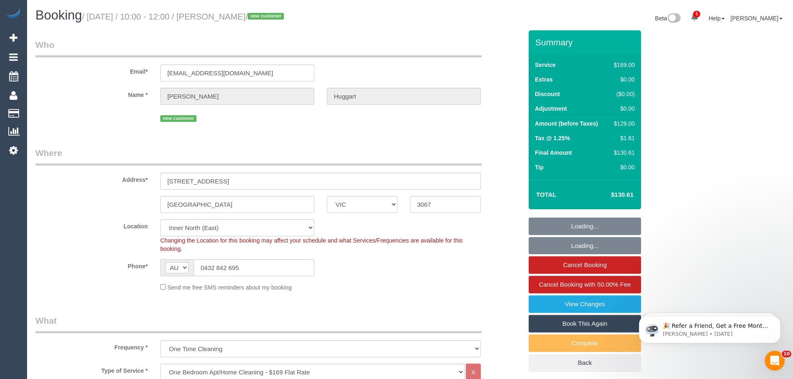
select select "object:856"
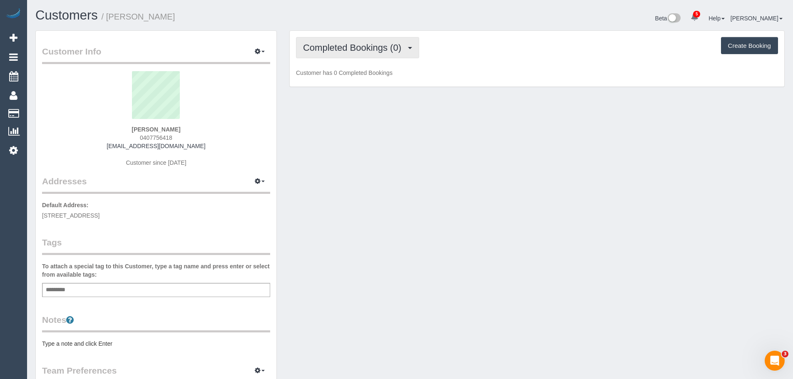
click at [356, 49] on span "Completed Bookings (0)" at bounding box center [354, 47] width 102 height 10
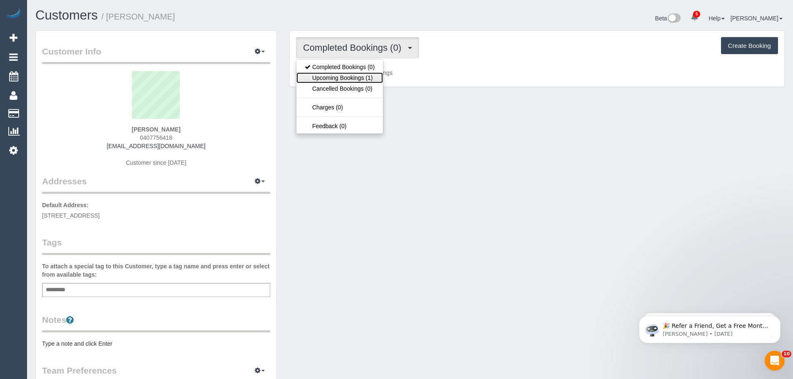
click at [358, 79] on link "Upcoming Bookings (1)" at bounding box center [340, 77] width 87 height 11
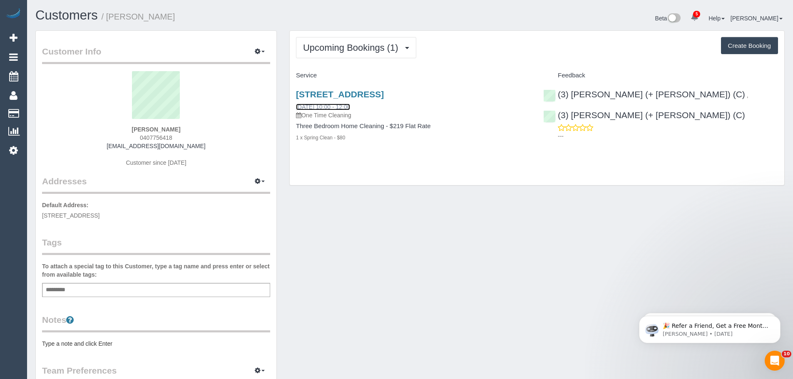
click at [342, 105] on link "[DATE] 10:00 - 12:00" at bounding box center [323, 107] width 54 height 7
click at [292, 103] on div "[STREET_ADDRESS] [DATE] 10:00 - 12:00 One Time Cleaning Three Bedroom Home Clea…" at bounding box center [413, 120] width 247 height 76
drag, startPoint x: 292, startPoint y: 105, endPoint x: 376, endPoint y: 141, distance: 91.8
click at [376, 142] on div "[STREET_ADDRESS] [DATE] 10:00 - 12:00 One Time Cleaning Three Bedroom Home Clea…" at bounding box center [413, 120] width 247 height 76
copy div "[DATE] 10:00 - 12:00 One Time Cleaning Three Bedroom Home Cleaning - $219 Flat …"
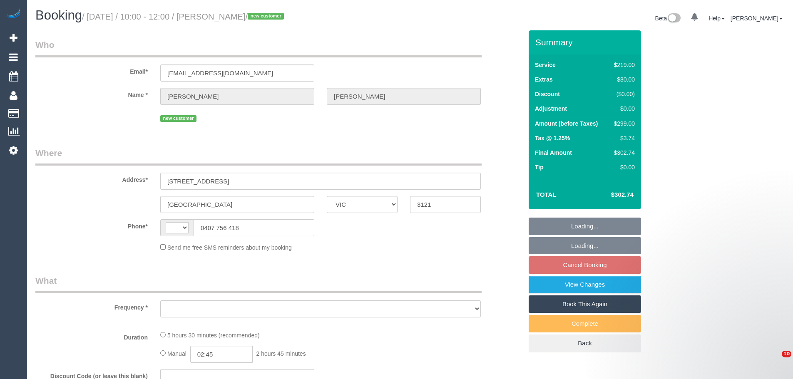
select select "VIC"
select select "string:AU"
select select "object:586"
select select "string:stripe-pm_1S5ZMG2GScqysDRVp8B6zsku"
select select "number:28"
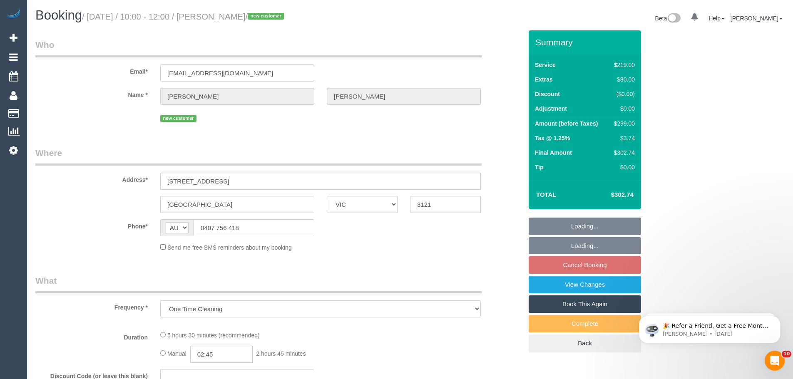
select select "number:14"
select select "number:19"
select select "number:24"
select select "number:34"
select select "number:13"
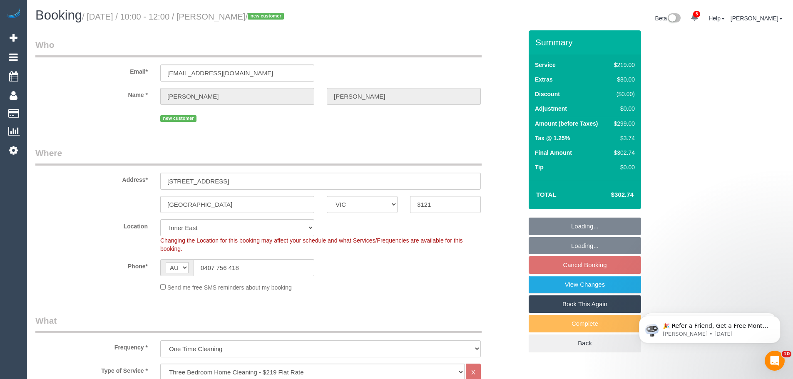
select select "object:1475"
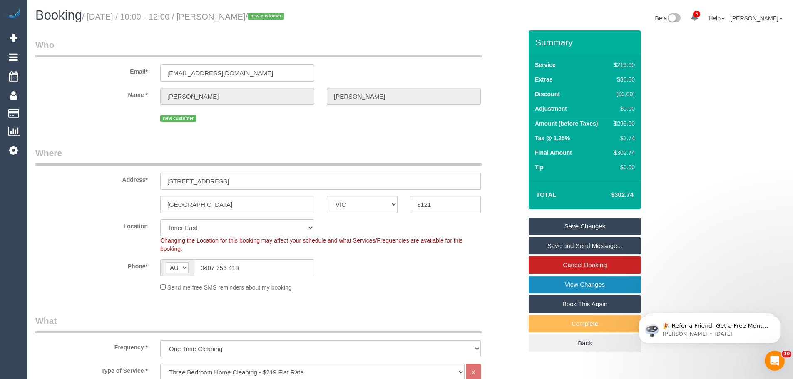
click at [579, 286] on link "View Changes" at bounding box center [585, 284] width 112 height 17
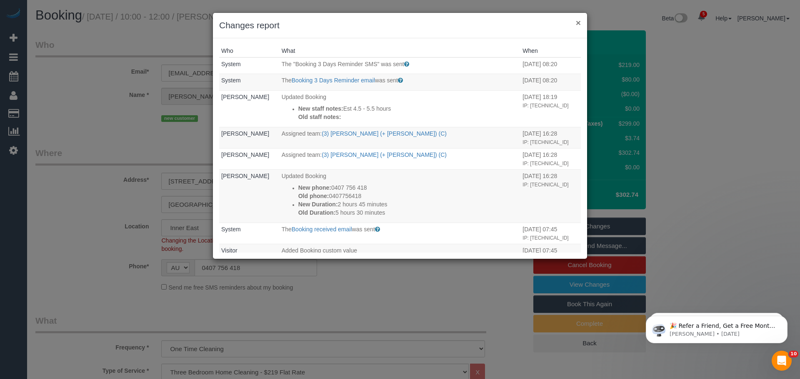
click at [576, 26] on button "×" at bounding box center [578, 22] width 5 height 9
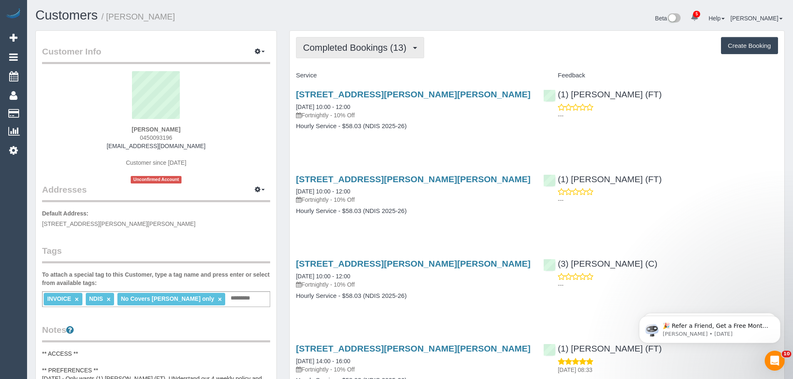
click at [339, 52] on span "Completed Bookings (13)" at bounding box center [356, 47] width 107 height 10
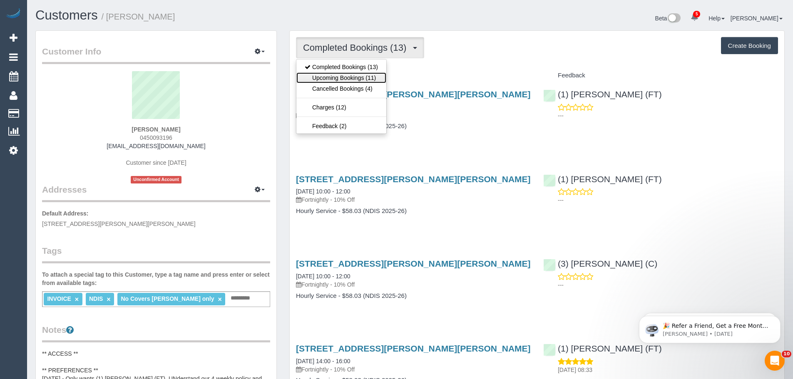
click at [337, 77] on link "Upcoming Bookings (11)" at bounding box center [342, 77] width 90 height 11
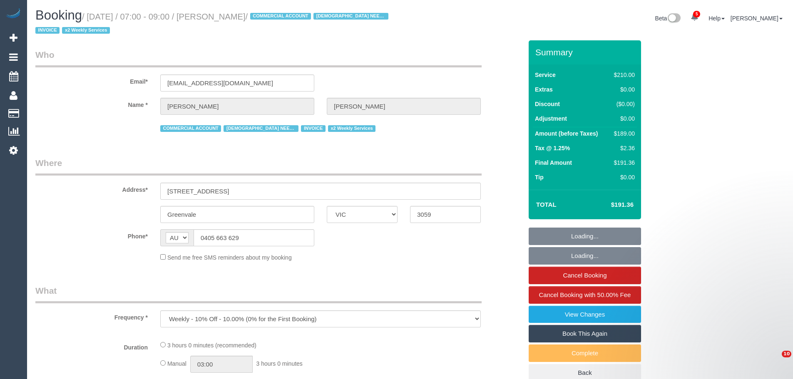
select select "VIC"
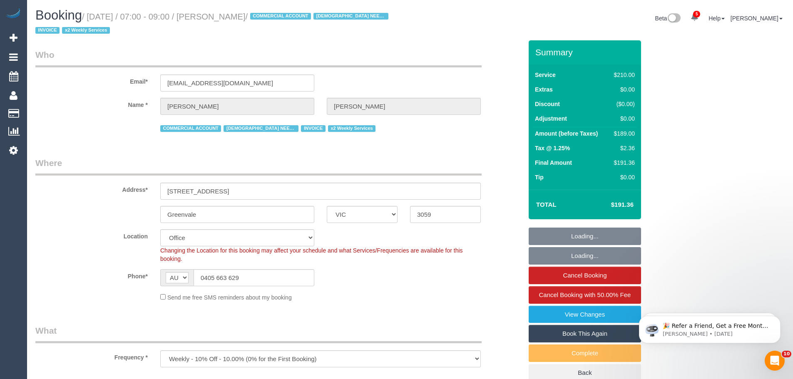
select select "number:27"
select select "number:15"
select select "number:19"
select select "number:36"
select select "number:34"
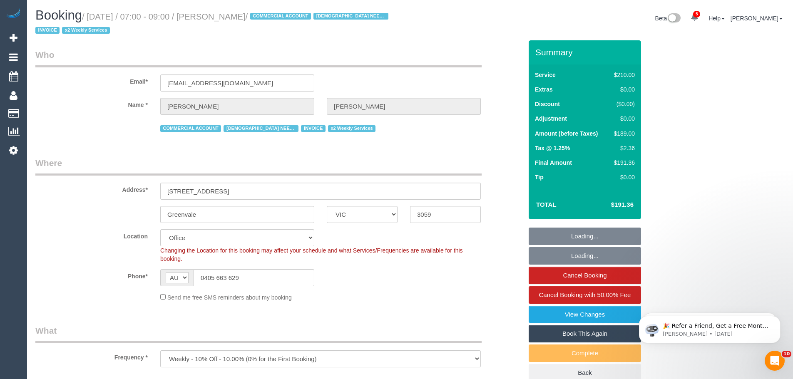
select select "number:11"
select select "180"
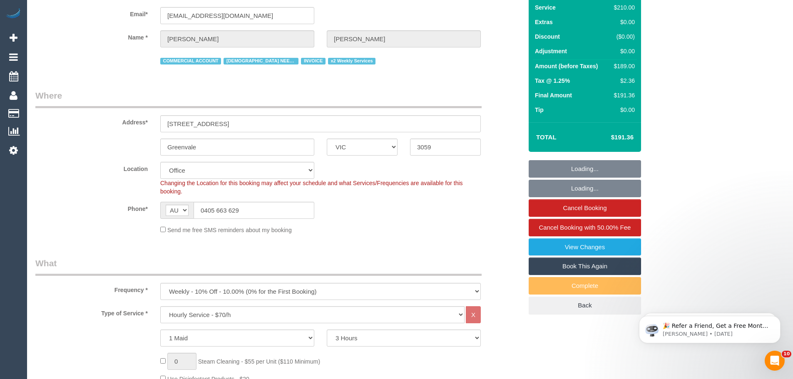
select select "object:2246"
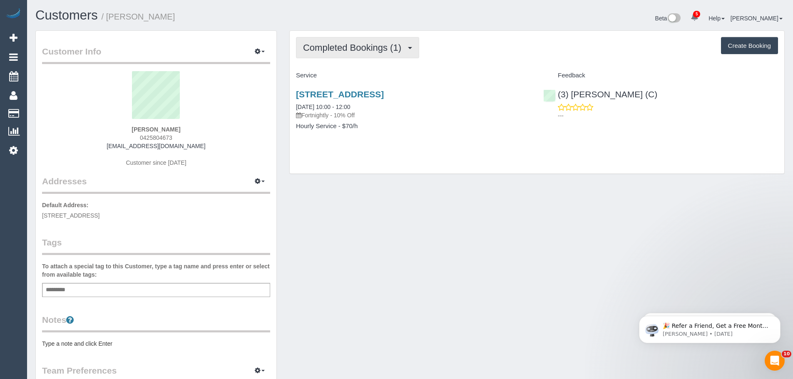
click at [325, 46] on span "Completed Bookings (1)" at bounding box center [354, 47] width 102 height 10
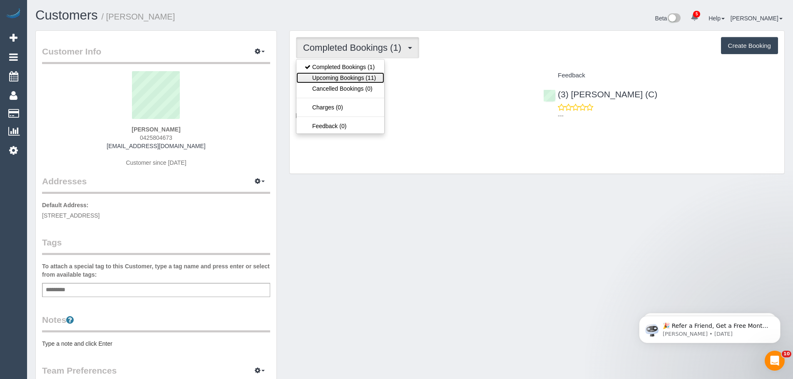
click at [324, 75] on link "Upcoming Bookings (11)" at bounding box center [341, 77] width 88 height 11
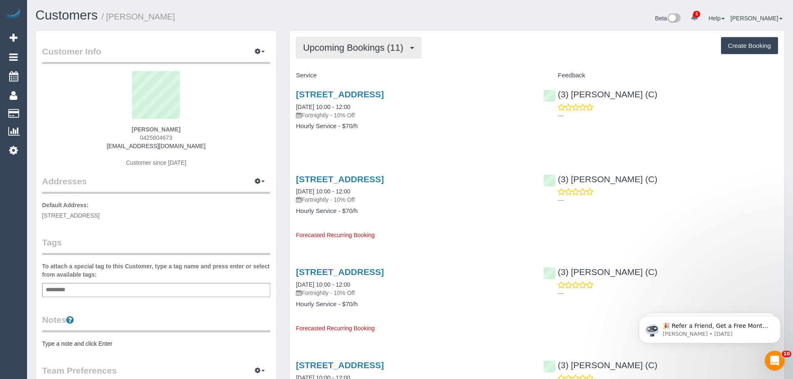
click at [367, 50] on span "Upcoming Bookings (11)" at bounding box center [355, 47] width 105 height 10
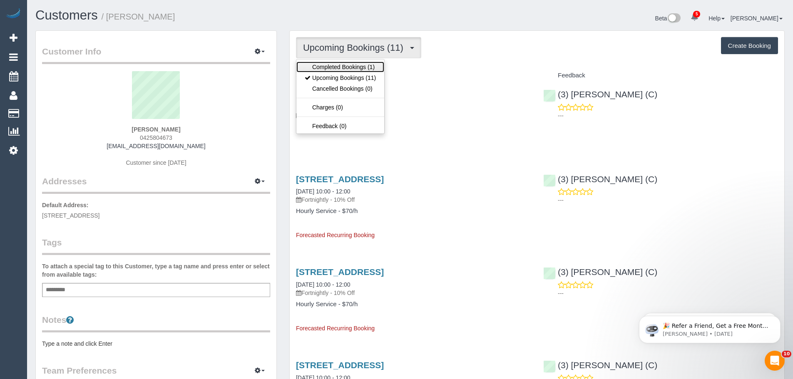
click at [360, 63] on link "Completed Bookings (1)" at bounding box center [341, 67] width 88 height 11
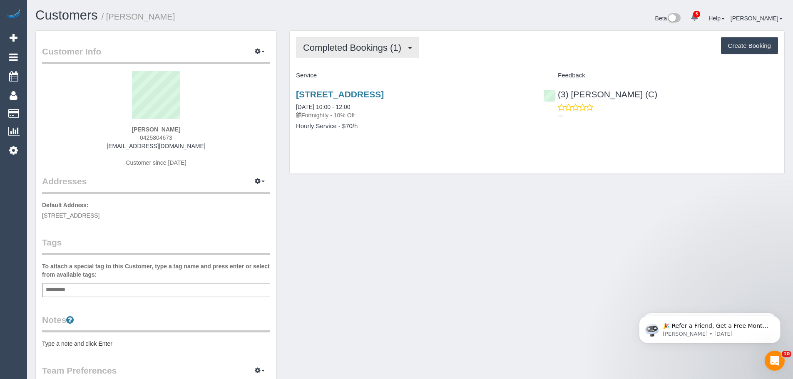
click at [369, 47] on span "Completed Bookings (1)" at bounding box center [354, 47] width 102 height 10
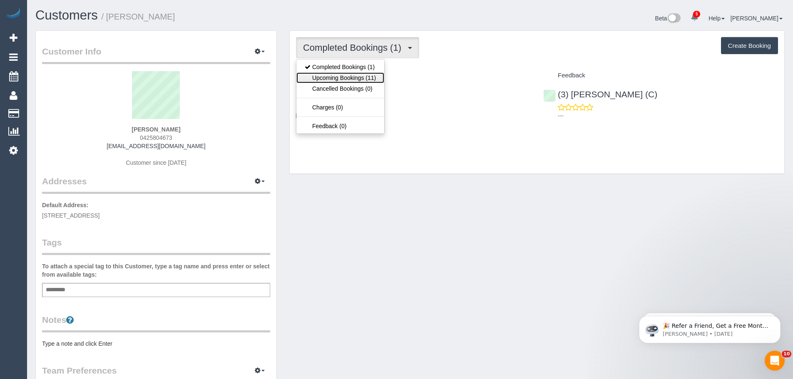
click at [362, 74] on link "Upcoming Bookings (11)" at bounding box center [341, 77] width 88 height 11
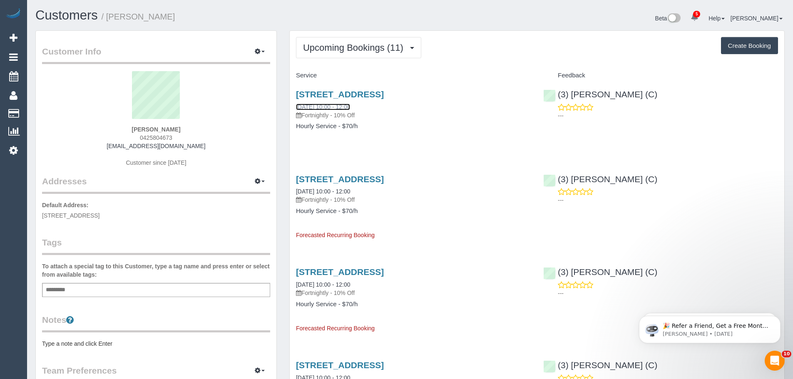
click at [332, 108] on link "[DATE] 10:00 - 12:00" at bounding box center [323, 107] width 54 height 7
click at [374, 41] on button "Upcoming Bookings (11)" at bounding box center [358, 47] width 125 height 21
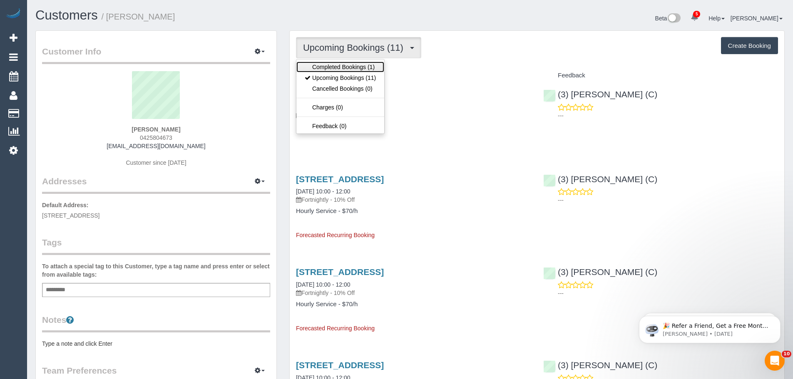
click at [346, 64] on link "Completed Bookings (1)" at bounding box center [341, 67] width 88 height 11
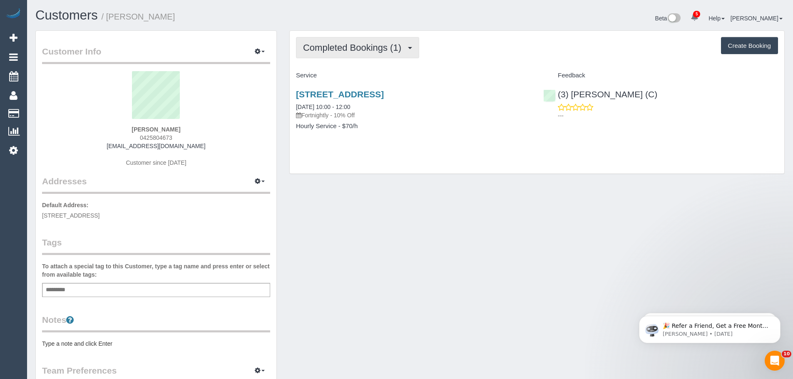
click at [366, 49] on span "Completed Bookings (1)" at bounding box center [354, 47] width 102 height 10
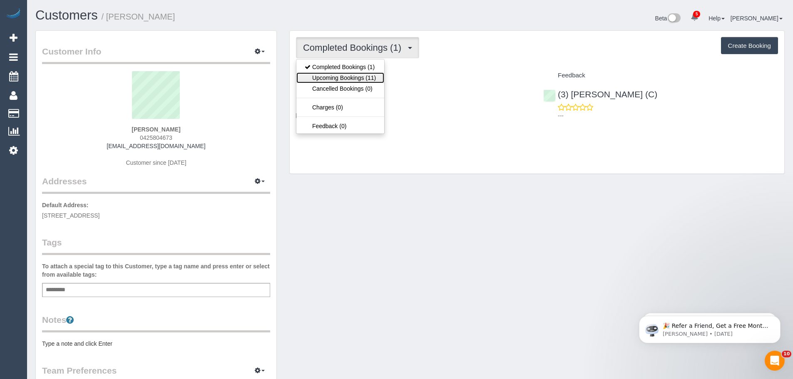
click at [350, 79] on link "Upcoming Bookings (11)" at bounding box center [341, 77] width 88 height 11
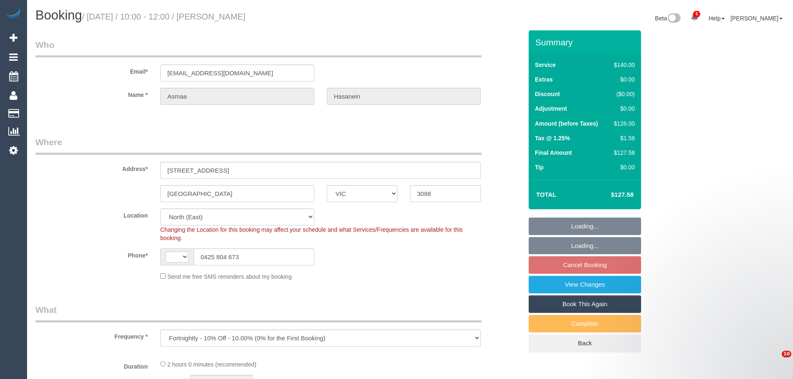
select select "VIC"
select select "string:stripe-pm_1S636P2GScqysDRVZkZjsiP6"
select select "number:28"
select select "number:14"
select select "number:19"
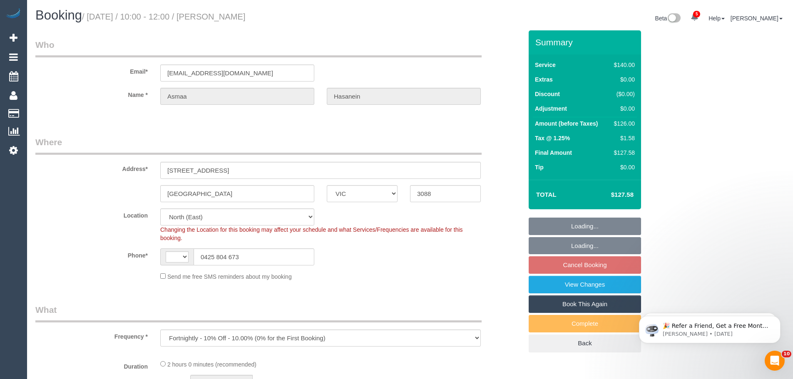
select select "number:25"
select select "number:34"
select select "number:11"
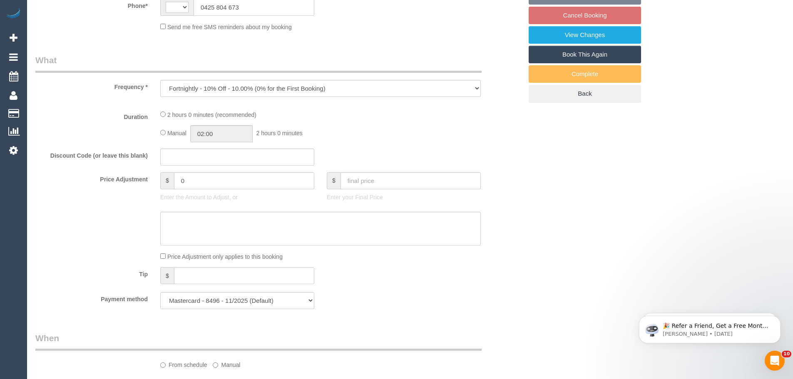
select select "string:AU"
select select "spot3"
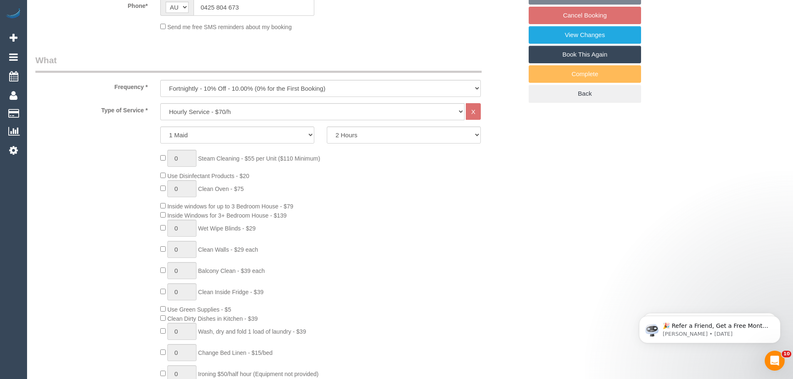
select select "object:1543"
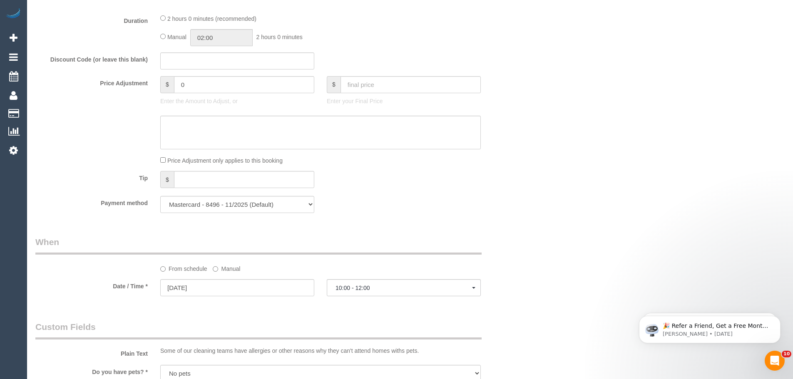
scroll to position [791, 0]
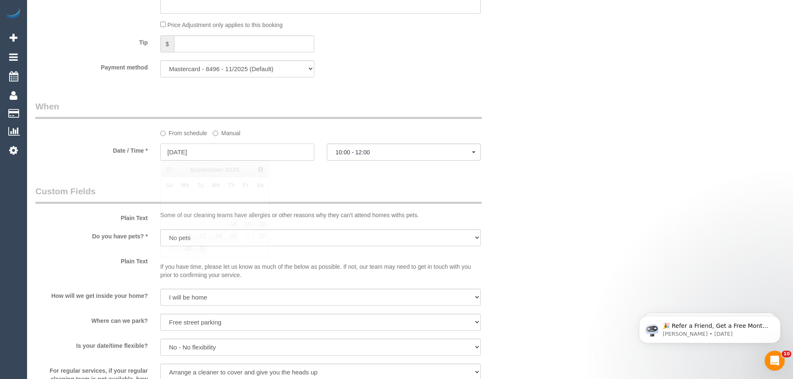
click at [169, 152] on input "[DATE]" at bounding box center [237, 152] width 154 height 17
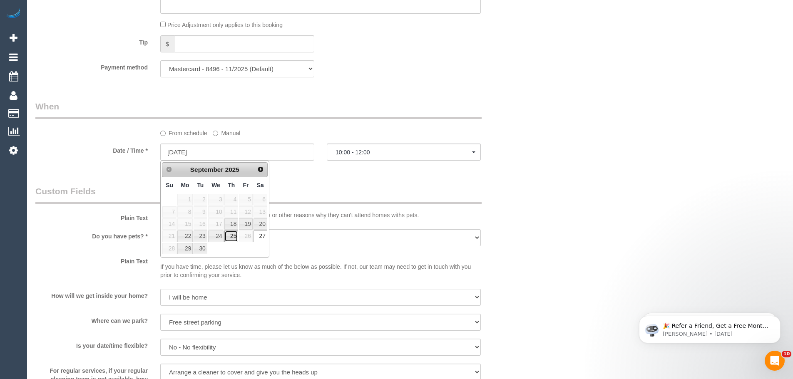
click at [232, 239] on link "25" at bounding box center [231, 236] width 14 height 11
type input "[DATE]"
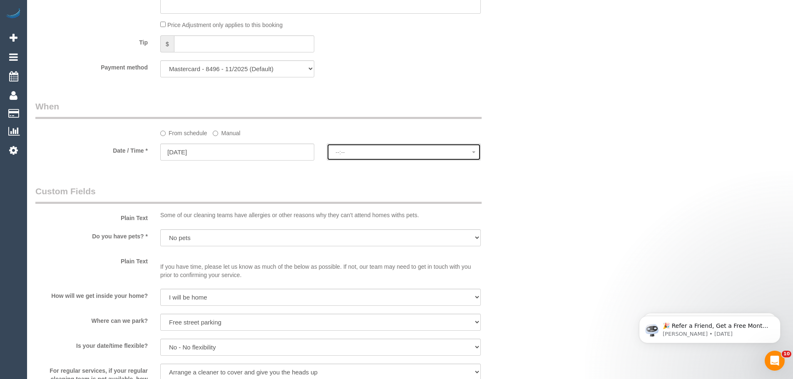
click at [375, 147] on button "--:--" at bounding box center [404, 152] width 154 height 17
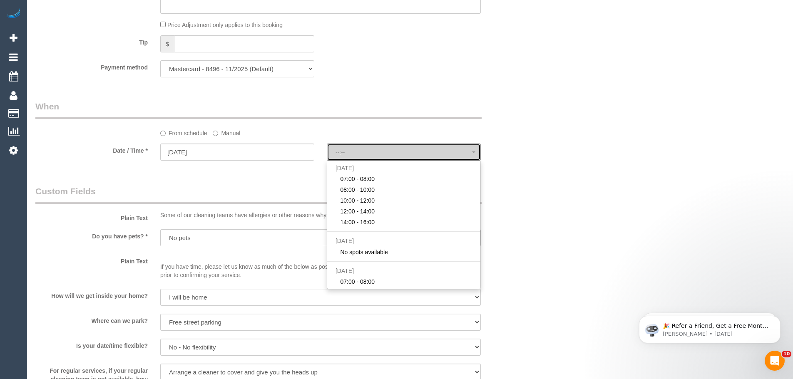
select select "spot22"
click at [189, 140] on sui-booking-spot "From schedule Manual Date / Time * [DATE] 07:00 - 08:00 [DATE] 07:00 - 08:00 08…" at bounding box center [278, 131] width 487 height 62
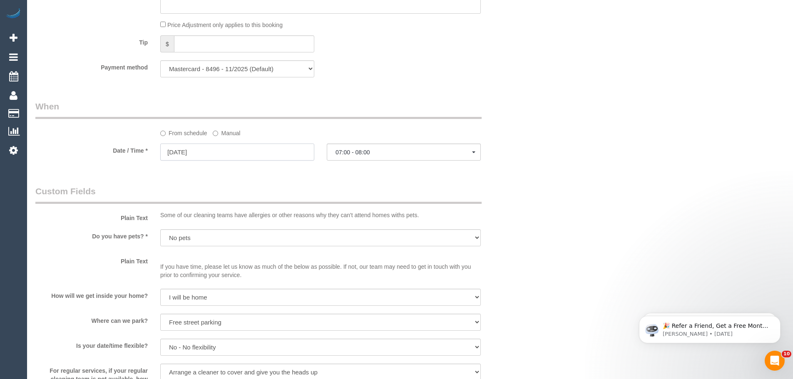
click at [193, 147] on input "[DATE]" at bounding box center [237, 152] width 154 height 17
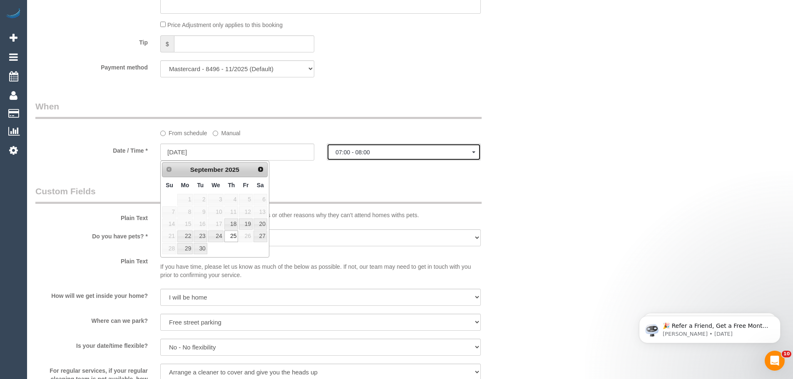
click at [354, 157] on button "07:00 - 08:00" at bounding box center [404, 152] width 154 height 17
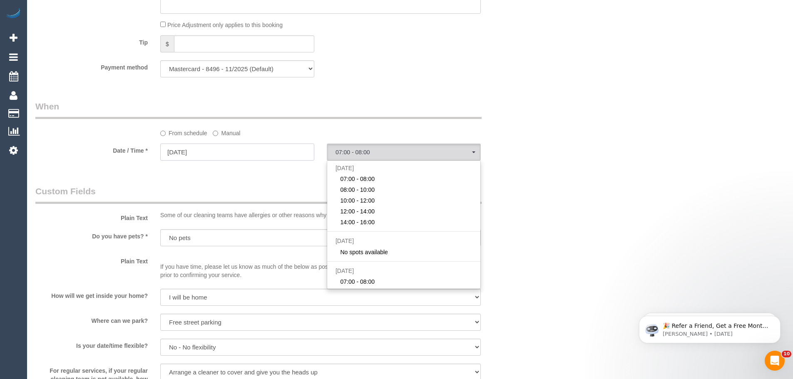
click at [269, 151] on input "[DATE]" at bounding box center [237, 152] width 154 height 17
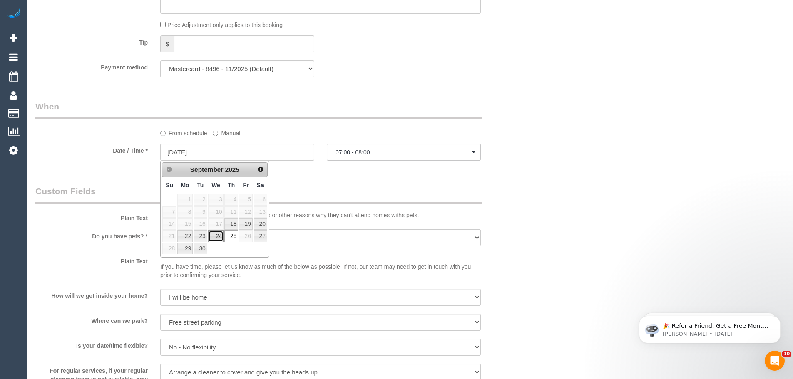
click at [216, 238] on link "24" at bounding box center [216, 236] width 16 height 11
type input "[DATE]"
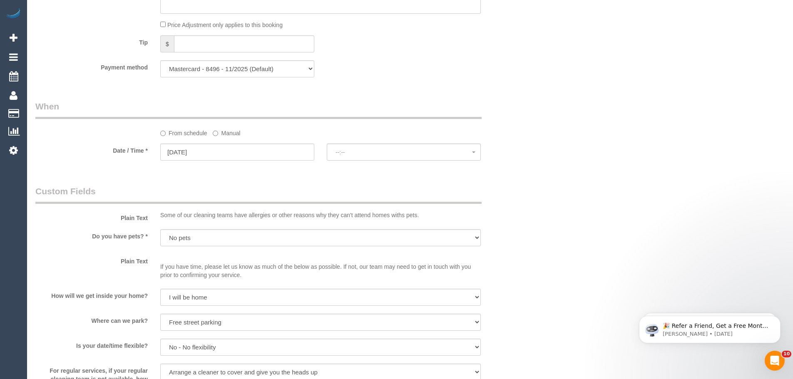
select select
click at [221, 135] on label "Manual" at bounding box center [226, 131] width 27 height 11
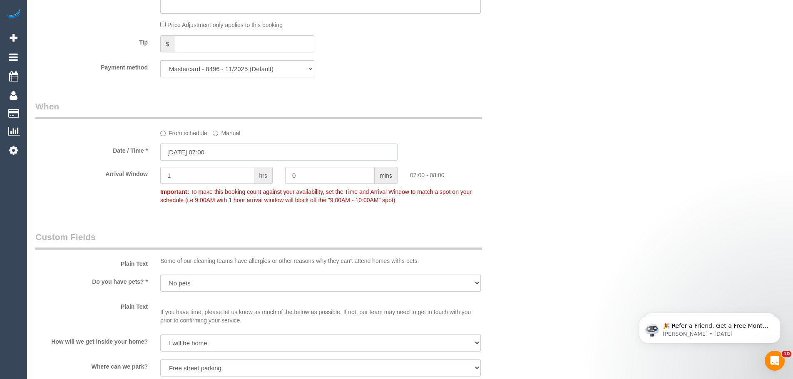
click at [204, 152] on input "[DATE] 07:00" at bounding box center [278, 152] width 237 height 17
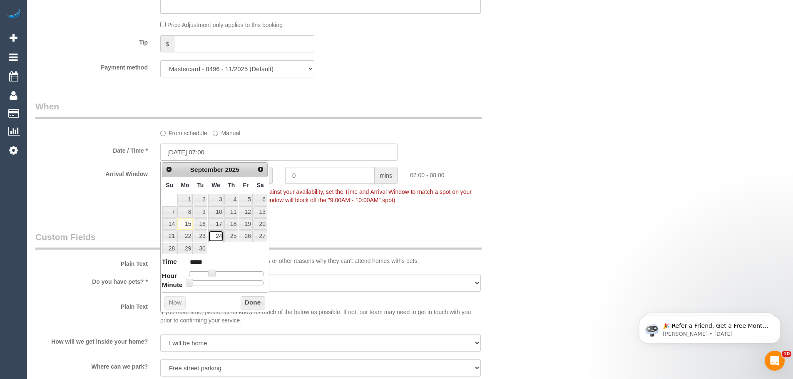
click at [218, 237] on link "24" at bounding box center [216, 236] width 16 height 11
type input "[DATE] 08:00"
type input "*****"
type input "[DATE] 09:00"
type input "*****"
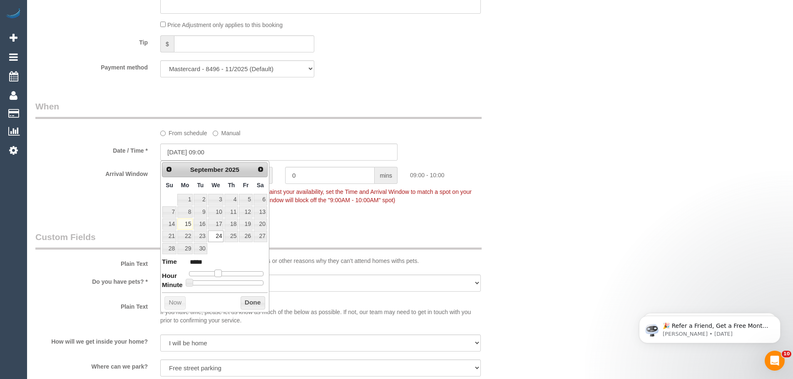
type input "[DATE] 10:00"
type input "*****"
type input "[DATE] 07:00"
type input "*****"
drag, startPoint x: 221, startPoint y: 275, endPoint x: 212, endPoint y: 273, distance: 8.7
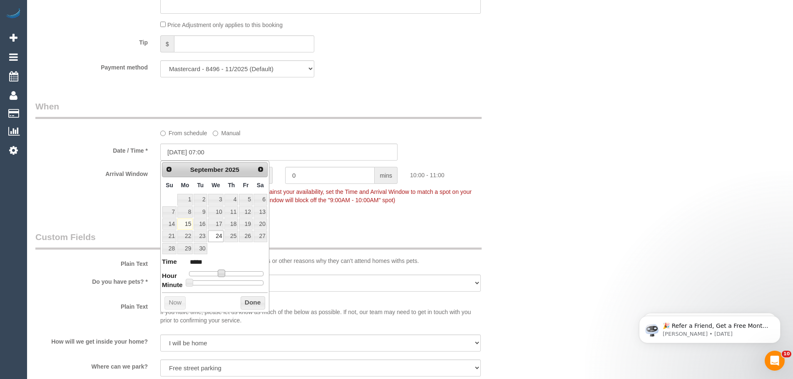
click at [212, 273] on div at bounding box center [226, 274] width 75 height 5
type input "[DATE] 10:00"
type input "*****"
type input "[DATE] 11:00"
type input "*****"
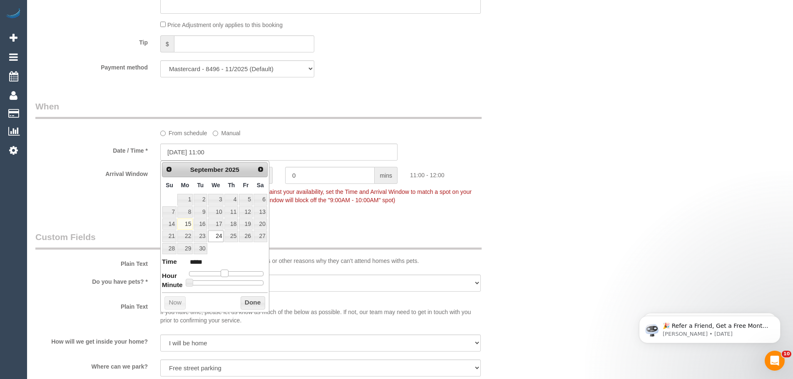
type input "[DATE] 10:00"
type input "*****"
type input "[DATE] 09:00"
type input "*****"
type input "[DATE] 10:00"
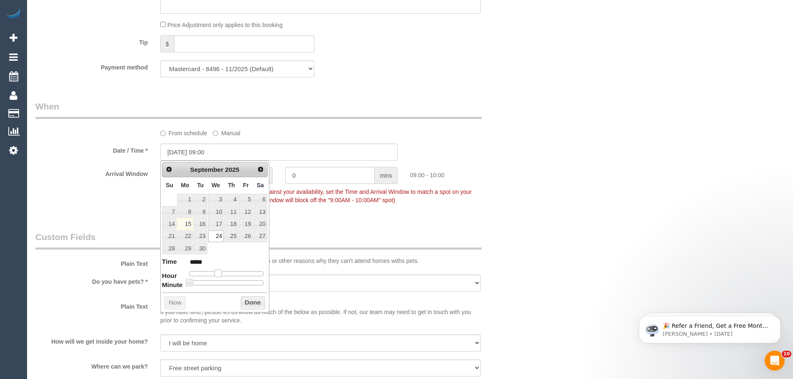
type input "*****"
drag, startPoint x: 213, startPoint y: 273, endPoint x: 222, endPoint y: 277, distance: 10.1
click at [222, 277] on span at bounding box center [221, 273] width 7 height 7
click at [249, 303] on button "Done" at bounding box center [253, 303] width 25 height 13
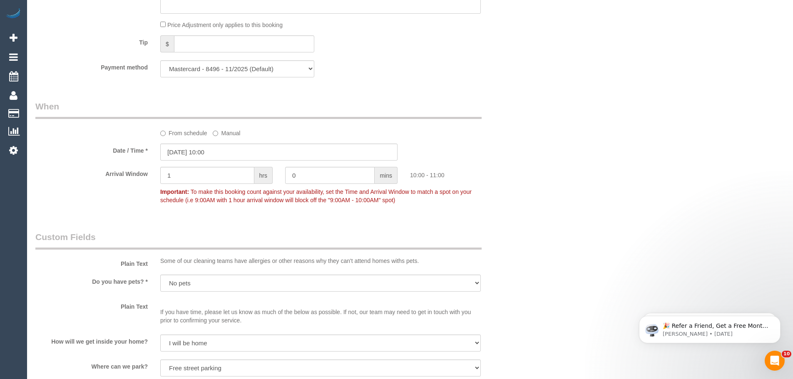
drag, startPoint x: 159, startPoint y: 192, endPoint x: 444, endPoint y: 207, distance: 285.7
click at [444, 208] on div "Arrival Window 1 hrs 0 mins 10:00 - 11:00 Important: To make this booking count…" at bounding box center [279, 187] width 500 height 41
click at [444, 207] on div "Arrival Window 1 hrs 0 mins 10:00 - 11:00 Important: To make this booking count…" at bounding box center [279, 187] width 500 height 41
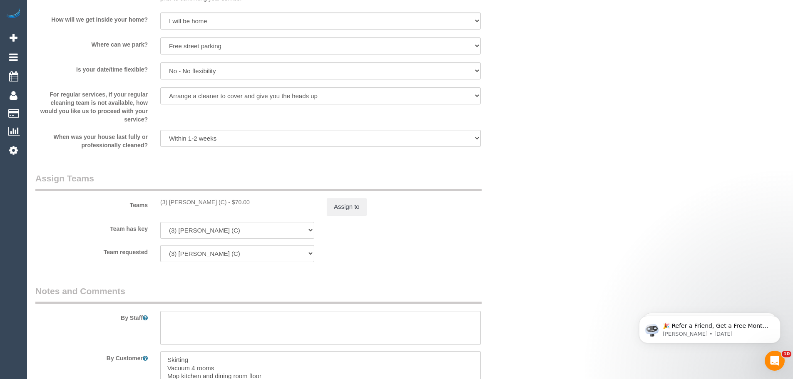
scroll to position [1166, 0]
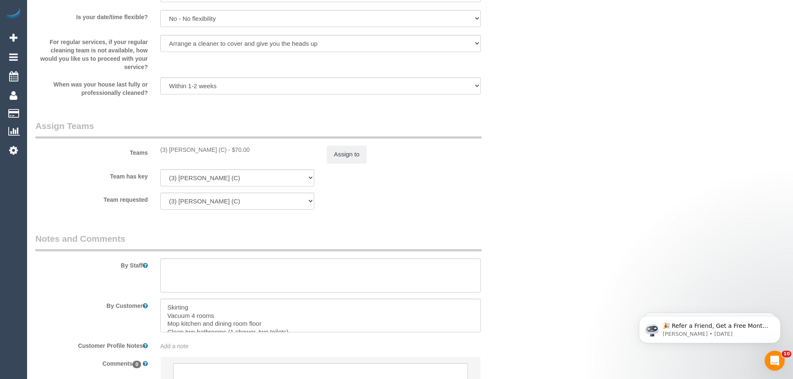
drag, startPoint x: 219, startPoint y: 152, endPoint x: 149, endPoint y: 156, distance: 70.1
click at [149, 156] on div "Teams (3) [PERSON_NAME] (C) - $70.00 Assign to" at bounding box center [279, 141] width 500 height 43
copy div "(3) [PERSON_NAME] (C)"
click at [348, 151] on button "Assign to" at bounding box center [347, 154] width 40 height 17
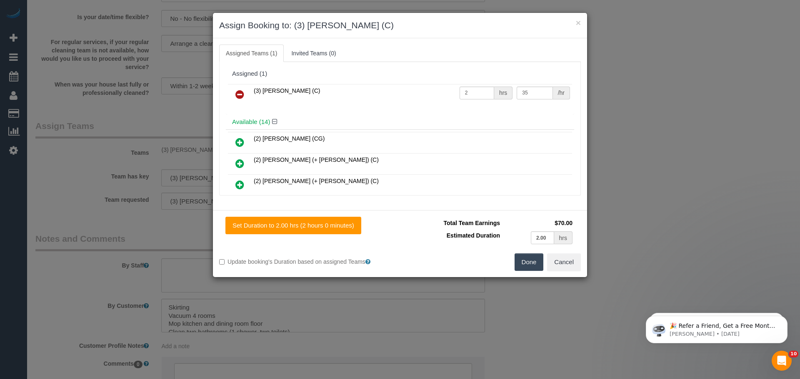
click at [237, 94] on icon at bounding box center [239, 95] width 9 height 10
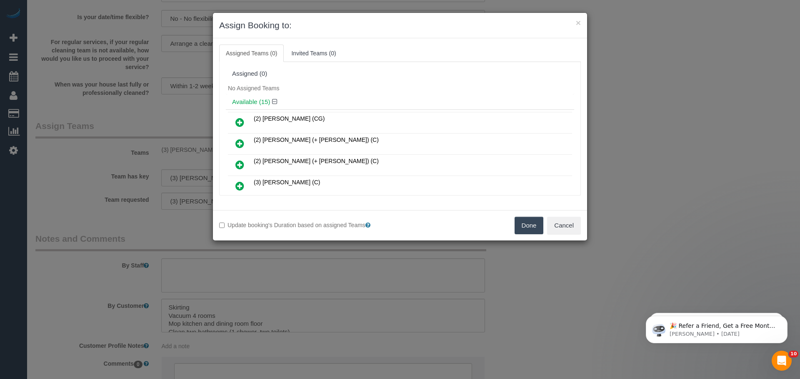
click at [533, 227] on button "Done" at bounding box center [528, 225] width 29 height 17
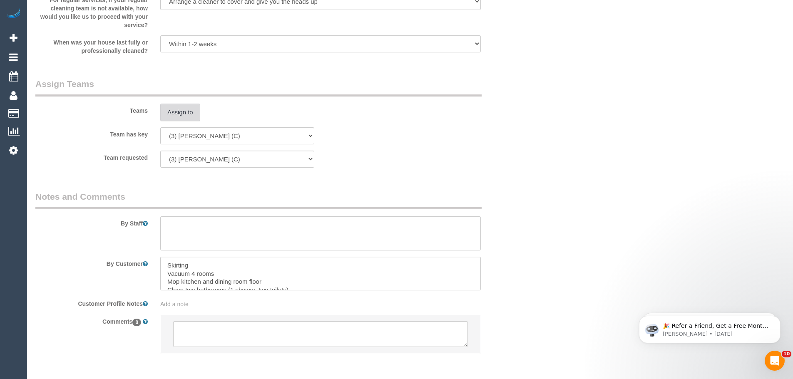
scroll to position [1243, 0]
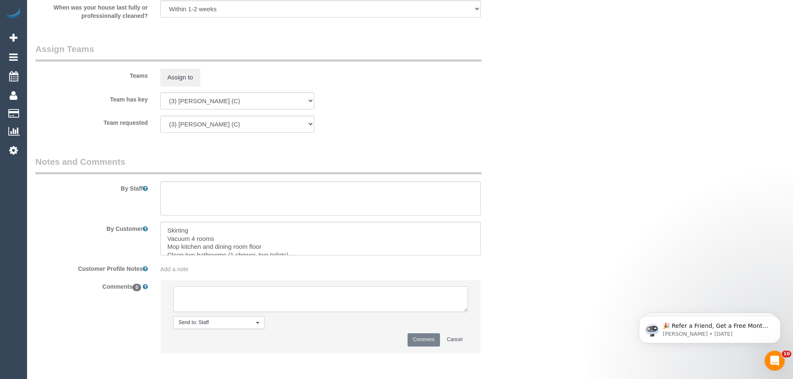
click at [226, 292] on textarea at bounding box center [320, 300] width 295 height 26
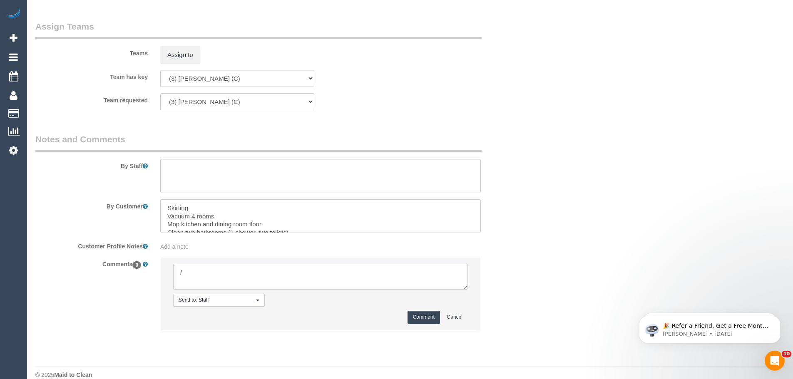
scroll to position [1278, 0]
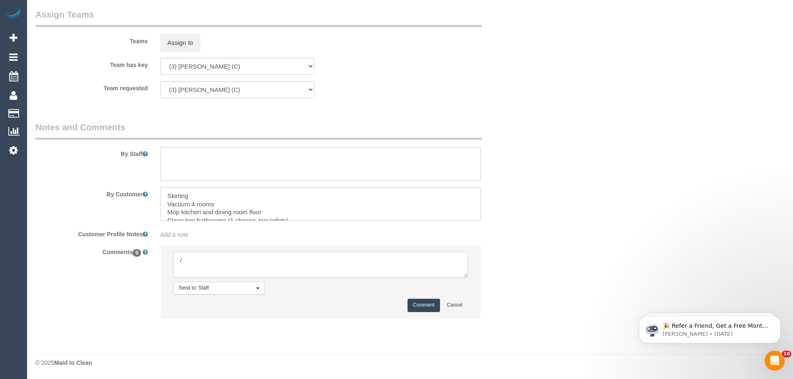
click at [237, 259] on textarea at bounding box center [320, 265] width 295 height 26
type textarea "/"
paste textarea "Cleaner(s) Unassigned: Reason Unassigned: One Off/Ongoing: Flexibility: Close a…"
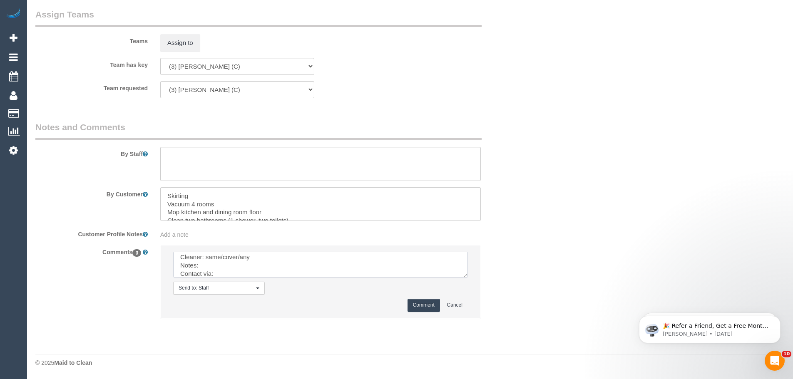
drag, startPoint x: 460, startPoint y: 275, endPoint x: 466, endPoint y: 277, distance: 6.2
click at [466, 277] on textarea at bounding box center [320, 265] width 295 height 26
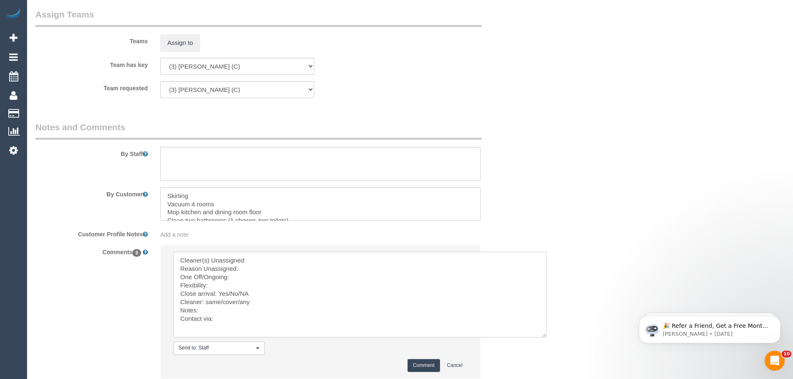
drag, startPoint x: 465, startPoint y: 273, endPoint x: 545, endPoint y: 334, distance: 100.7
click at [545, 334] on textarea at bounding box center [360, 295] width 374 height 86
click at [279, 257] on textarea at bounding box center [360, 295] width 375 height 86
paste textarea "(3) [PERSON_NAME] (C)"
click at [253, 268] on textarea at bounding box center [360, 295] width 375 height 86
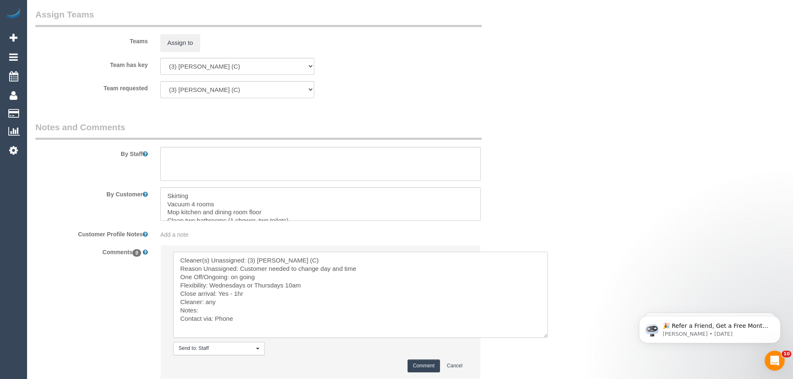
type textarea "Cleaner(s) Unassigned: (3) [PERSON_NAME] (C) Reason Unassigned: Customer needed…"
click at [424, 364] on button "Comment" at bounding box center [424, 366] width 32 height 13
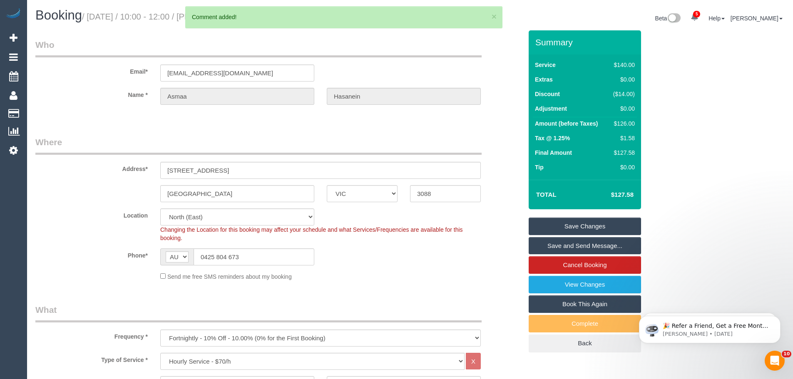
click at [578, 222] on link "Save Changes" at bounding box center [585, 226] width 112 height 17
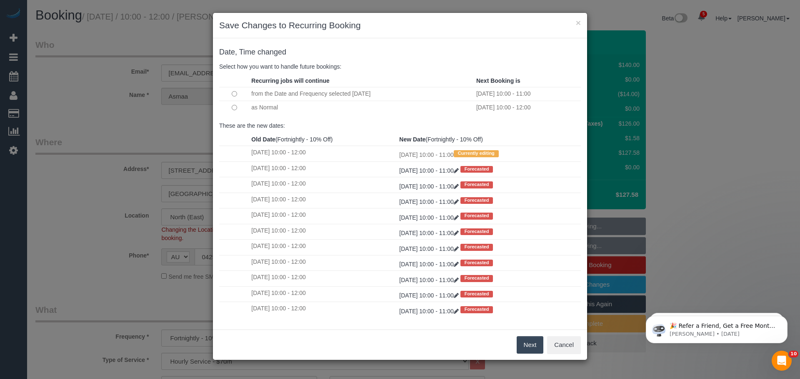
click at [524, 344] on button "Next" at bounding box center [529, 345] width 27 height 17
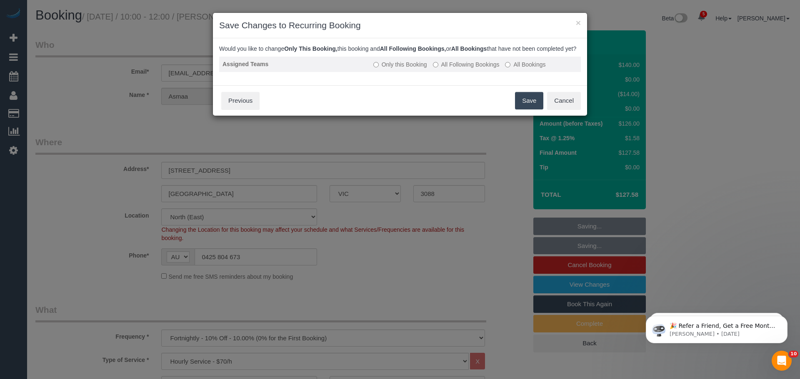
click at [450, 69] on label "All Following Bookings" at bounding box center [466, 64] width 67 height 8
click at [517, 106] on button "Save" at bounding box center [529, 100] width 28 height 17
